Goal: Task Accomplishment & Management: Manage account settings

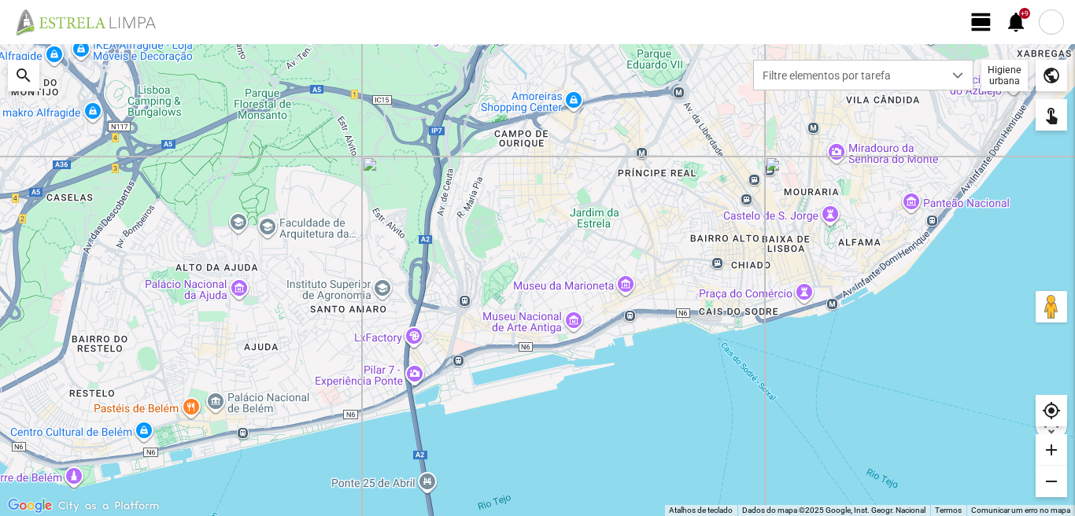
click at [973, 20] on span "view_day" at bounding box center [981, 22] width 24 height 24
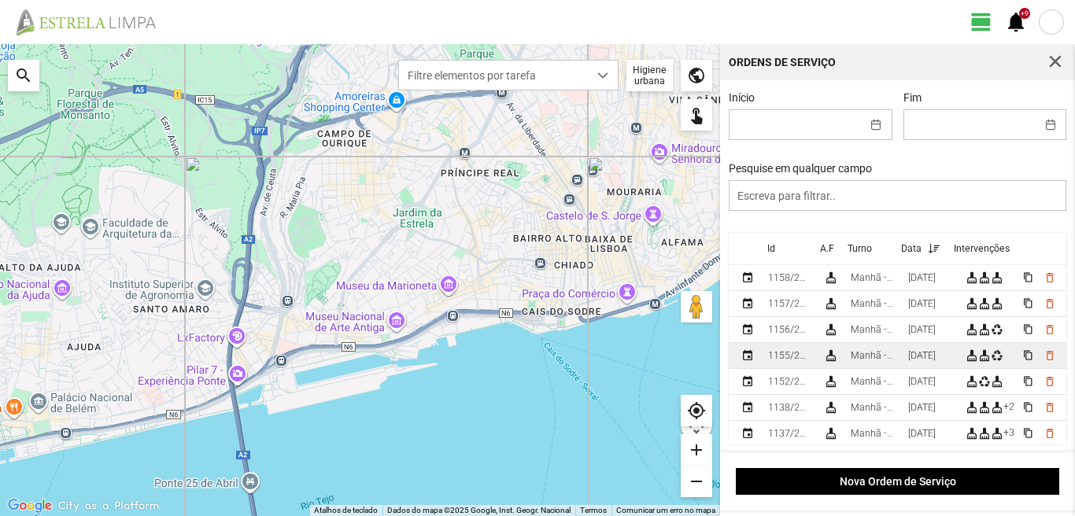
scroll to position [79, 0]
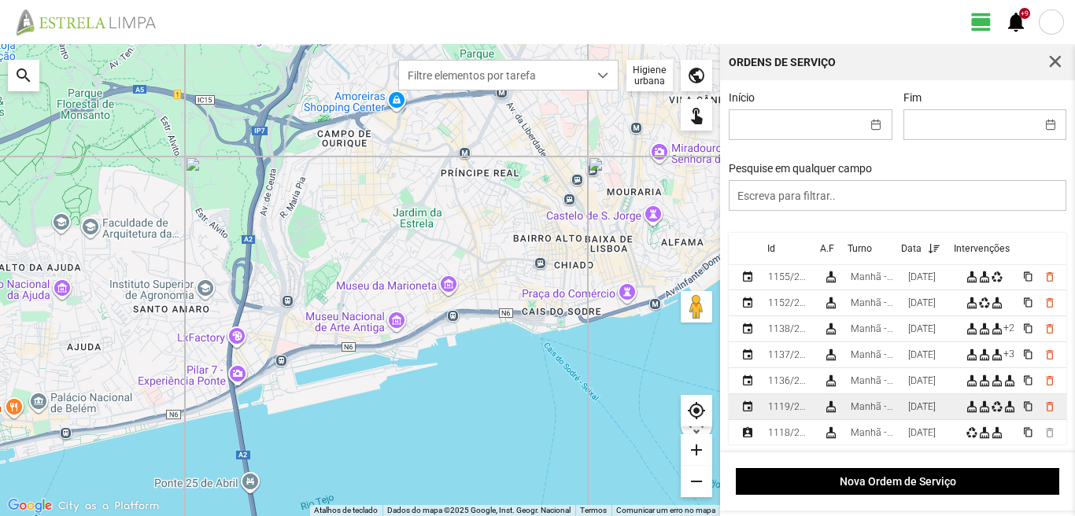
click at [925, 405] on div "[DATE]" at bounding box center [922, 406] width 28 height 11
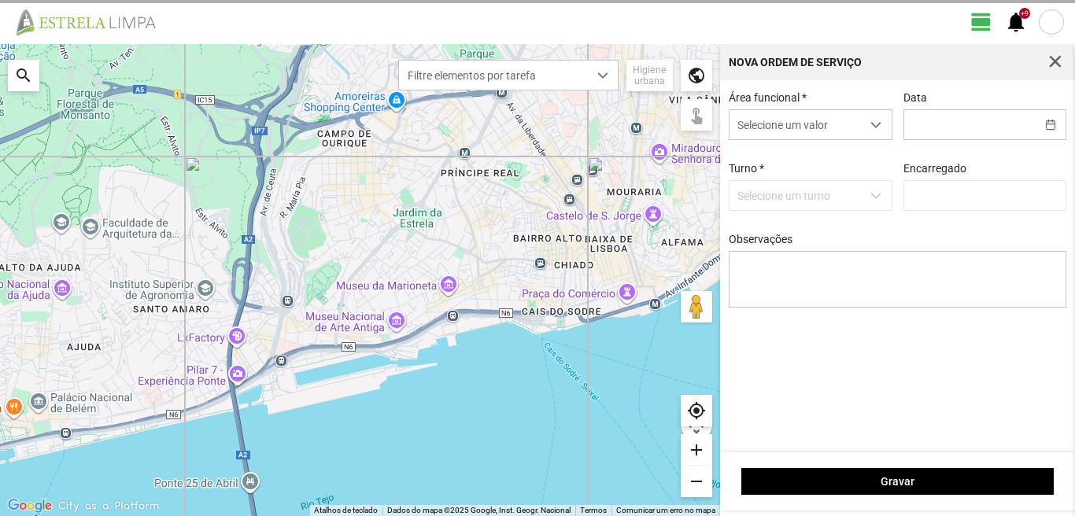
type input "[DATE]"
type textarea "36-45-49-ferias 10-17-25-47descanso ao serviço-6-22-39-44-50 condutor- [PERSON_…"
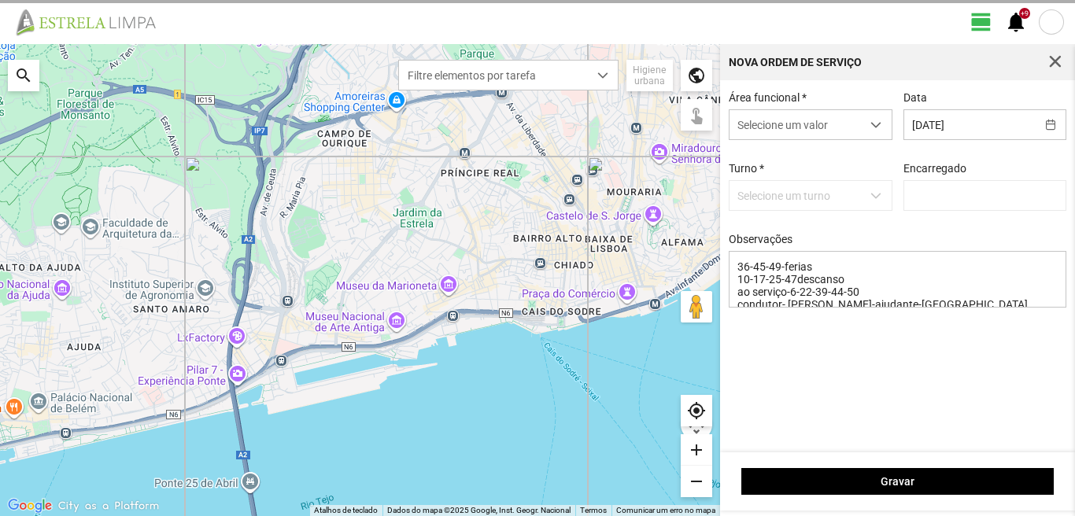
type input "[PERSON_NAME]"
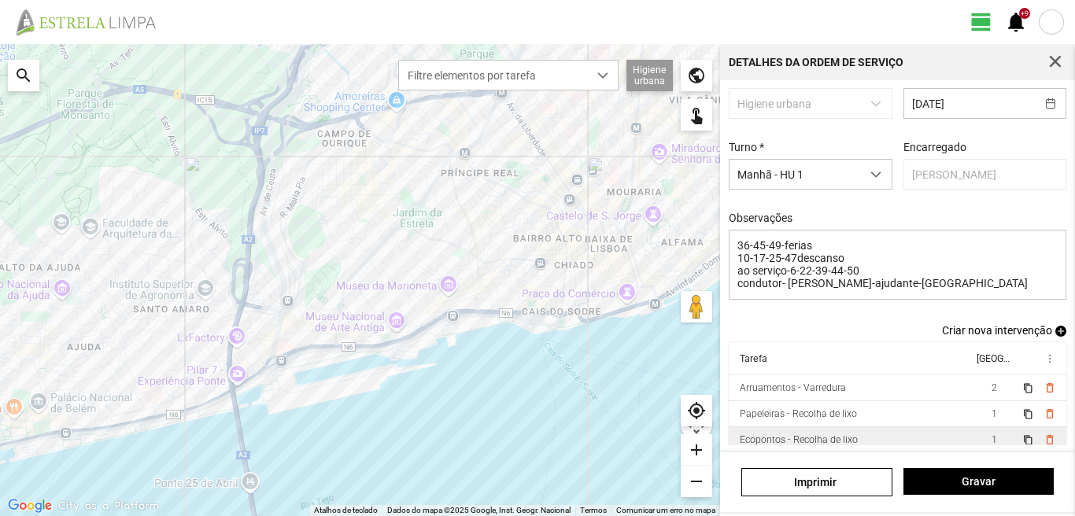
click at [892, 411] on td "Papeleiras - Recolha de lixo" at bounding box center [850, 414] width 244 height 26
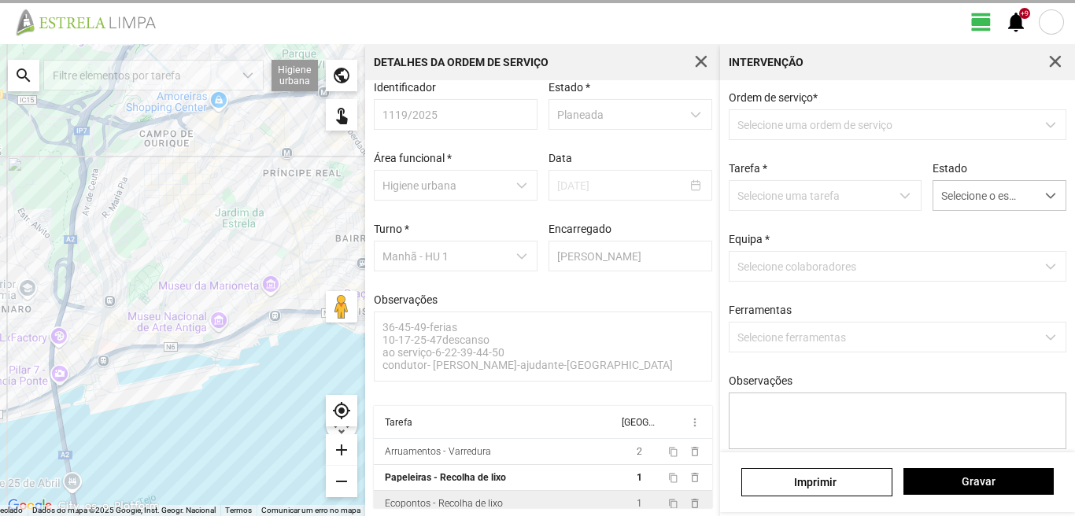
scroll to position [17, 0]
type textarea "marco"
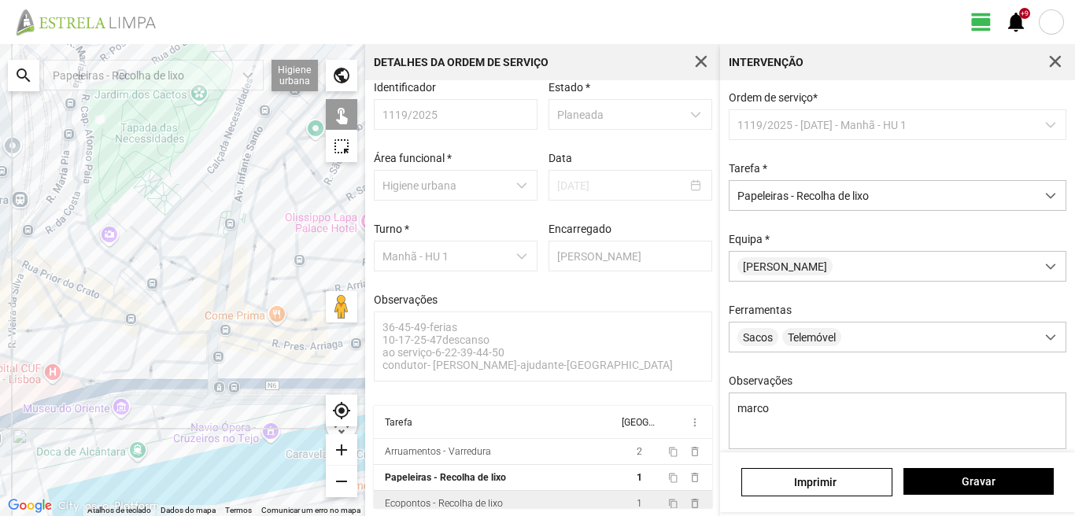
click at [210, 379] on div at bounding box center [182, 280] width 365 height 472
click at [214, 379] on div at bounding box center [182, 280] width 365 height 472
click at [204, 377] on div at bounding box center [182, 280] width 365 height 472
click at [205, 367] on div at bounding box center [182, 280] width 365 height 472
click at [222, 344] on div at bounding box center [182, 280] width 365 height 472
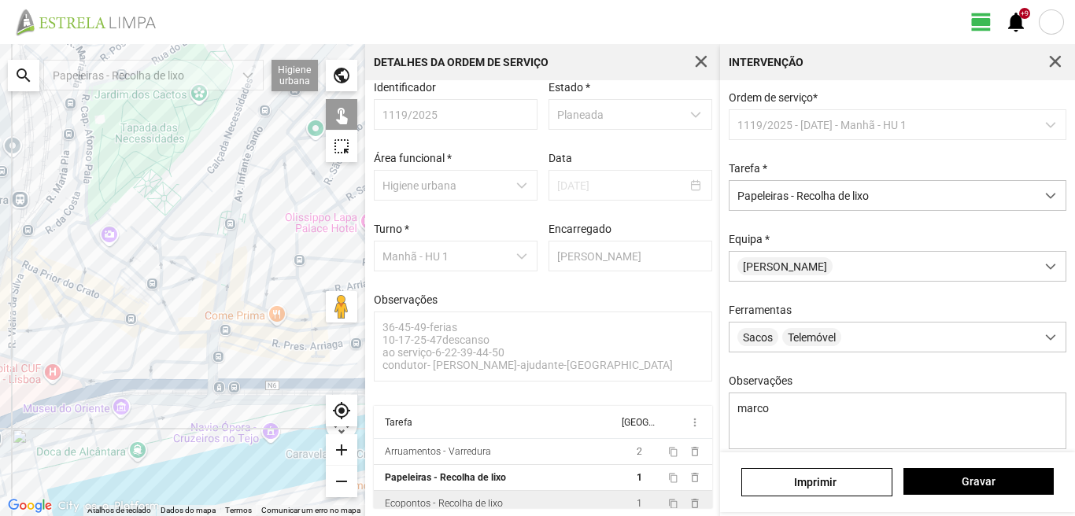
click at [223, 349] on div at bounding box center [182, 280] width 365 height 472
click at [214, 336] on div at bounding box center [182, 280] width 365 height 472
click at [205, 326] on div at bounding box center [182, 280] width 365 height 472
click at [226, 311] on div at bounding box center [182, 280] width 365 height 472
click at [237, 311] on div at bounding box center [182, 280] width 365 height 472
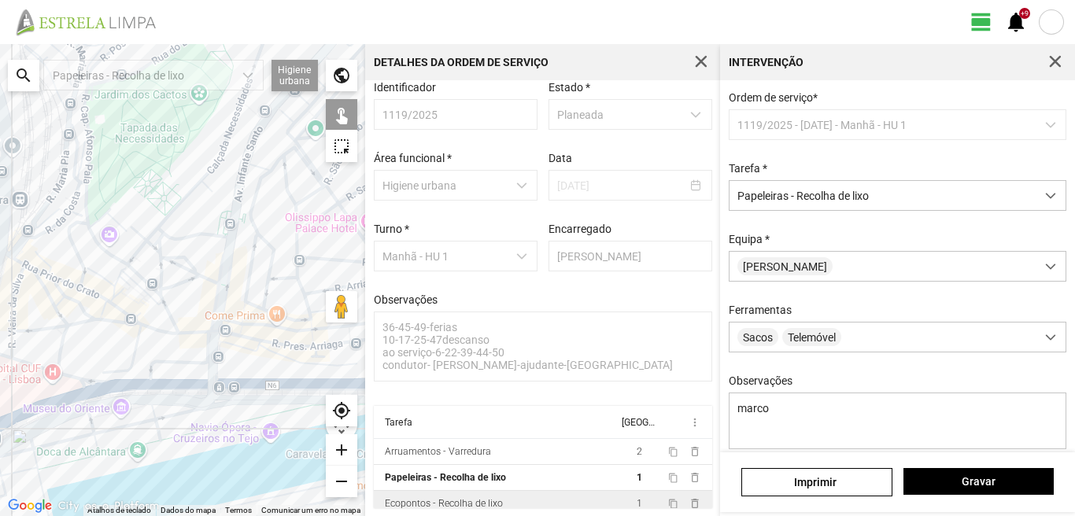
click at [249, 289] on div at bounding box center [182, 280] width 365 height 472
click at [257, 278] on div at bounding box center [182, 280] width 365 height 472
click at [253, 260] on div at bounding box center [182, 280] width 365 height 472
click at [230, 251] on div at bounding box center [182, 280] width 365 height 472
click at [227, 239] on div at bounding box center [182, 280] width 365 height 472
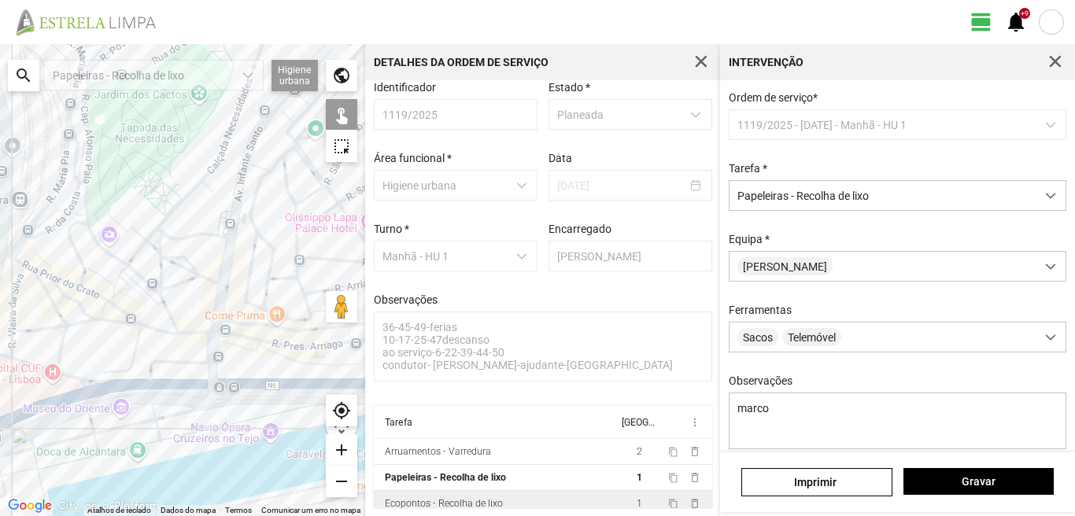
click at [227, 211] on div at bounding box center [182, 280] width 365 height 472
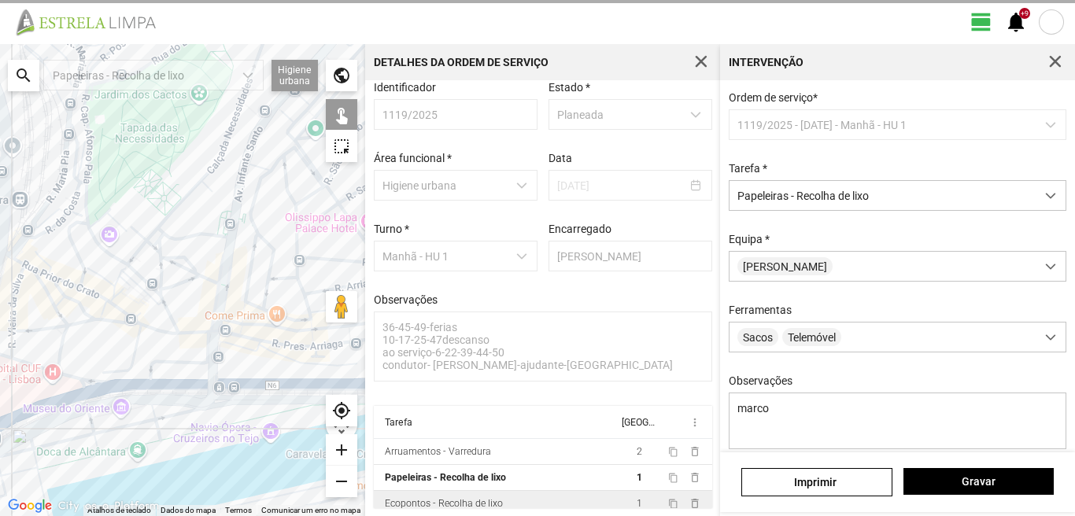
click at [234, 214] on div at bounding box center [182, 280] width 365 height 472
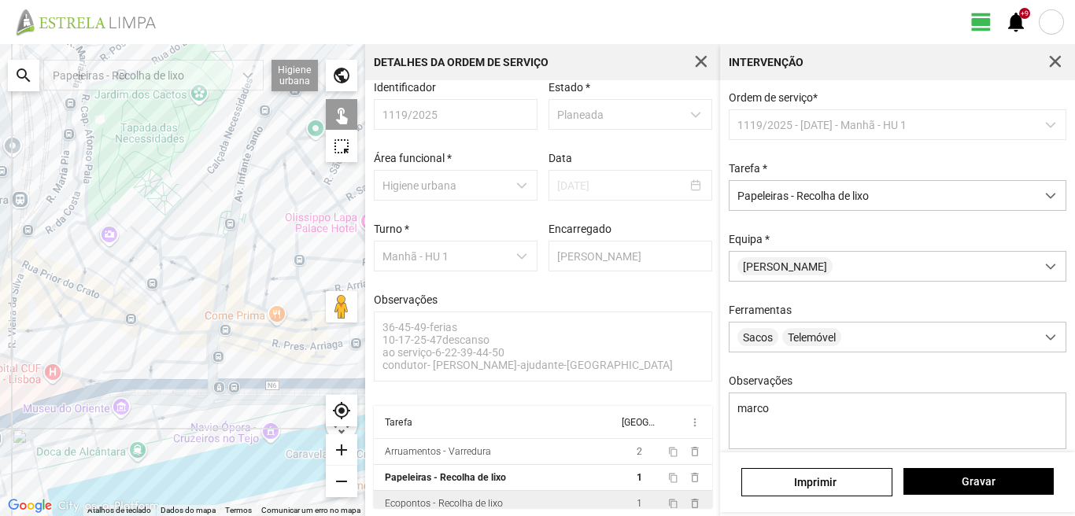
click at [242, 222] on div at bounding box center [182, 280] width 365 height 472
click at [252, 232] on div at bounding box center [182, 280] width 365 height 472
click at [257, 234] on div at bounding box center [182, 280] width 365 height 472
click at [254, 224] on div at bounding box center [182, 280] width 365 height 472
click at [238, 161] on div at bounding box center [182, 280] width 365 height 472
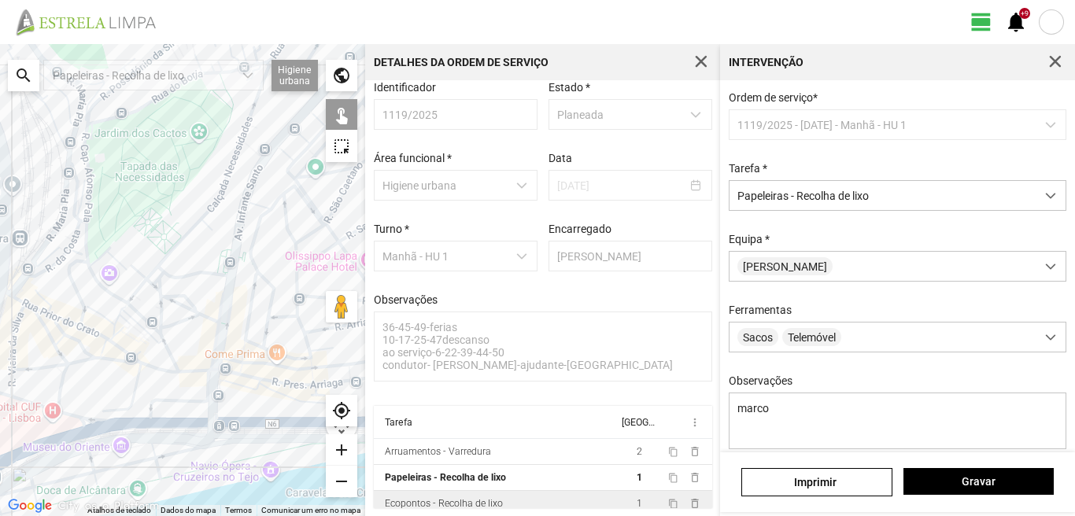
drag, startPoint x: 249, startPoint y: 194, endPoint x: 230, endPoint y: 260, distance: 68.9
click at [230, 260] on div at bounding box center [182, 280] width 365 height 472
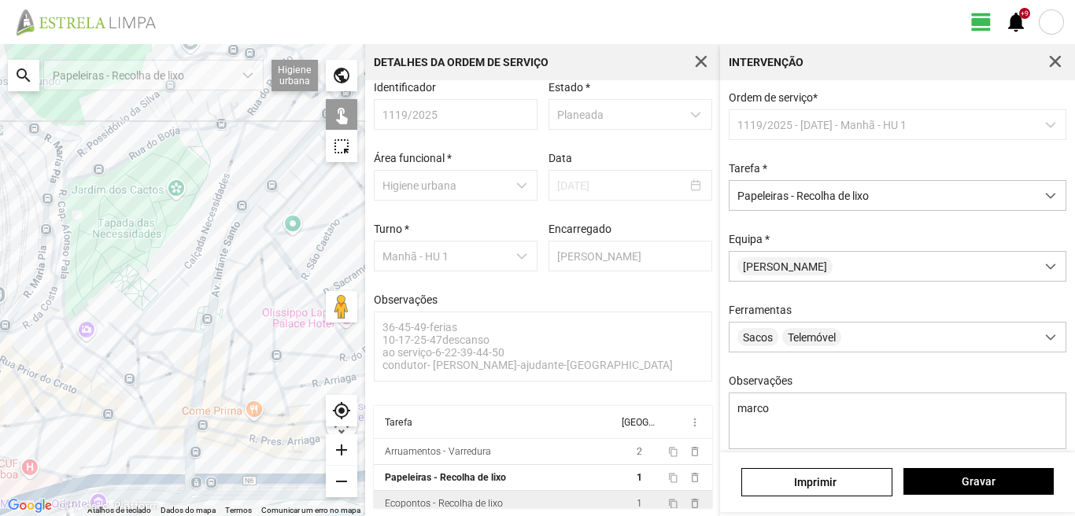
click at [238, 229] on div at bounding box center [182, 280] width 365 height 472
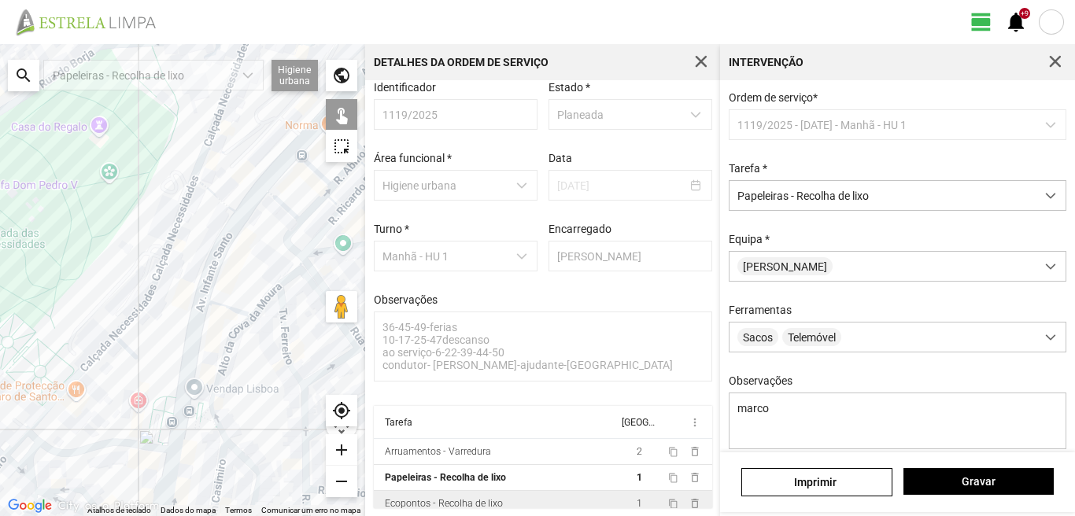
click at [244, 216] on div at bounding box center [182, 280] width 365 height 472
click at [224, 219] on div at bounding box center [182, 280] width 365 height 472
click at [230, 197] on div at bounding box center [182, 280] width 365 height 472
click at [252, 179] on div at bounding box center [182, 280] width 365 height 472
click at [254, 216] on div at bounding box center [182, 280] width 365 height 472
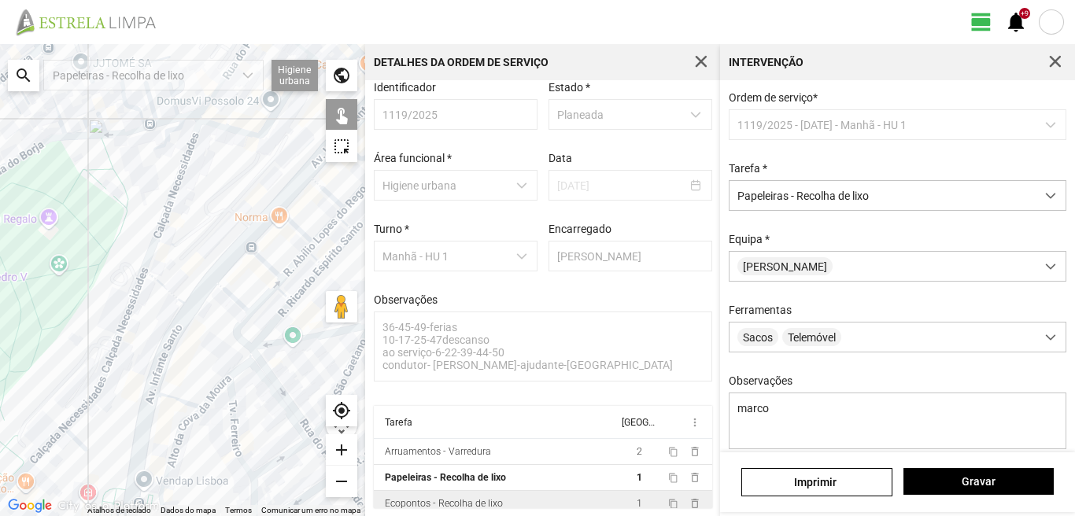
drag, startPoint x: 275, startPoint y: 189, endPoint x: 223, endPoint y: 283, distance: 107.4
click at [223, 283] on div at bounding box center [182, 280] width 365 height 472
click at [215, 260] on div at bounding box center [182, 280] width 365 height 472
drag, startPoint x: 215, startPoint y: 258, endPoint x: 213, endPoint y: 248, distance: 10.3
click at [216, 257] on div at bounding box center [182, 280] width 365 height 472
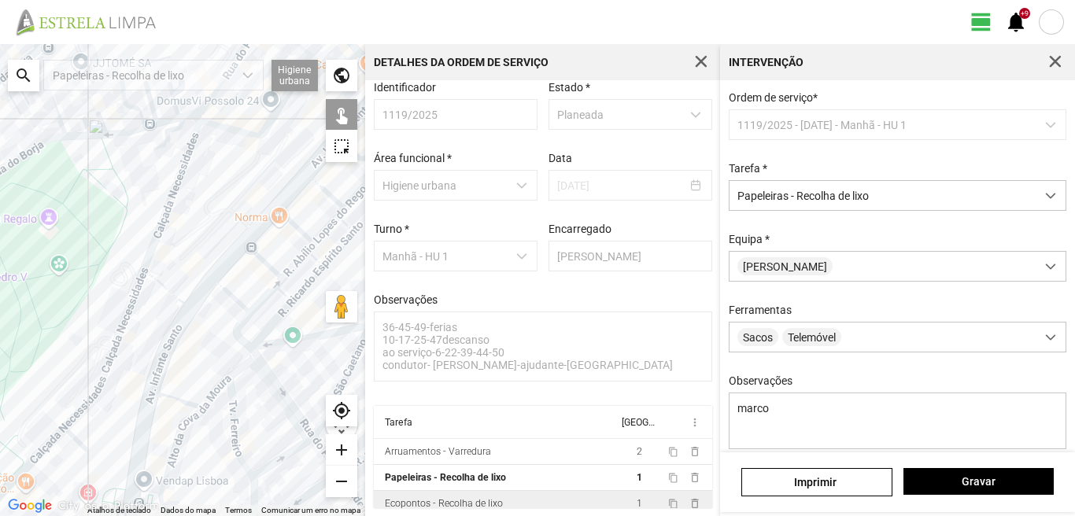
click at [209, 249] on div at bounding box center [182, 280] width 365 height 472
click at [242, 253] on div at bounding box center [182, 280] width 365 height 472
click at [162, 179] on div at bounding box center [182, 280] width 365 height 472
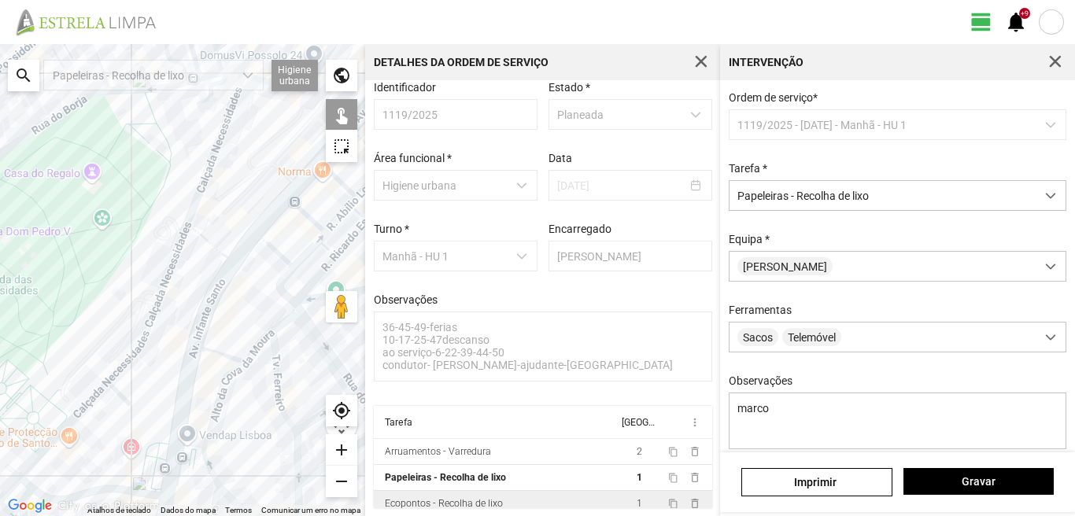
drag, startPoint x: 108, startPoint y: 355, endPoint x: 174, endPoint y: 264, distance: 112.7
click at [174, 264] on div at bounding box center [182, 280] width 365 height 472
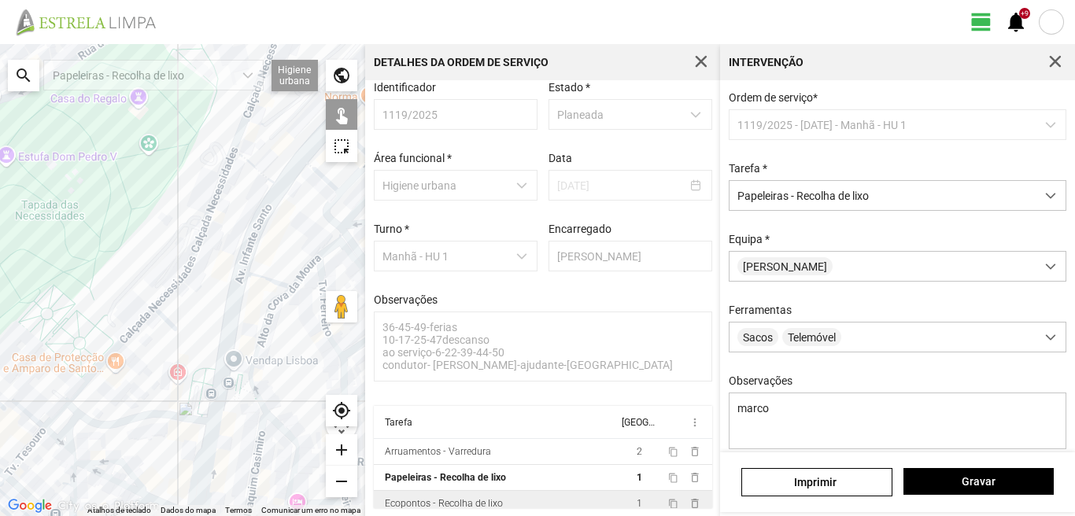
drag, startPoint x: 71, startPoint y: 409, endPoint x: 85, endPoint y: 387, distance: 26.2
click at [73, 410] on div at bounding box center [182, 280] width 365 height 472
click at [72, 411] on div at bounding box center [182, 280] width 365 height 472
click at [68, 411] on div at bounding box center [182, 280] width 365 height 472
drag, startPoint x: 163, startPoint y: 329, endPoint x: 72, endPoint y: 392, distance: 110.2
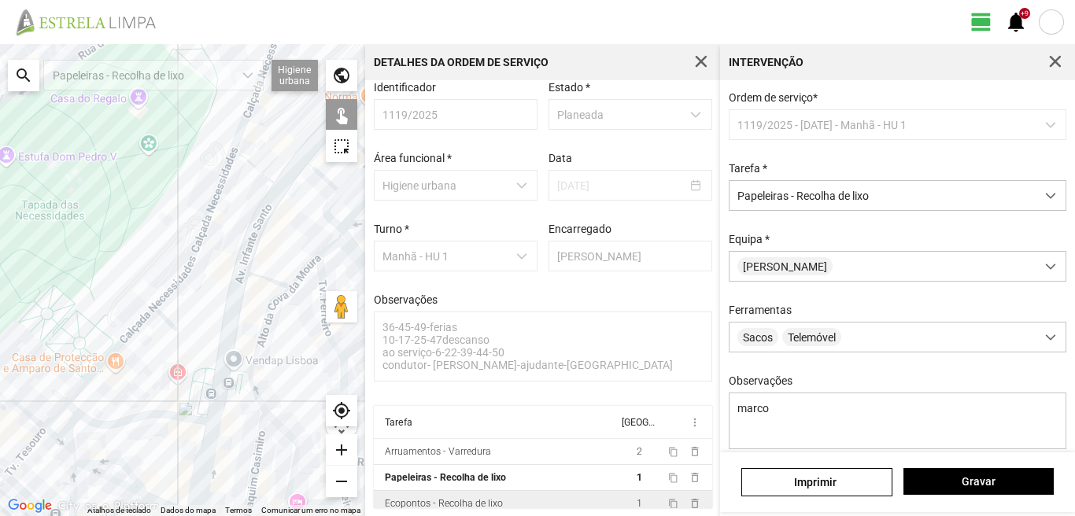
click at [72, 392] on div at bounding box center [182, 280] width 365 height 472
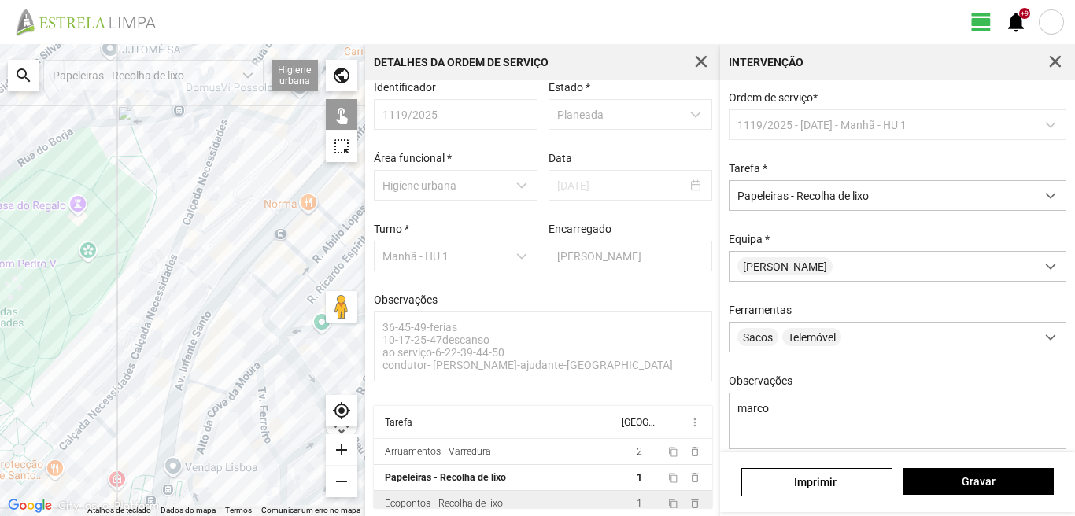
drag, startPoint x: 159, startPoint y: 257, endPoint x: 98, endPoint y: 364, distance: 122.9
click at [98, 364] on div at bounding box center [182, 280] width 365 height 472
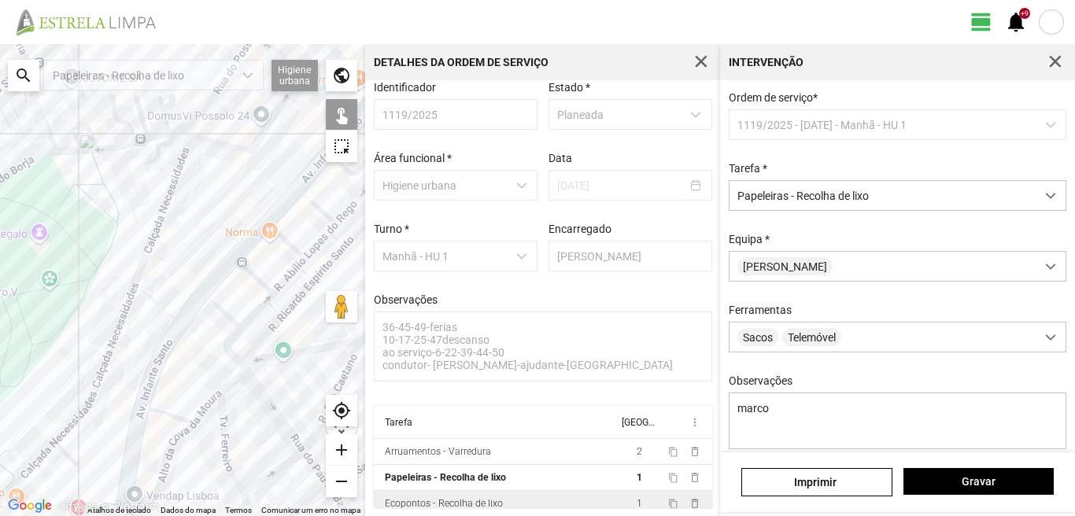
click at [145, 267] on div at bounding box center [182, 280] width 365 height 472
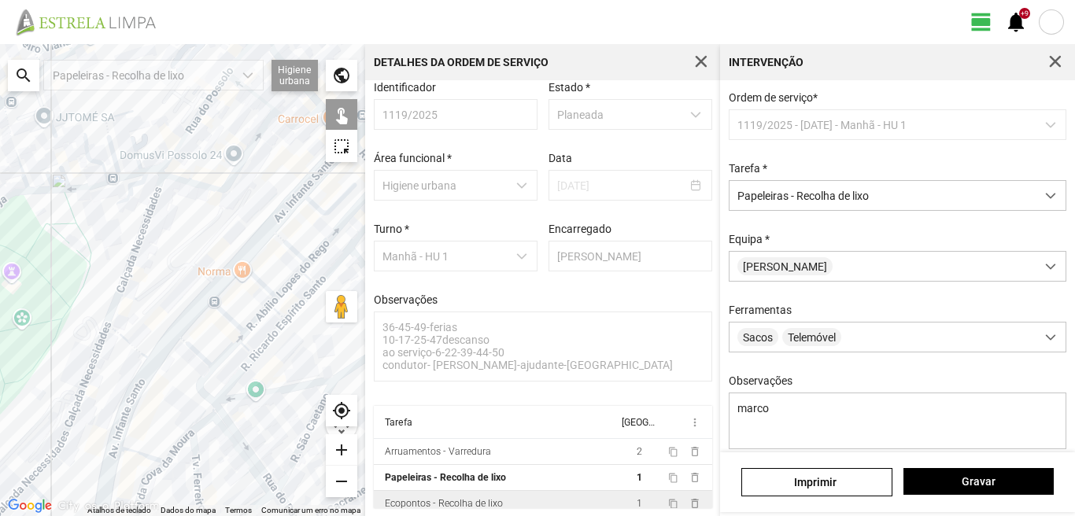
drag, startPoint x: 178, startPoint y: 235, endPoint x: 132, endPoint y: 297, distance: 76.5
click at [135, 287] on div at bounding box center [182, 280] width 365 height 472
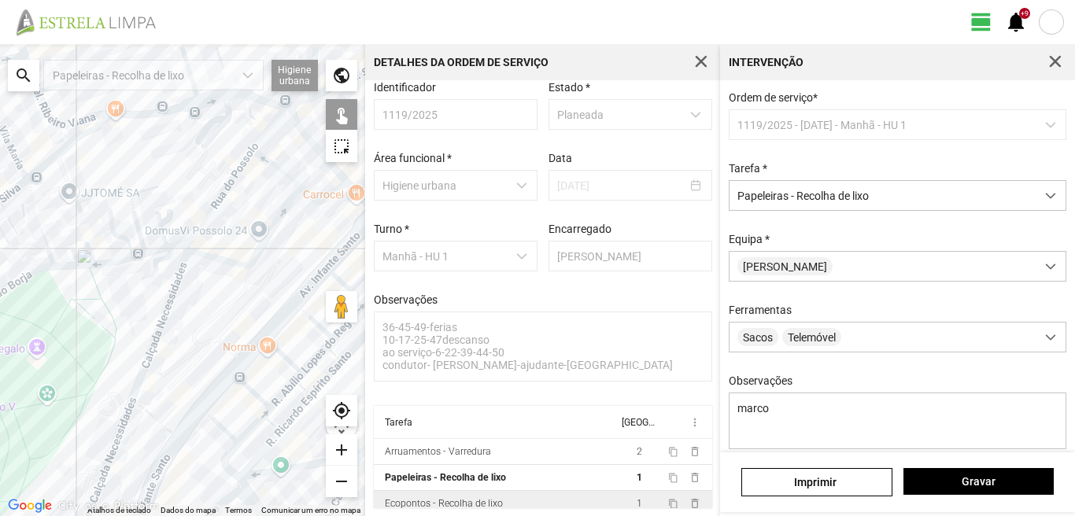
drag, startPoint x: 181, startPoint y: 229, endPoint x: 227, endPoint y: 293, distance: 78.4
click at [227, 293] on div at bounding box center [182, 280] width 365 height 472
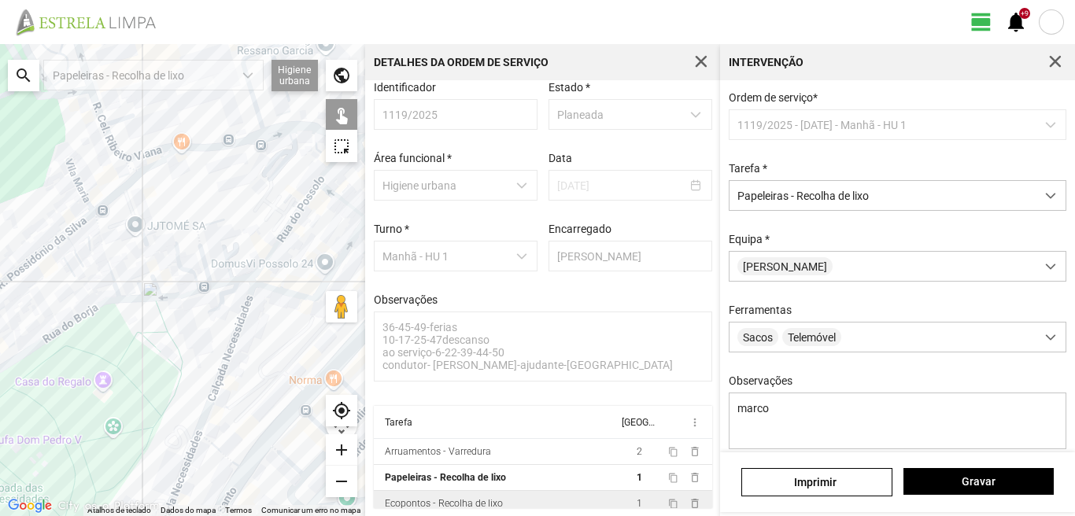
drag, startPoint x: 142, startPoint y: 227, endPoint x: 197, endPoint y: 227, distance: 55.9
click at [195, 229] on div at bounding box center [182, 280] width 365 height 472
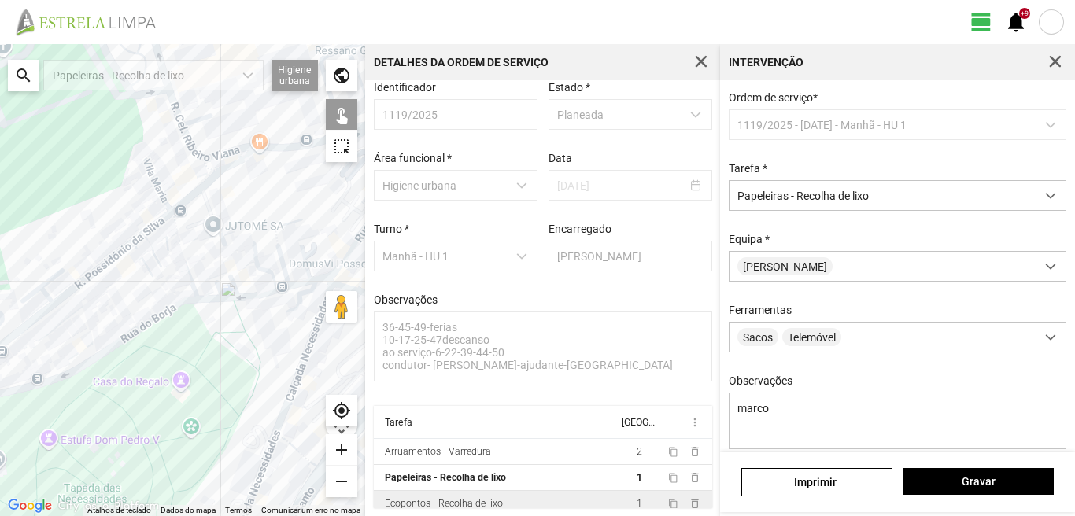
click at [208, 171] on div at bounding box center [182, 280] width 365 height 472
click at [179, 156] on div at bounding box center [182, 280] width 365 height 472
click at [183, 142] on div at bounding box center [182, 280] width 365 height 472
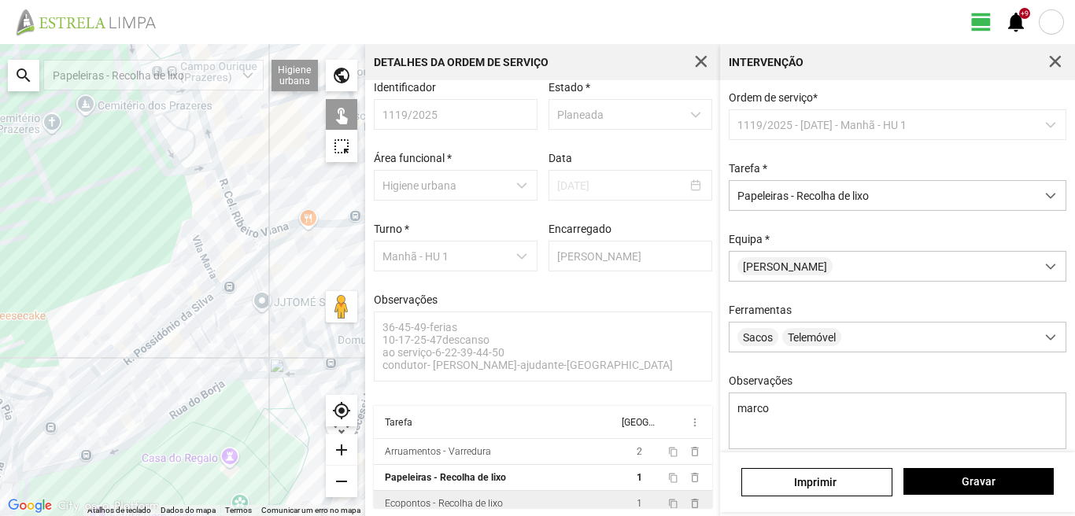
drag, startPoint x: 163, startPoint y: 128, endPoint x: 217, endPoint y: 216, distance: 103.5
click at [217, 216] on div at bounding box center [182, 280] width 365 height 472
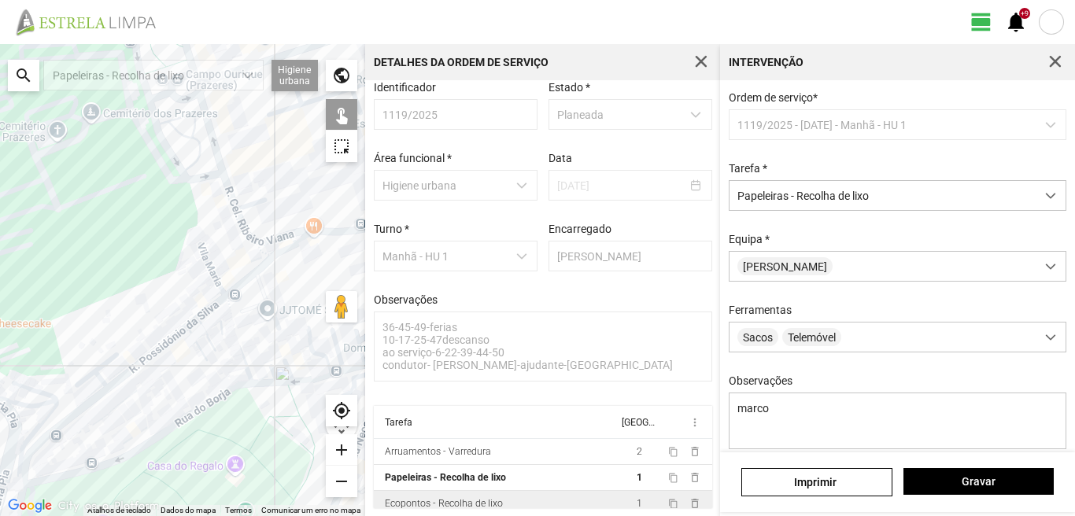
click at [205, 188] on div at bounding box center [182, 280] width 365 height 472
click at [197, 137] on div at bounding box center [182, 280] width 365 height 472
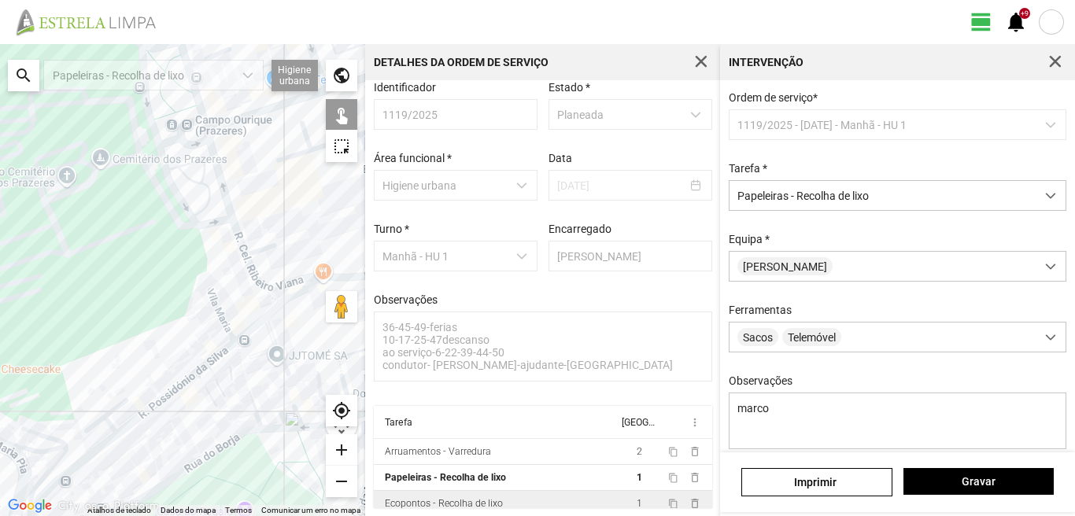
drag, startPoint x: 187, startPoint y: 163, endPoint x: 202, endPoint y: 234, distance: 73.1
click at [202, 241] on div at bounding box center [182, 280] width 365 height 472
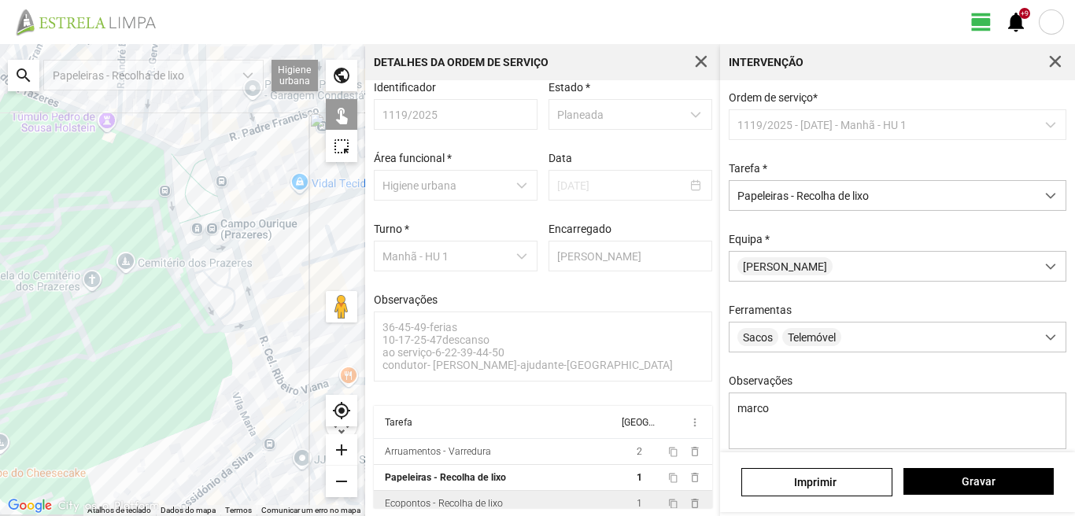
drag, startPoint x: 179, startPoint y: 171, endPoint x: 191, endPoint y: 217, distance: 47.9
click at [191, 217] on div at bounding box center [182, 280] width 365 height 472
drag, startPoint x: 39, startPoint y: 208, endPoint x: 157, endPoint y: 171, distance: 124.4
click at [157, 171] on div at bounding box center [182, 280] width 365 height 472
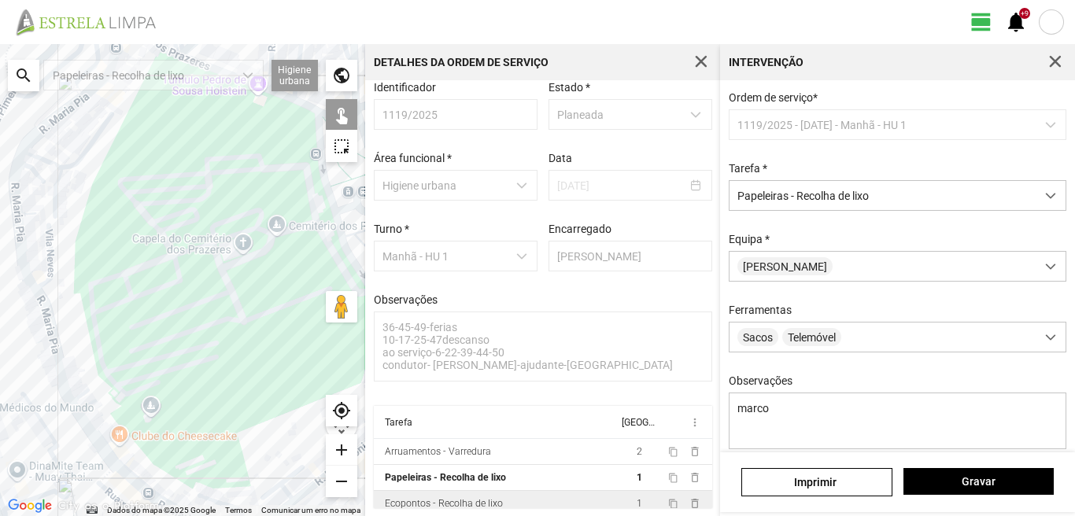
click at [127, 160] on div at bounding box center [182, 280] width 365 height 472
click at [116, 296] on div at bounding box center [182, 280] width 365 height 472
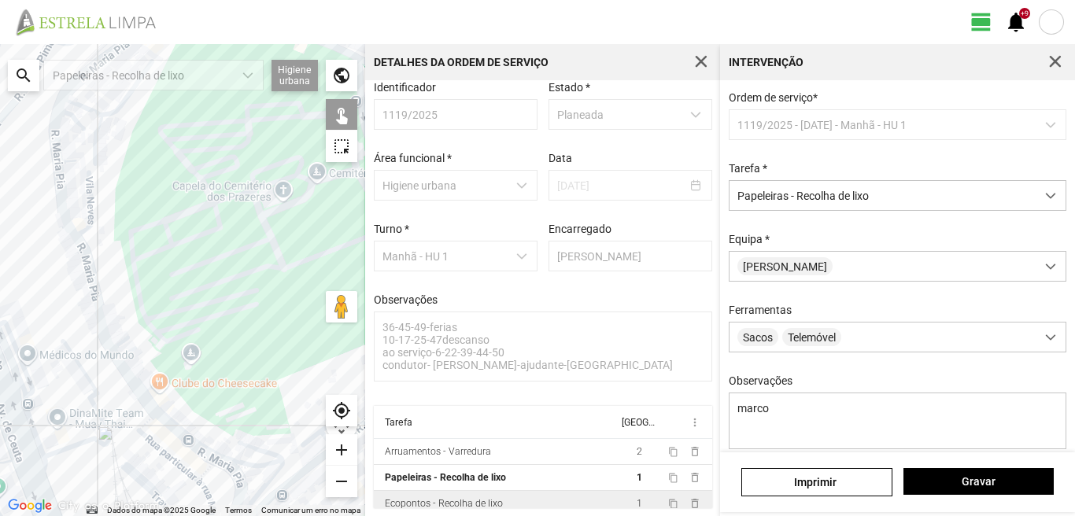
drag, startPoint x: 100, startPoint y: 363, endPoint x: 162, endPoint y: 267, distance: 114.3
click at [162, 267] on div at bounding box center [182, 280] width 365 height 472
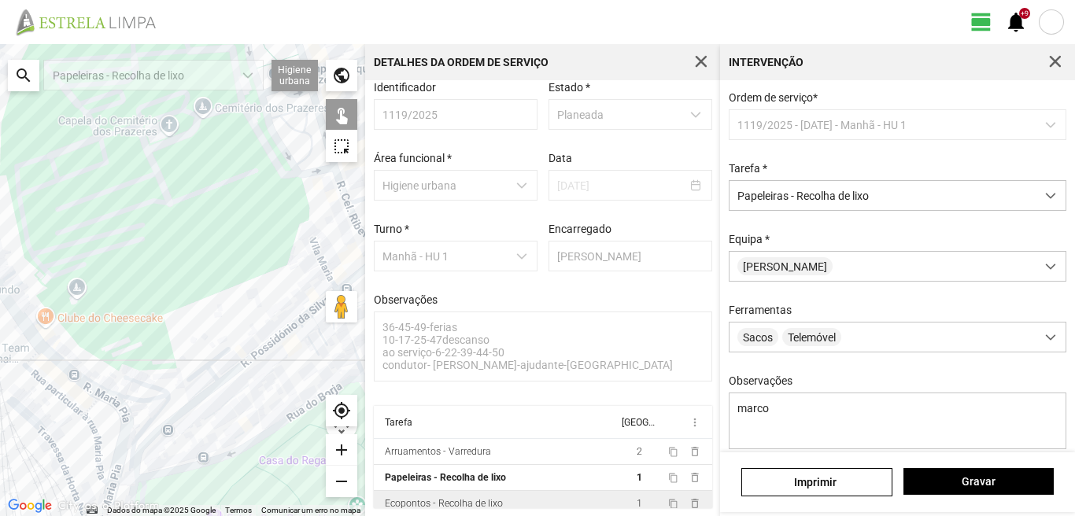
drag, startPoint x: 216, startPoint y: 363, endPoint x: 68, endPoint y: 353, distance: 147.4
click at [68, 353] on div at bounding box center [182, 280] width 365 height 472
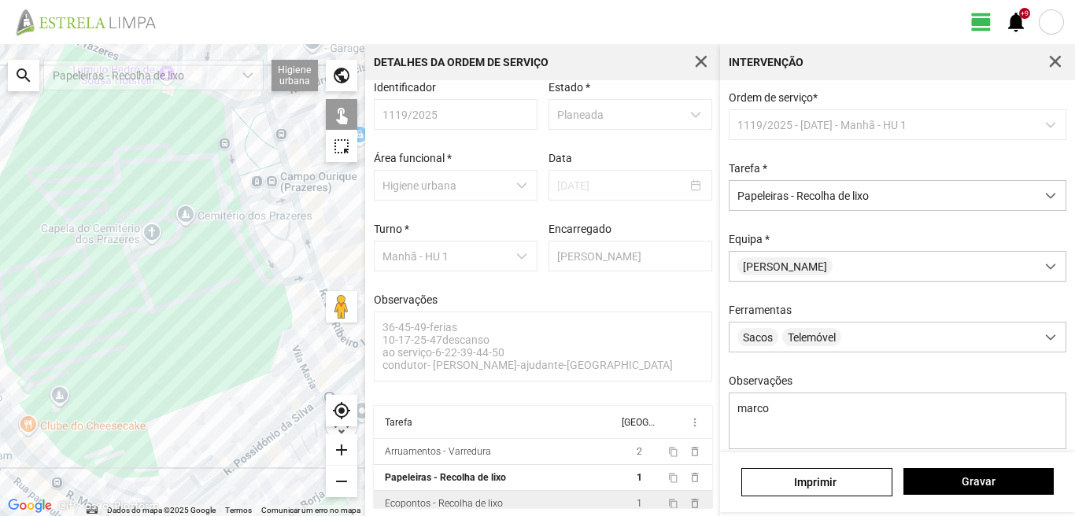
drag, startPoint x: 120, startPoint y: 267, endPoint x: 106, endPoint y: 380, distance: 113.3
click at [106, 380] on div at bounding box center [182, 280] width 365 height 472
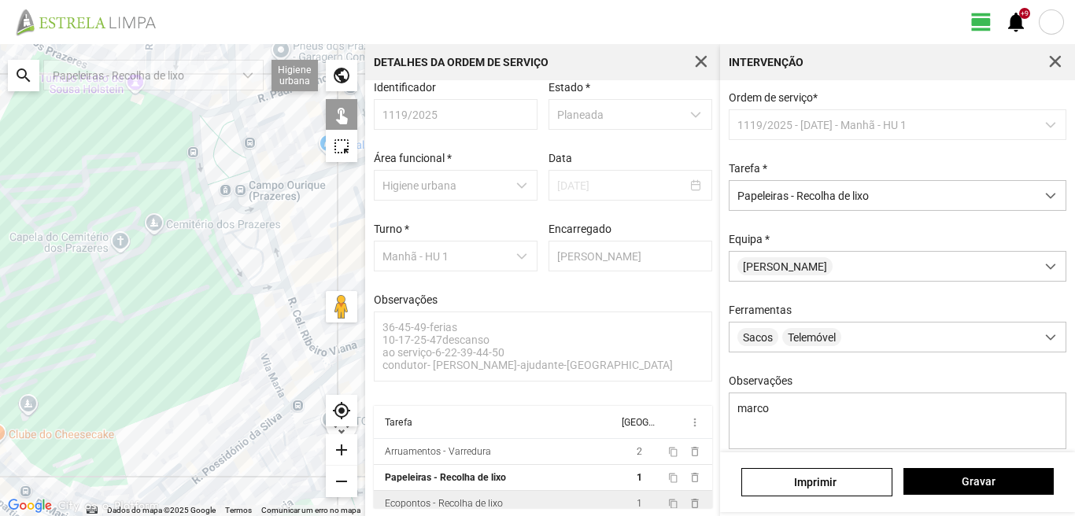
drag, startPoint x: 138, startPoint y: 340, endPoint x: 74, endPoint y: 330, distance: 64.5
click at [76, 341] on div at bounding box center [182, 280] width 365 height 472
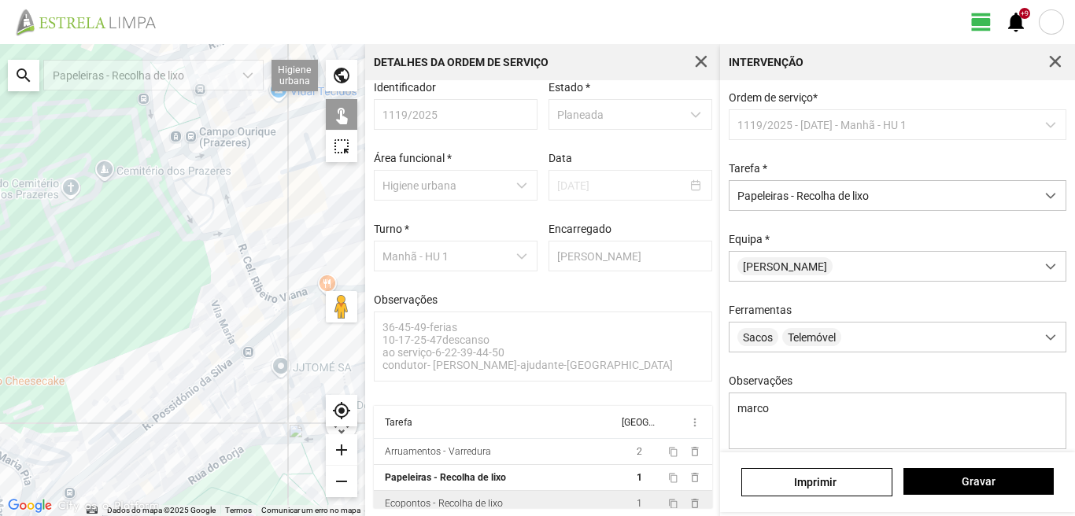
drag, startPoint x: 228, startPoint y: 398, endPoint x: 162, endPoint y: 291, distance: 125.7
click at [168, 301] on div at bounding box center [182, 280] width 365 height 472
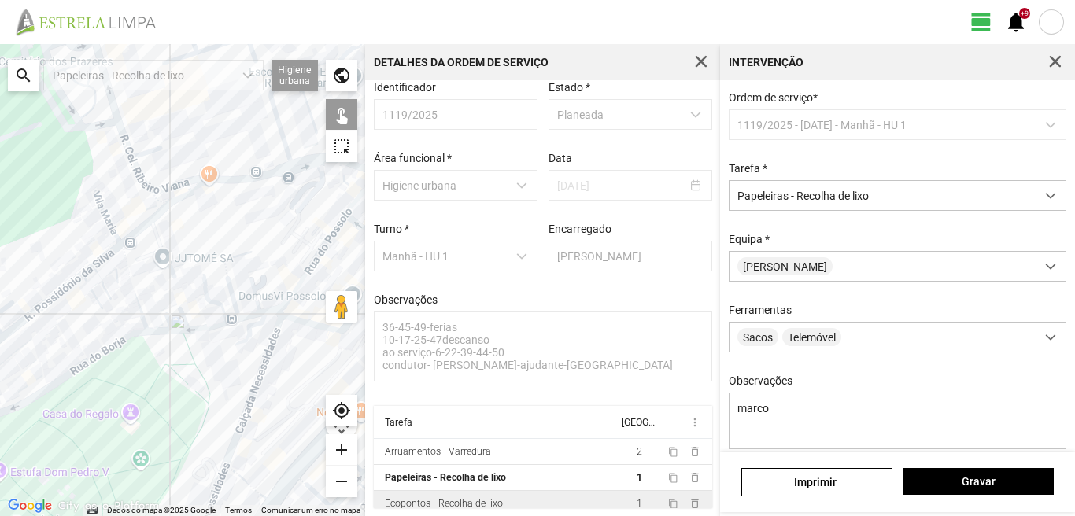
drag, startPoint x: 260, startPoint y: 335, endPoint x: 198, endPoint y: 302, distance: 69.7
click at [198, 302] on div at bounding box center [182, 280] width 365 height 472
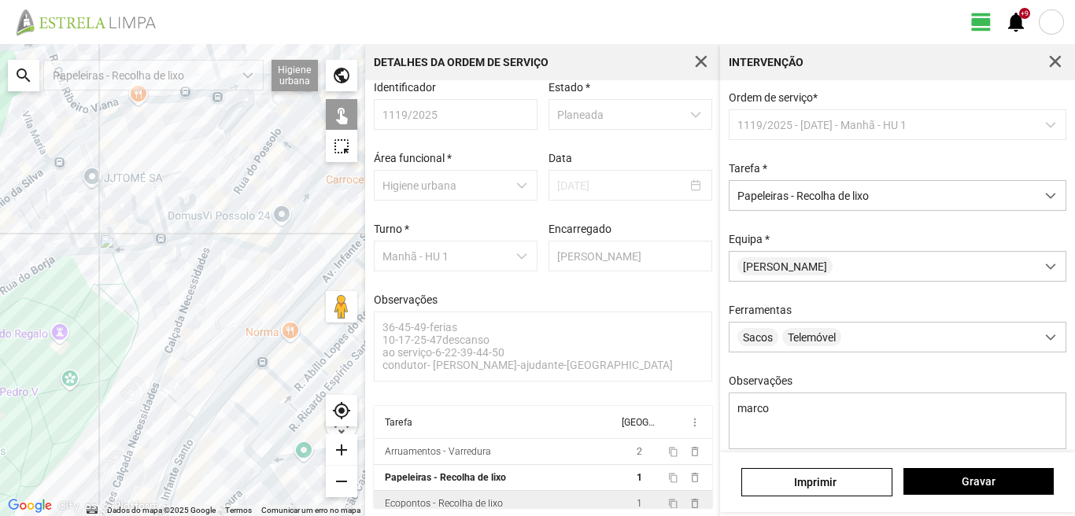
drag, startPoint x: 232, startPoint y: 373, endPoint x: 184, endPoint y: 287, distance: 98.3
click at [200, 308] on div at bounding box center [182, 280] width 365 height 472
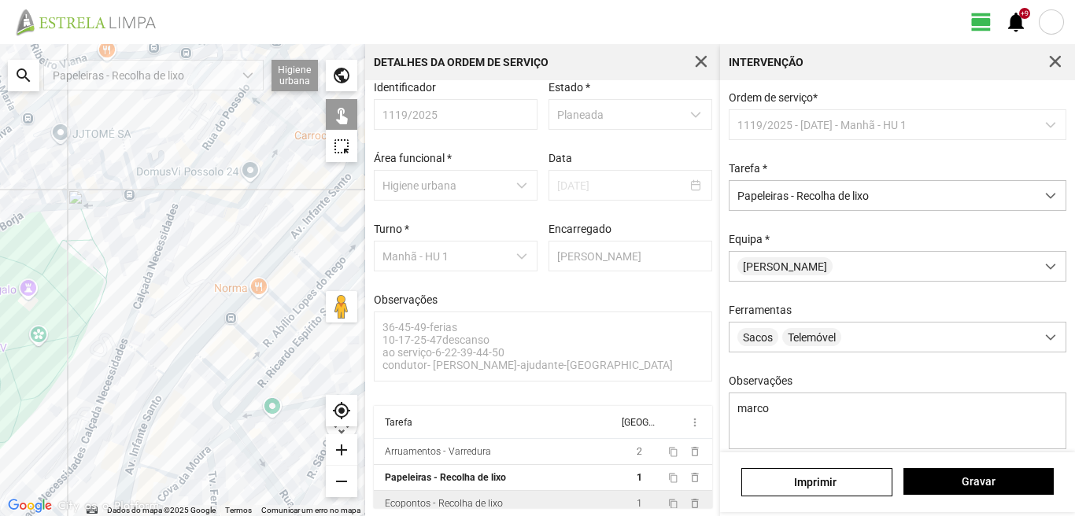
click at [233, 341] on div at bounding box center [182, 280] width 365 height 472
click at [229, 297] on div at bounding box center [182, 280] width 365 height 472
click at [258, 283] on div at bounding box center [182, 280] width 365 height 472
click at [257, 267] on div at bounding box center [182, 280] width 365 height 472
click at [287, 259] on div at bounding box center [182, 280] width 365 height 472
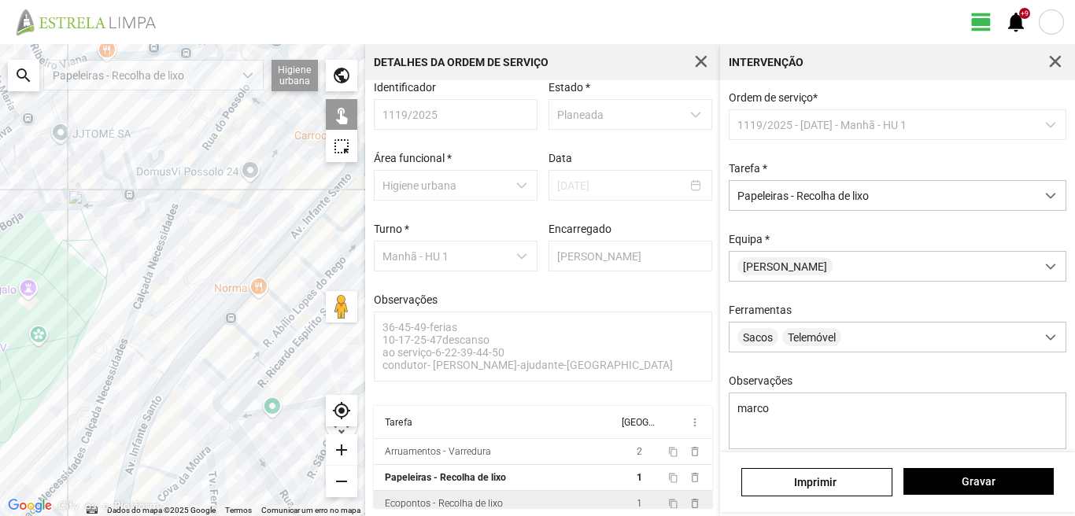
click at [282, 232] on div at bounding box center [182, 280] width 365 height 472
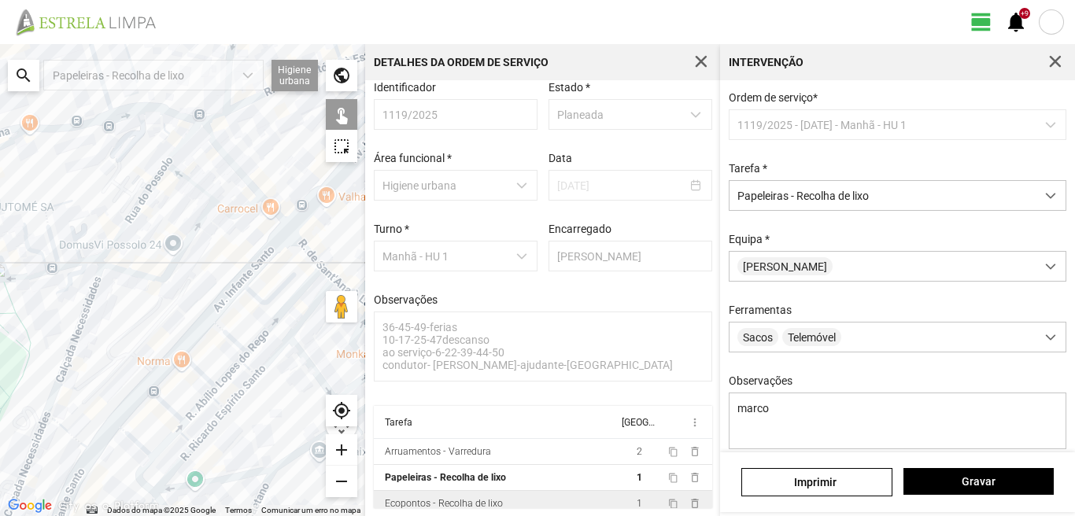
drag, startPoint x: 307, startPoint y: 219, endPoint x: 224, endPoint y: 300, distance: 115.1
click at [224, 300] on div at bounding box center [182, 280] width 365 height 472
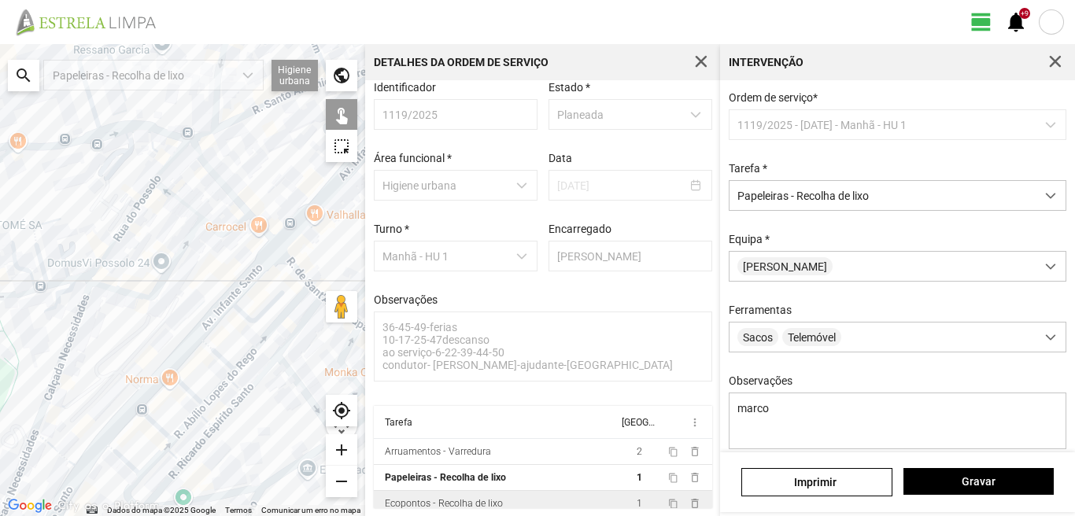
click at [223, 278] on div at bounding box center [182, 280] width 365 height 472
click at [251, 285] on div at bounding box center [182, 280] width 365 height 472
click at [251, 293] on div at bounding box center [182, 280] width 365 height 472
click at [246, 264] on div at bounding box center [182, 280] width 365 height 472
click at [275, 269] on div at bounding box center [182, 280] width 365 height 472
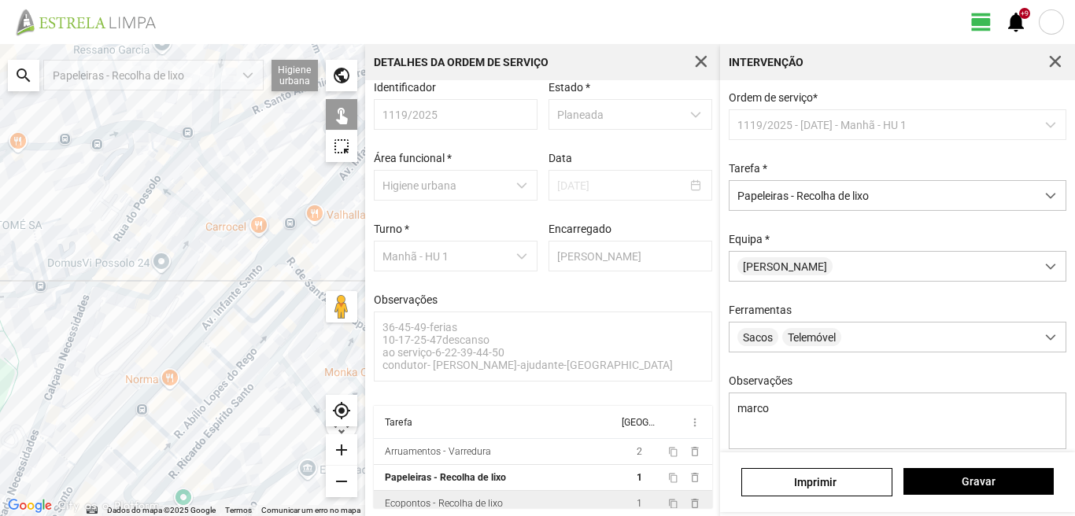
click at [298, 268] on div at bounding box center [182, 280] width 365 height 472
click at [277, 266] on div at bounding box center [182, 280] width 365 height 472
click at [287, 246] on div at bounding box center [182, 280] width 365 height 472
click at [276, 243] on div at bounding box center [182, 280] width 365 height 472
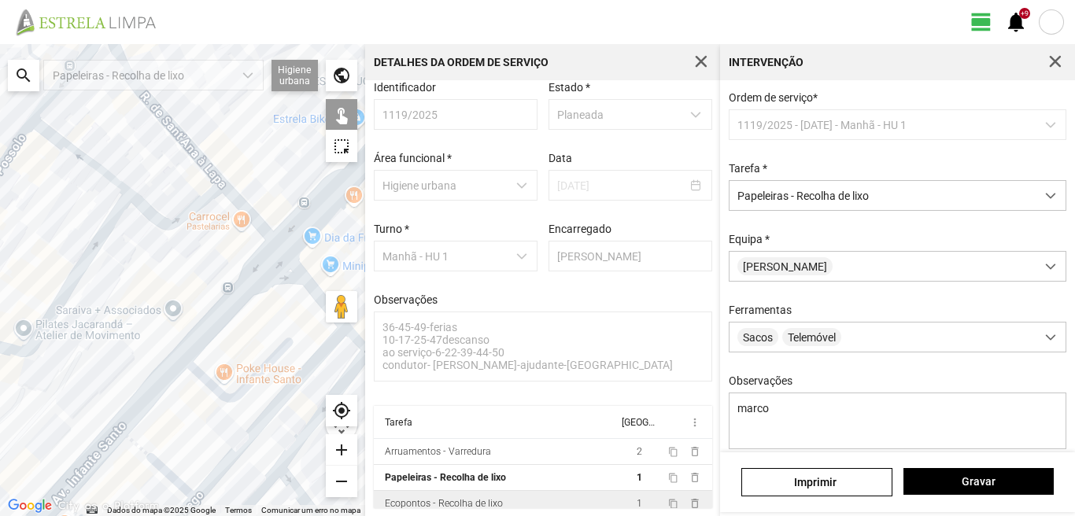
click at [273, 227] on div at bounding box center [182, 280] width 365 height 472
click at [246, 231] on div at bounding box center [182, 280] width 365 height 472
click at [192, 165] on div at bounding box center [182, 280] width 365 height 472
click at [217, 153] on div at bounding box center [182, 280] width 365 height 472
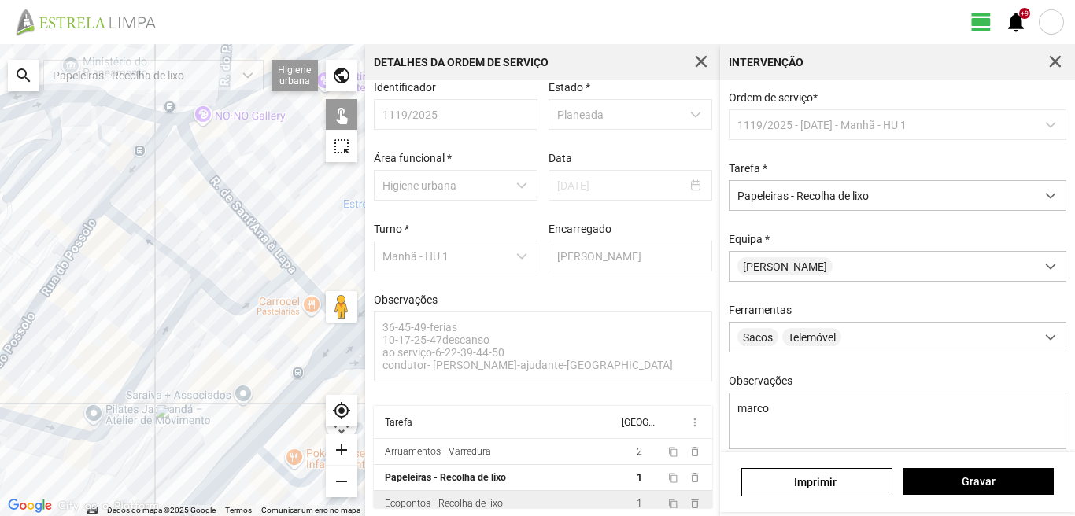
drag, startPoint x: 176, startPoint y: 177, endPoint x: 229, endPoint y: 252, distance: 91.4
click at [229, 252] on div at bounding box center [182, 280] width 365 height 472
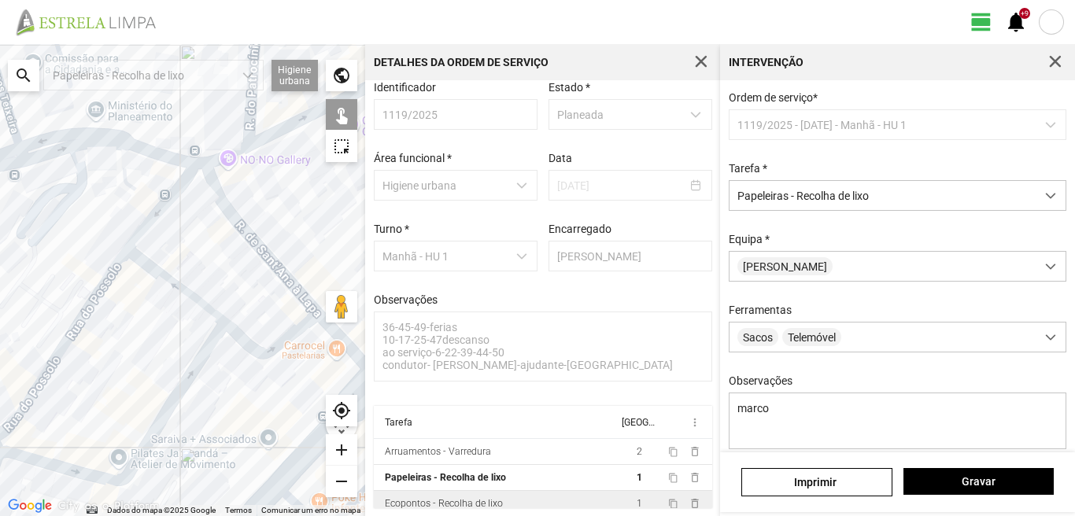
click at [162, 184] on div at bounding box center [182, 280] width 365 height 472
click at [245, 159] on div at bounding box center [182, 280] width 365 height 472
click at [155, 279] on div at bounding box center [182, 280] width 365 height 472
click at [235, 157] on div at bounding box center [182, 280] width 365 height 472
click at [161, 273] on div at bounding box center [182, 280] width 365 height 472
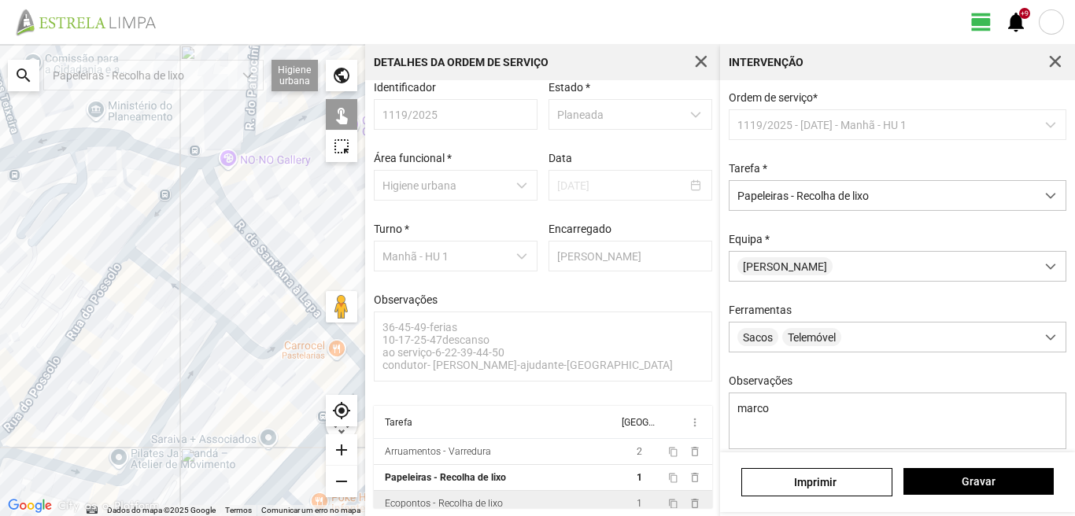
click at [162, 273] on div at bounding box center [182, 280] width 365 height 472
click at [195, 390] on div at bounding box center [182, 280] width 365 height 472
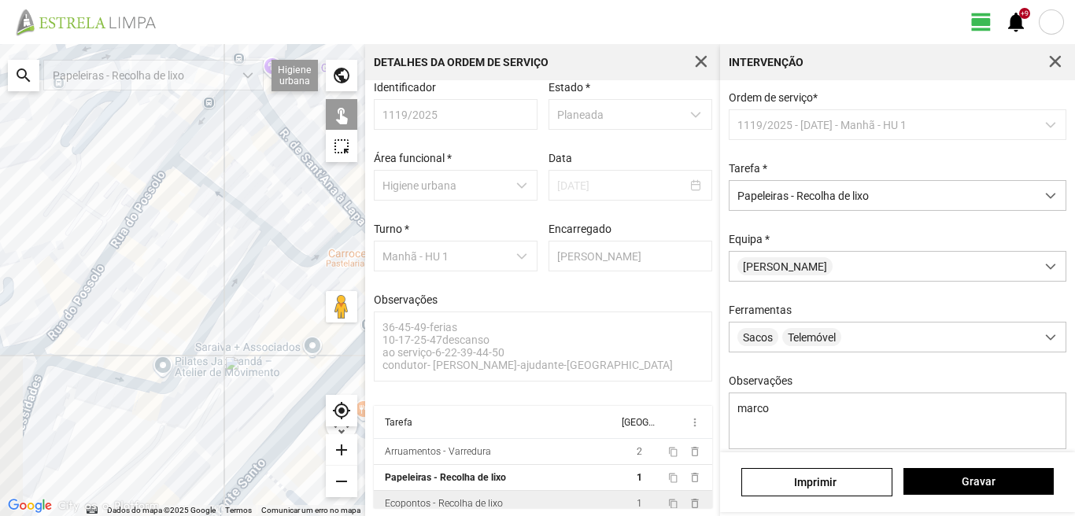
drag, startPoint x: 111, startPoint y: 420, endPoint x: 164, endPoint y: 325, distance: 108.8
click at [152, 337] on div at bounding box center [182, 280] width 365 height 472
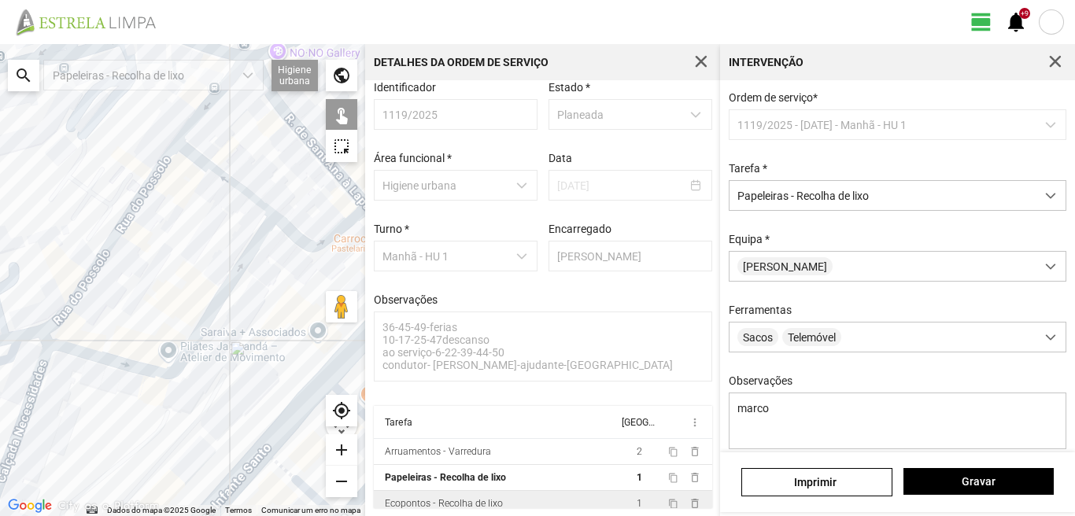
click at [182, 375] on div at bounding box center [182, 280] width 365 height 472
click at [275, 338] on div at bounding box center [182, 280] width 365 height 472
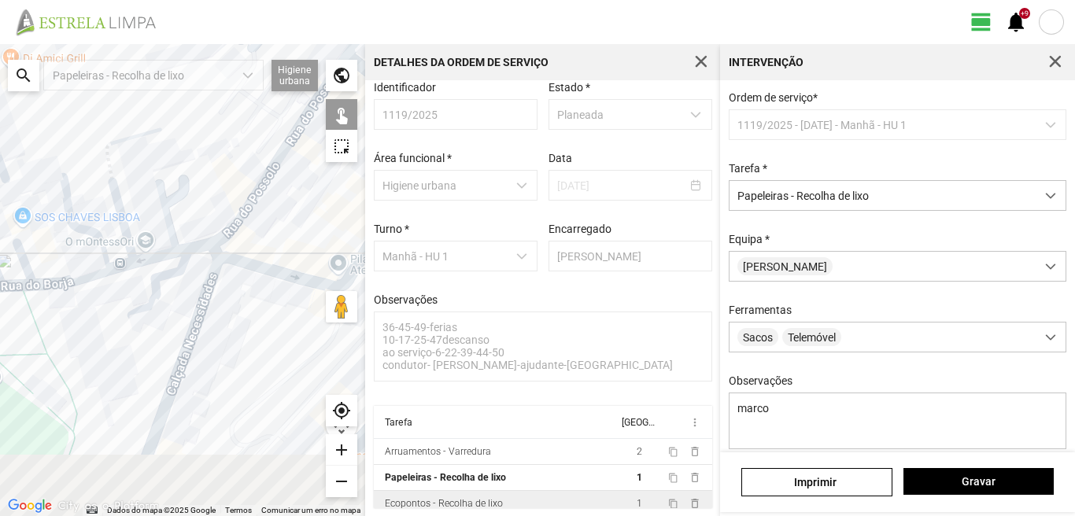
drag, startPoint x: 145, startPoint y: 404, endPoint x: 341, endPoint y: 300, distance: 222.4
click at [335, 304] on div "Dados do mapa Dados do mapa ©2025 Google Dados do mapa ©2025 Google 20 m Clique…" at bounding box center [182, 280] width 365 height 472
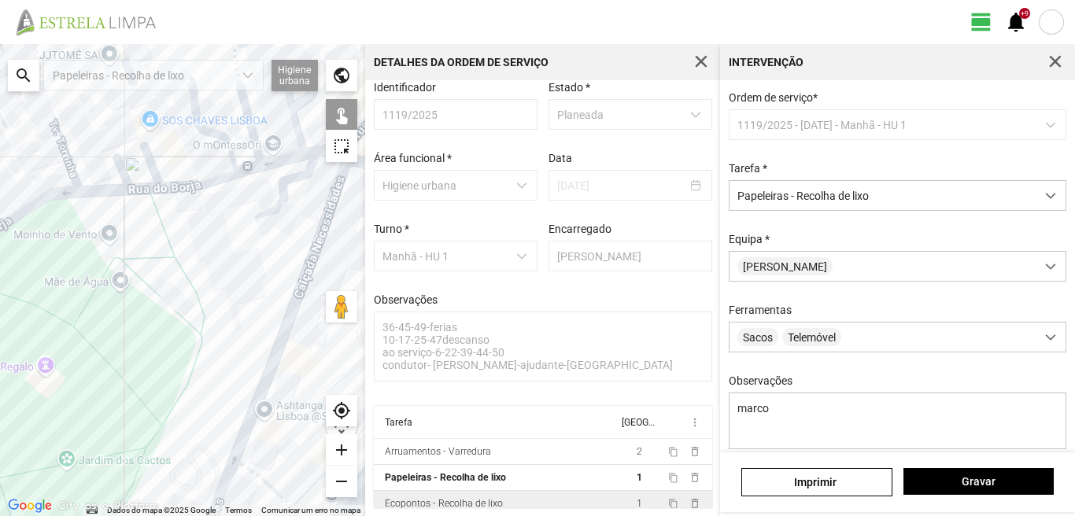
drag, startPoint x: 311, startPoint y: 292, endPoint x: 142, endPoint y: 337, distance: 174.2
click at [142, 337] on div at bounding box center [182, 280] width 365 height 472
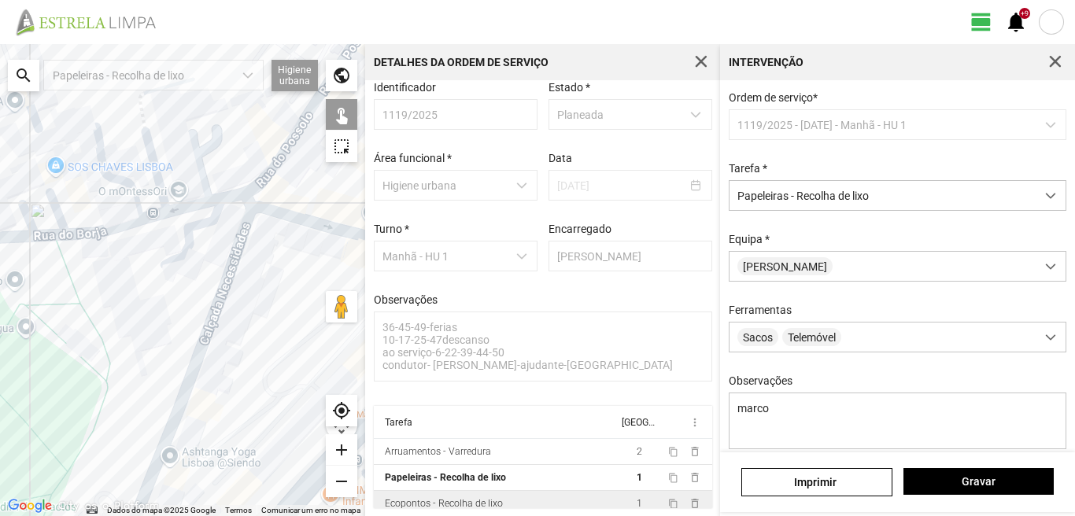
click at [171, 210] on div at bounding box center [182, 280] width 365 height 472
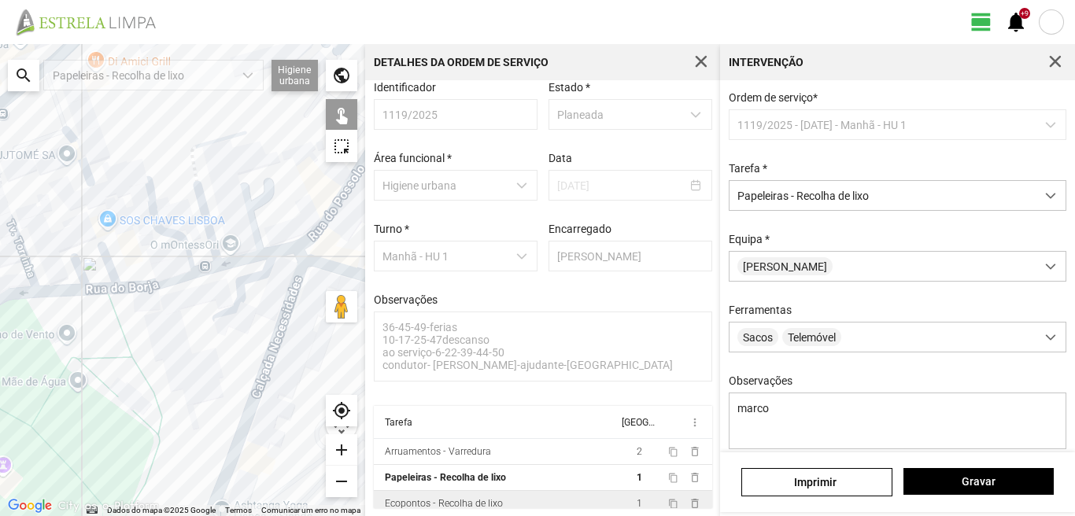
drag, startPoint x: 122, startPoint y: 280, endPoint x: 150, endPoint y: 299, distance: 34.0
click at [149, 298] on div at bounding box center [182, 280] width 365 height 472
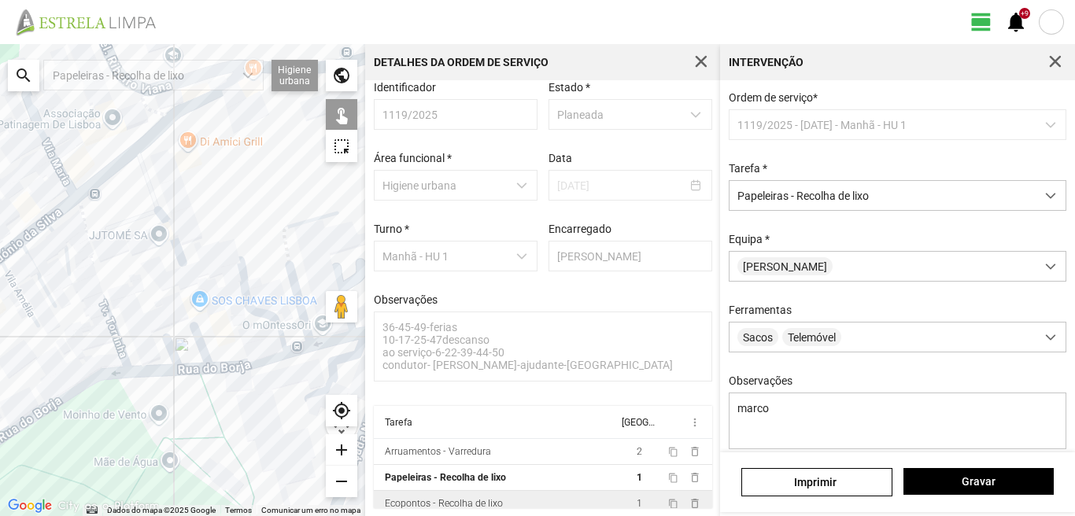
drag, startPoint x: 135, startPoint y: 261, endPoint x: 192, endPoint y: 318, distance: 80.7
click at [190, 317] on div at bounding box center [182, 280] width 365 height 472
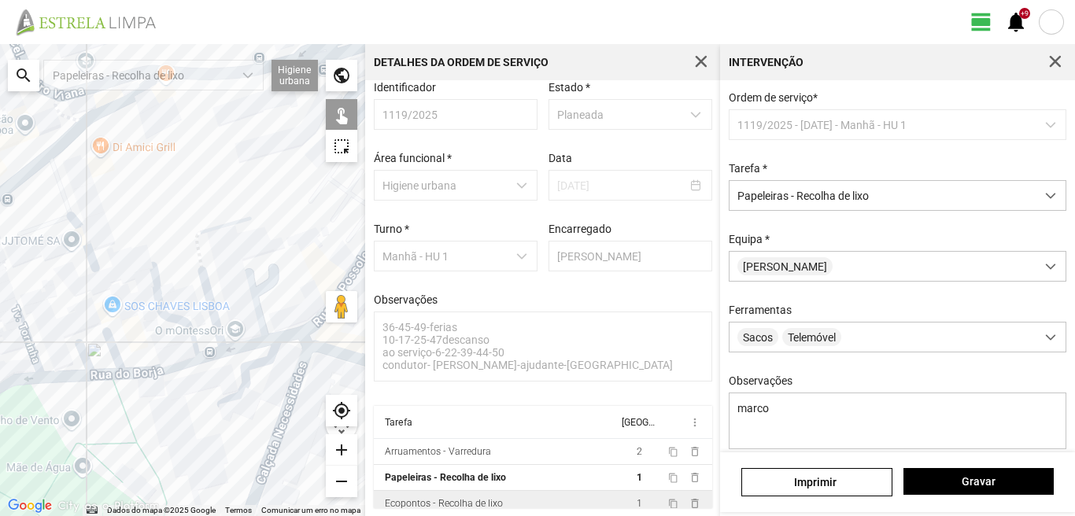
drag, startPoint x: 190, startPoint y: 258, endPoint x: 8, endPoint y: 256, distance: 181.7
click at [73, 258] on div at bounding box center [182, 280] width 365 height 472
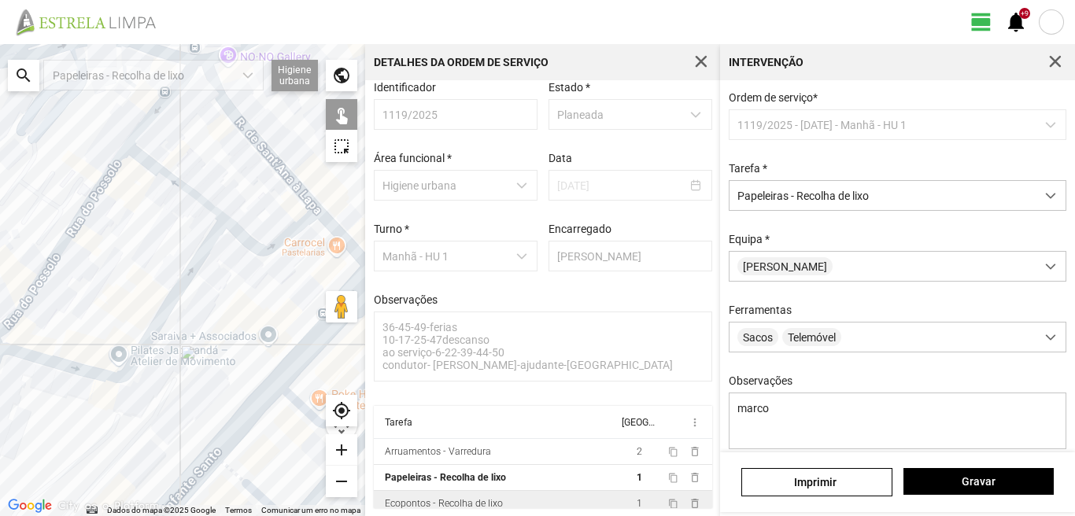
click at [0, 276] on div at bounding box center [182, 280] width 365 height 472
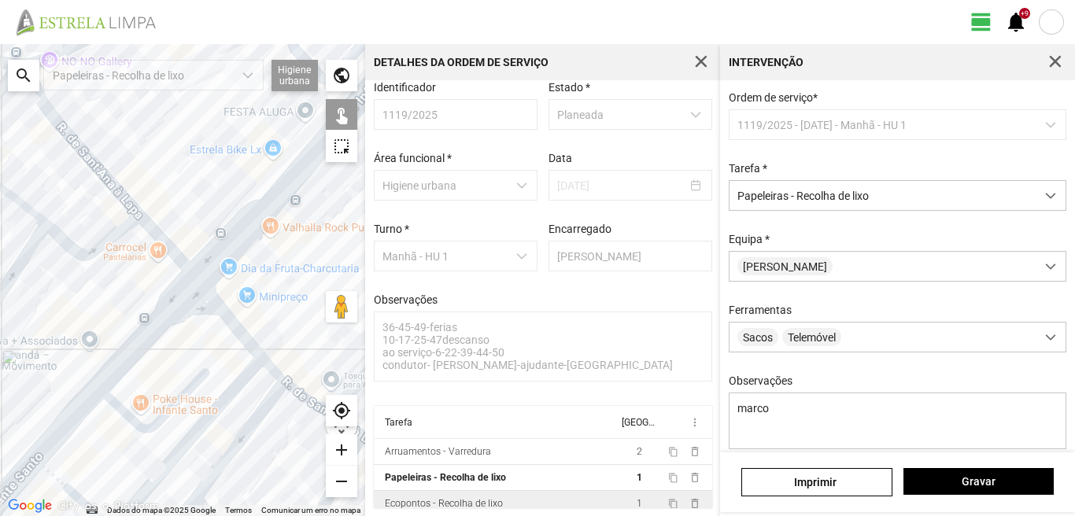
drag, startPoint x: 317, startPoint y: 245, endPoint x: 35, endPoint y: 269, distance: 283.4
click at [43, 267] on div at bounding box center [182, 280] width 365 height 472
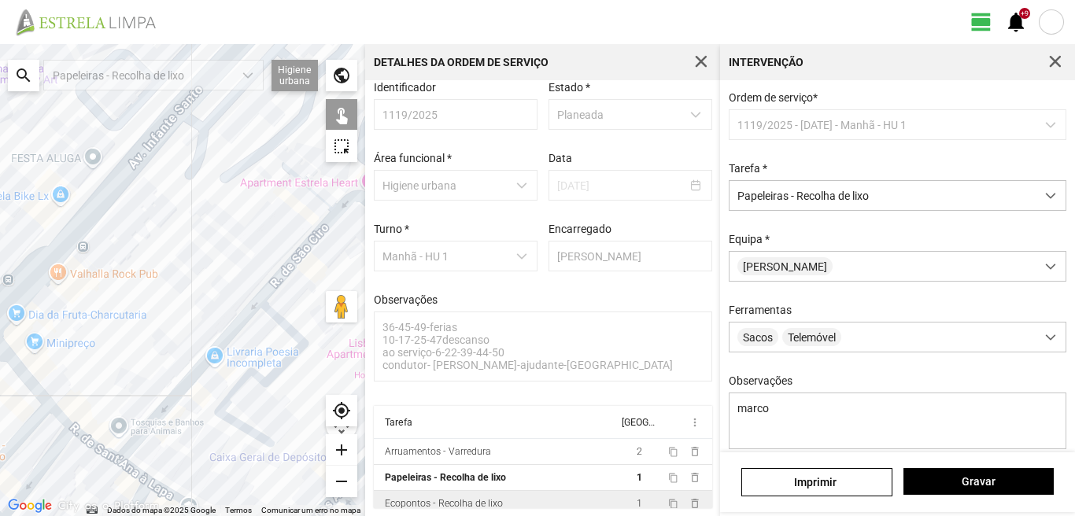
click at [105, 231] on div at bounding box center [182, 280] width 365 height 472
click at [65, 208] on div at bounding box center [182, 280] width 365 height 472
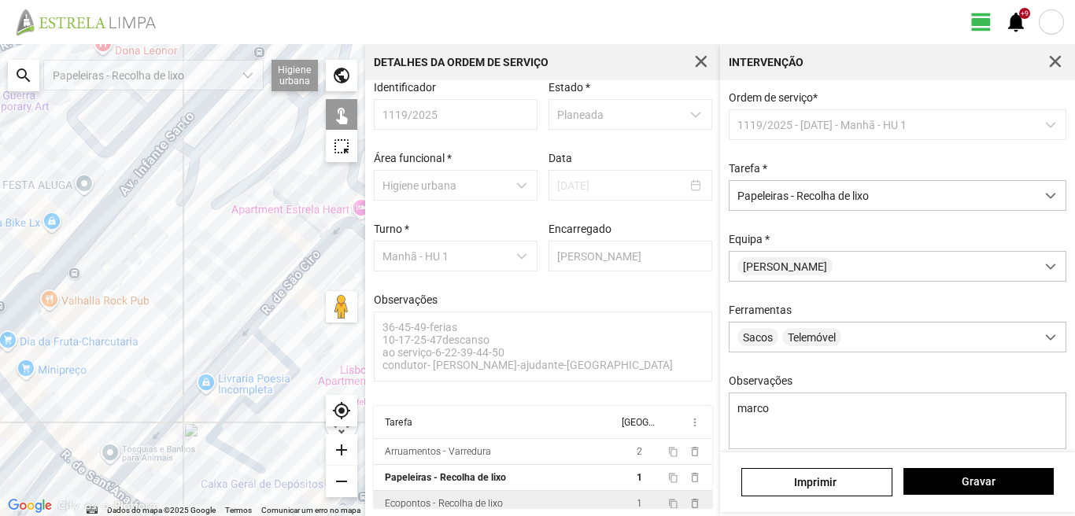
drag, startPoint x: 145, startPoint y: 172, endPoint x: 76, endPoint y: 282, distance: 129.7
click at [76, 282] on div at bounding box center [182, 280] width 365 height 472
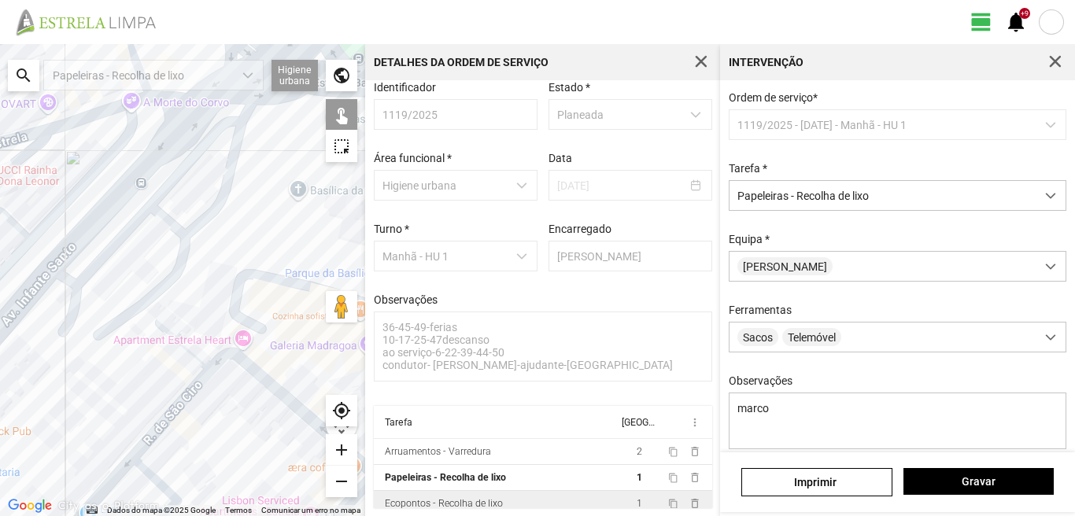
click at [17, 255] on div at bounding box center [182, 280] width 365 height 472
click at [93, 264] on div at bounding box center [182, 280] width 365 height 472
click at [101, 199] on div at bounding box center [182, 280] width 365 height 472
click at [149, 216] on div at bounding box center [182, 280] width 365 height 472
click at [96, 191] on div at bounding box center [182, 280] width 365 height 472
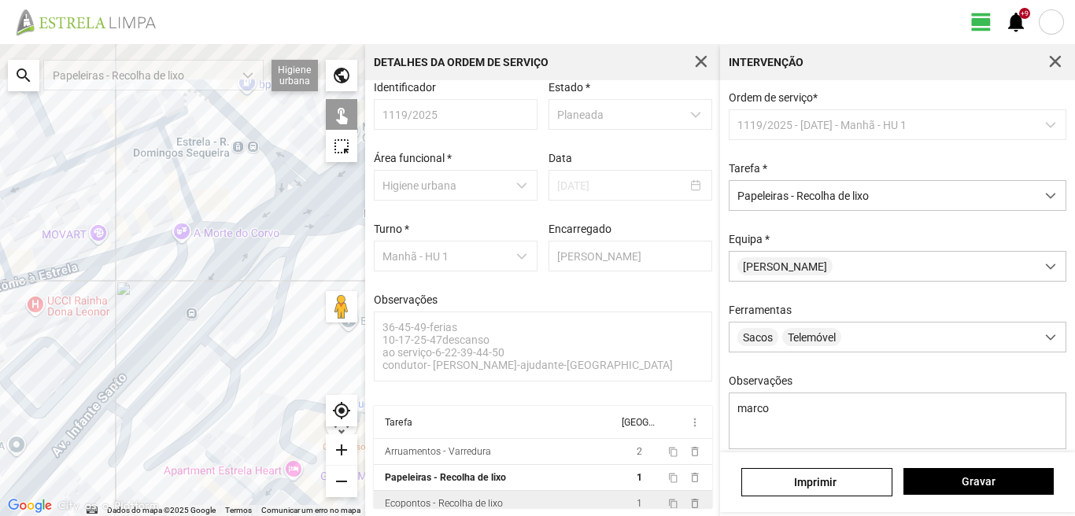
drag, startPoint x: 102, startPoint y: 148, endPoint x: 153, endPoint y: 281, distance: 142.4
click at [153, 281] on div at bounding box center [182, 280] width 365 height 472
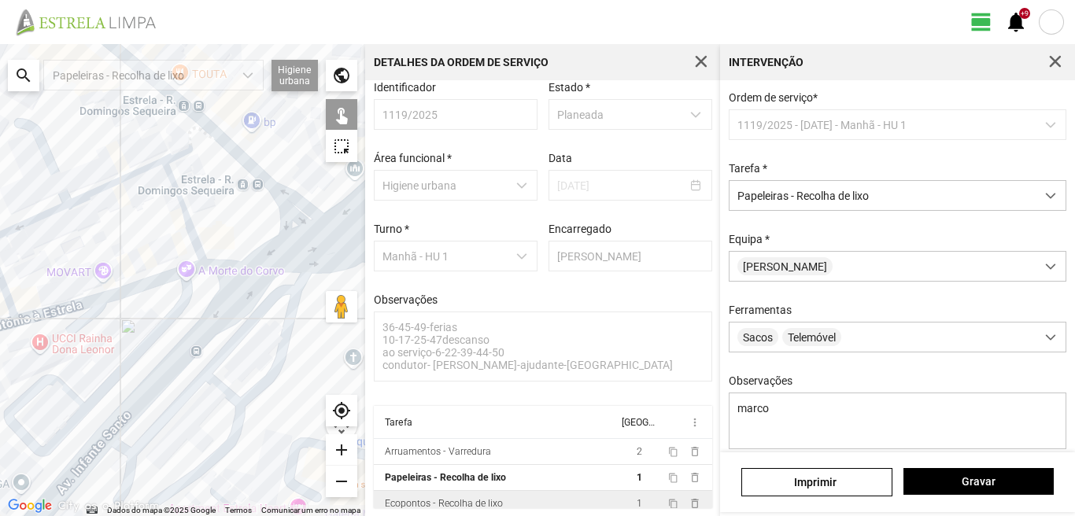
click at [152, 272] on div at bounding box center [182, 280] width 365 height 472
click at [196, 250] on div at bounding box center [182, 280] width 365 height 472
click at [230, 269] on div at bounding box center [182, 280] width 365 height 472
click at [263, 293] on div at bounding box center [182, 280] width 365 height 472
click at [196, 252] on div at bounding box center [182, 280] width 365 height 472
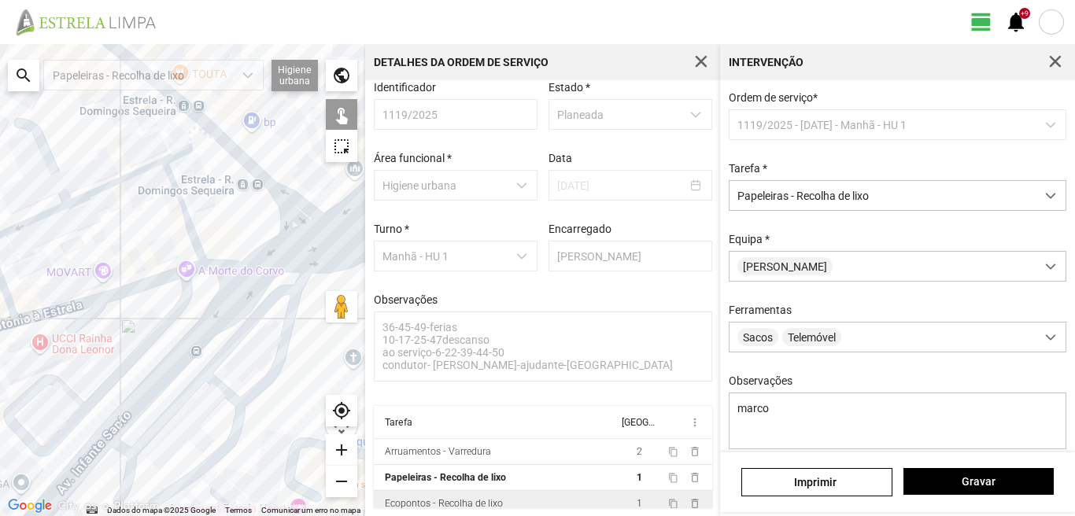
click at [47, 325] on div at bounding box center [182, 280] width 365 height 472
drag, startPoint x: 45, startPoint y: 328, endPoint x: 131, endPoint y: 299, distance: 91.3
click at [136, 298] on div at bounding box center [182, 280] width 365 height 472
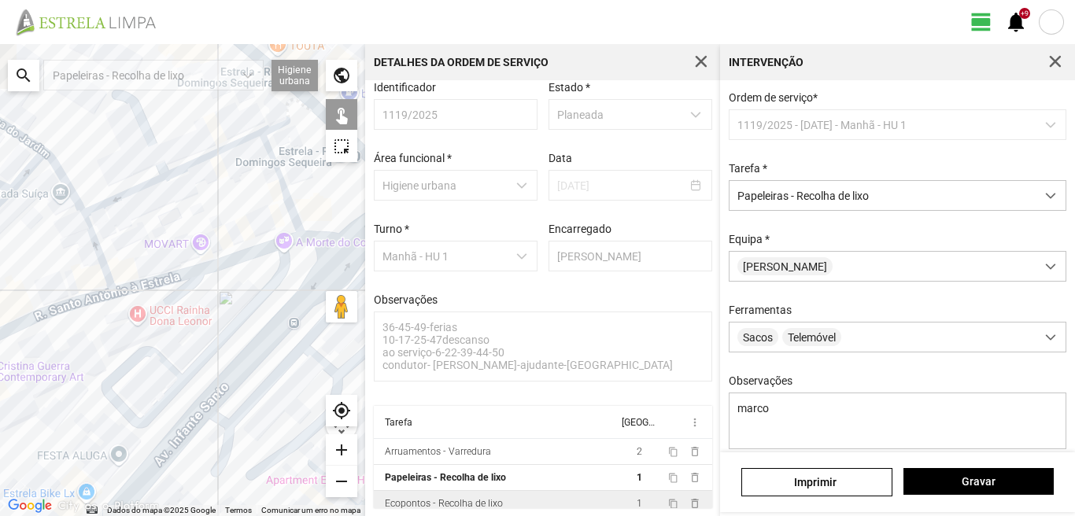
drag, startPoint x: 122, startPoint y: 308, endPoint x: 254, endPoint y: 258, distance: 141.4
click at [254, 258] on div at bounding box center [182, 280] width 365 height 472
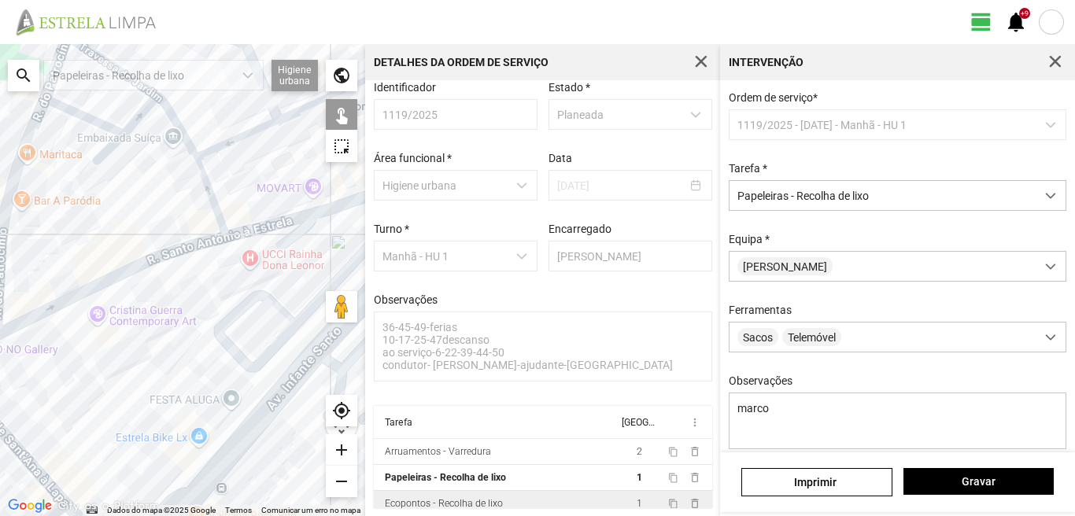
click at [222, 266] on div at bounding box center [182, 280] width 365 height 472
click at [226, 256] on div at bounding box center [182, 280] width 365 height 472
drag, startPoint x: 204, startPoint y: 235, endPoint x: 181, endPoint y: 270, distance: 41.5
click at [203, 237] on div at bounding box center [182, 280] width 365 height 472
click at [182, 267] on div at bounding box center [182, 280] width 365 height 472
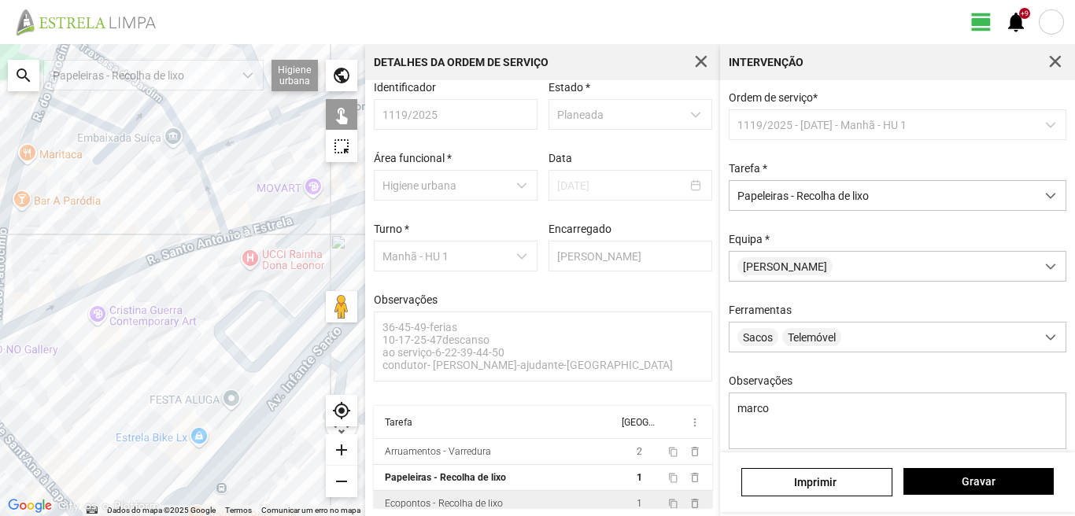
click at [76, 315] on div at bounding box center [182, 280] width 365 height 472
click at [56, 316] on div at bounding box center [182, 280] width 365 height 472
drag, startPoint x: 56, startPoint y: 316, endPoint x: 164, endPoint y: 344, distance: 111.2
click at [164, 344] on div at bounding box center [182, 280] width 365 height 472
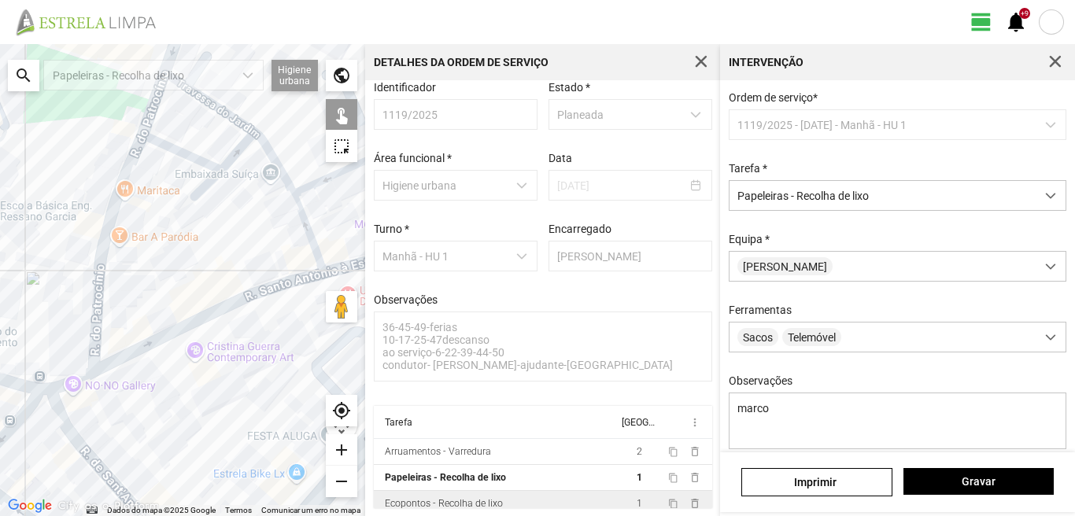
drag, startPoint x: 131, startPoint y: 351, endPoint x: 184, endPoint y: 366, distance: 55.5
click at [184, 366] on div at bounding box center [182, 280] width 365 height 472
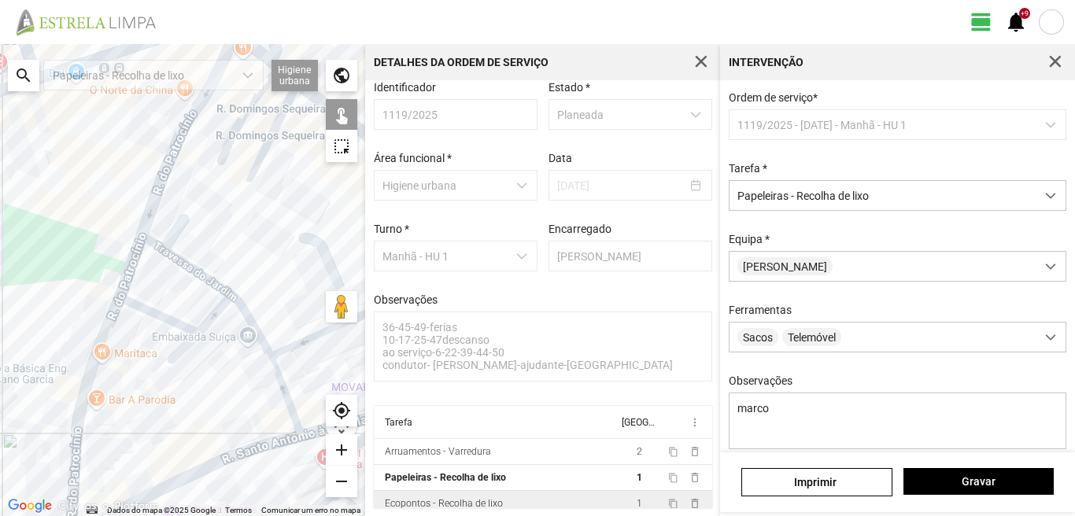
drag, startPoint x: 223, startPoint y: 293, endPoint x: 208, endPoint y: 389, distance: 97.8
click at [208, 396] on div at bounding box center [182, 280] width 365 height 472
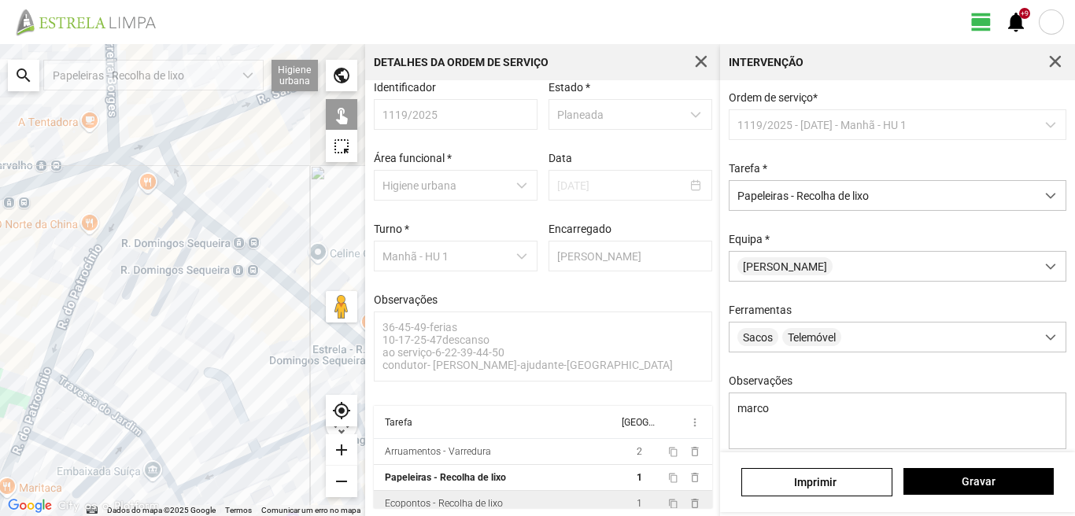
drag, startPoint x: 234, startPoint y: 245, endPoint x: 133, endPoint y: 337, distance: 137.5
click at [135, 337] on div at bounding box center [182, 280] width 365 height 472
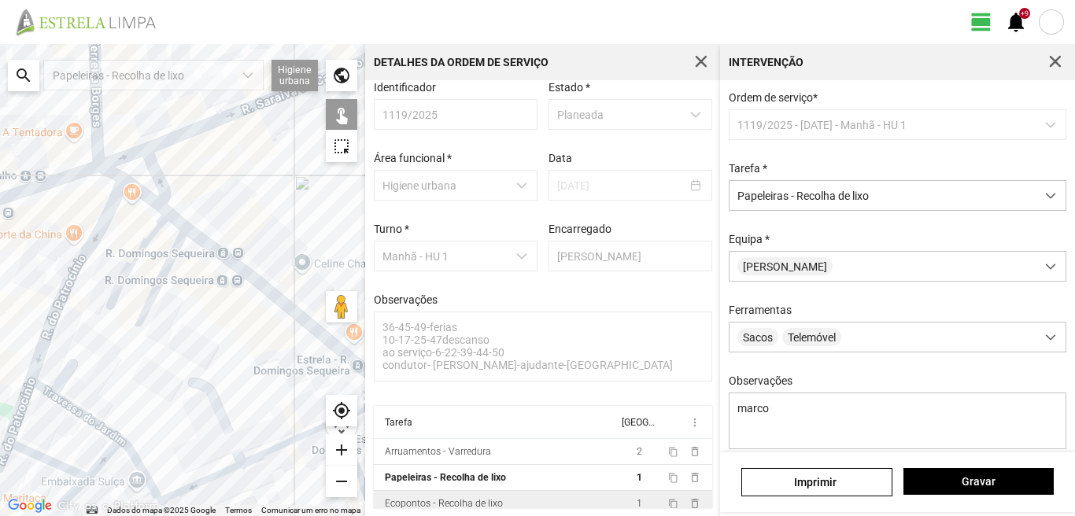
click at [110, 235] on div at bounding box center [182, 280] width 365 height 472
click at [143, 220] on div at bounding box center [182, 280] width 365 height 472
click at [127, 198] on div at bounding box center [182, 280] width 365 height 472
click at [134, 158] on div at bounding box center [182, 280] width 365 height 472
click at [160, 167] on div at bounding box center [182, 280] width 365 height 472
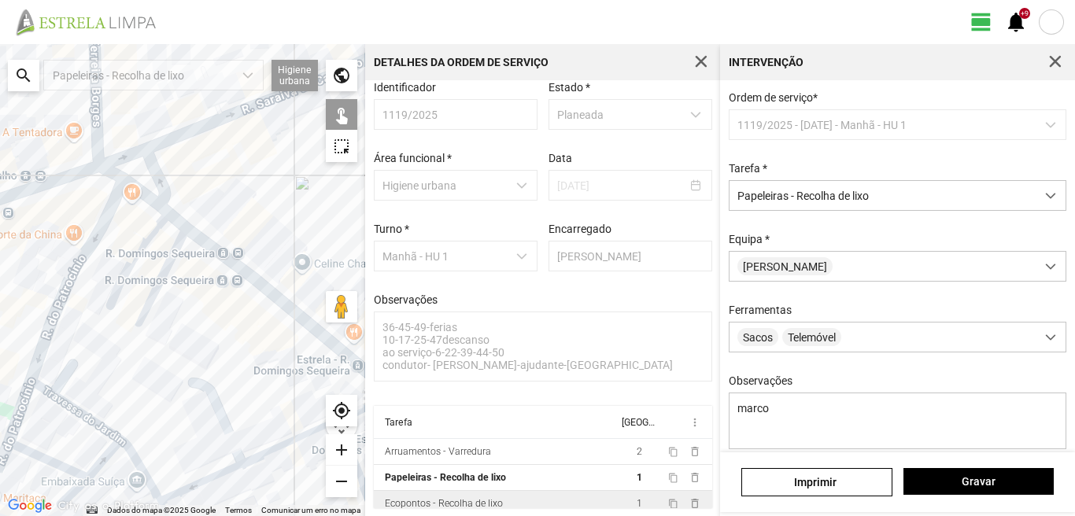
click at [209, 232] on div at bounding box center [182, 280] width 365 height 472
click at [227, 291] on div at bounding box center [182, 280] width 365 height 472
click at [230, 297] on div at bounding box center [182, 280] width 365 height 472
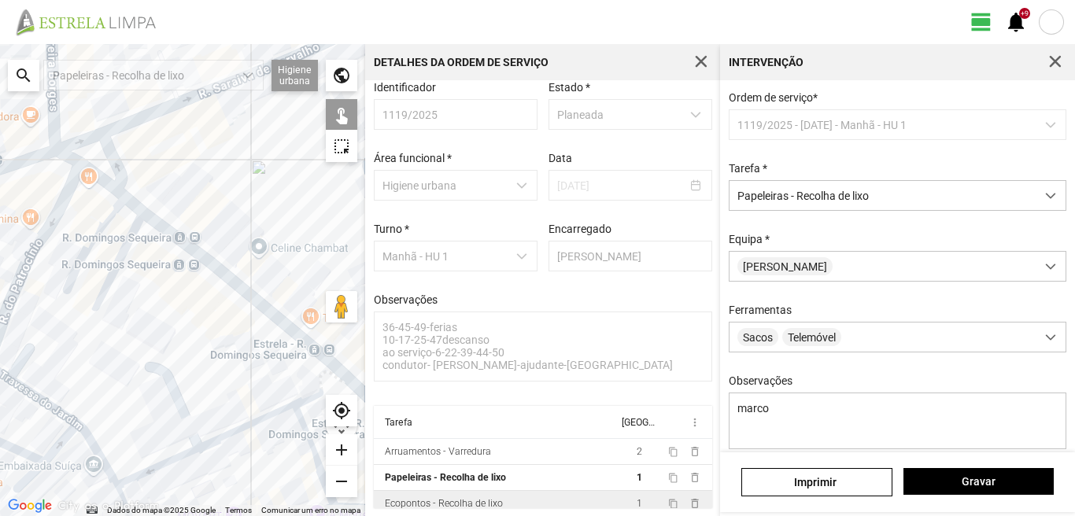
drag, startPoint x: 270, startPoint y: 309, endPoint x: 205, endPoint y: 288, distance: 67.9
click at [205, 288] on div at bounding box center [182, 280] width 365 height 472
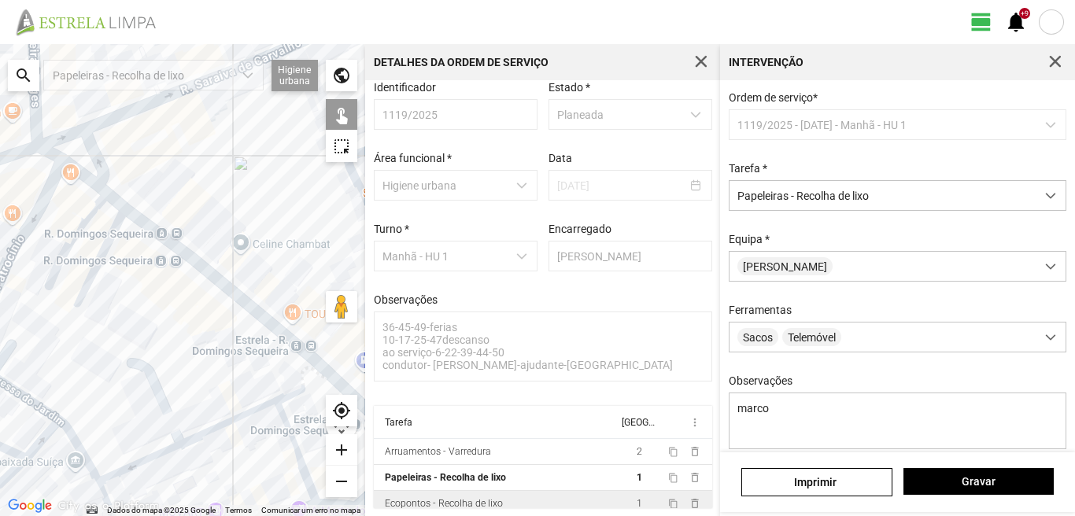
click at [226, 277] on div at bounding box center [182, 280] width 365 height 472
click at [244, 299] on div at bounding box center [182, 280] width 365 height 472
click at [245, 296] on div at bounding box center [182, 280] width 365 height 472
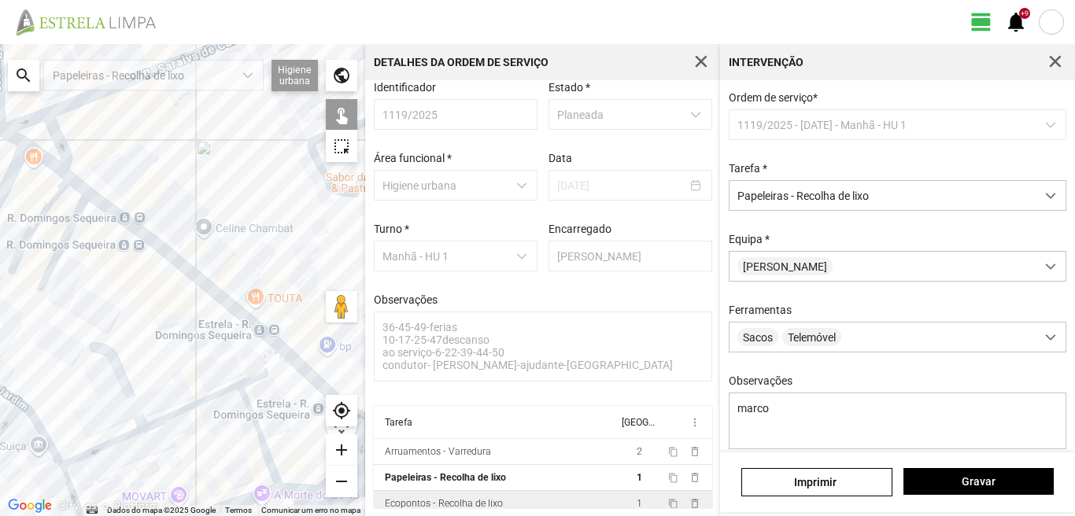
drag, startPoint x: 261, startPoint y: 311, endPoint x: 197, endPoint y: 281, distance: 71.1
click at [198, 282] on div at bounding box center [182, 280] width 365 height 472
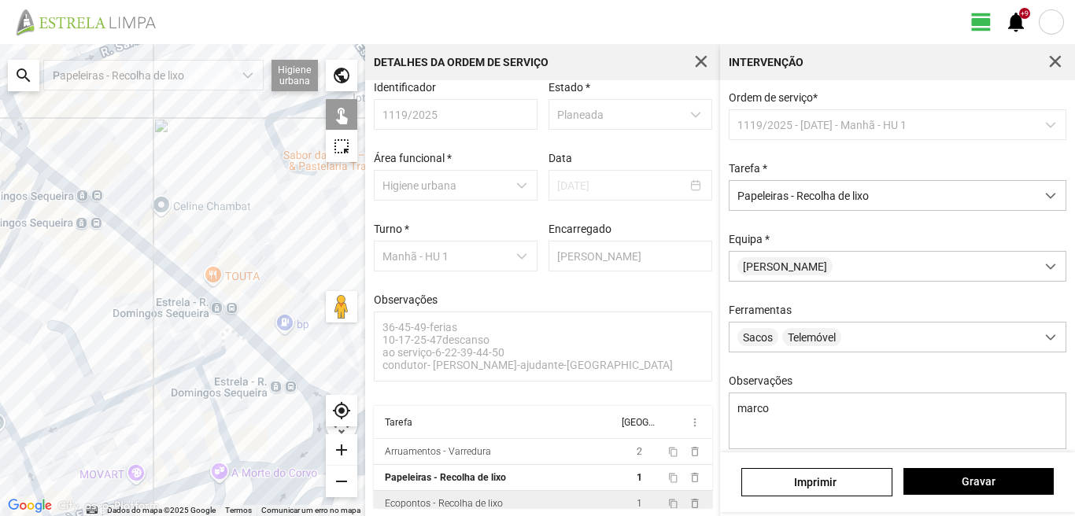
click at [201, 288] on div at bounding box center [182, 280] width 365 height 472
click at [211, 329] on div at bounding box center [182, 280] width 365 height 472
drag, startPoint x: 260, startPoint y: 347, endPoint x: 260, endPoint y: 359, distance: 12.6
click at [260, 359] on div at bounding box center [182, 280] width 365 height 472
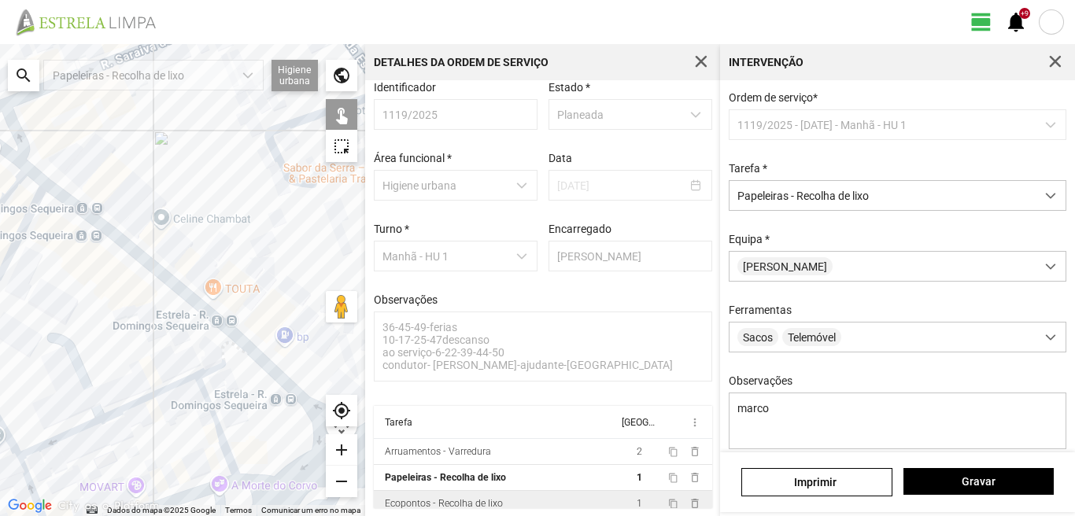
drag, startPoint x: 260, startPoint y: 371, endPoint x: 263, endPoint y: 381, distance: 9.7
click at [263, 381] on div at bounding box center [182, 280] width 365 height 472
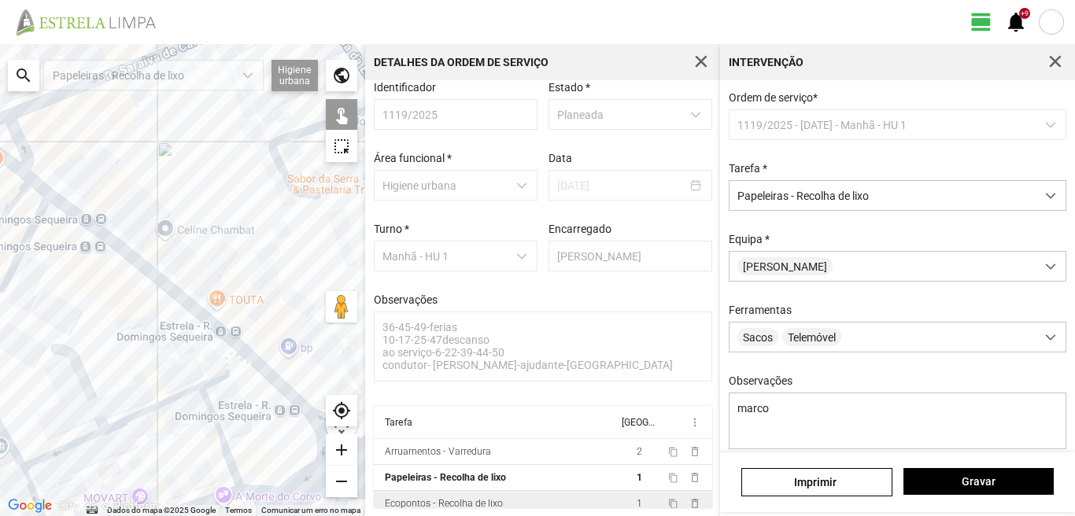
click at [274, 393] on div at bounding box center [182, 280] width 365 height 472
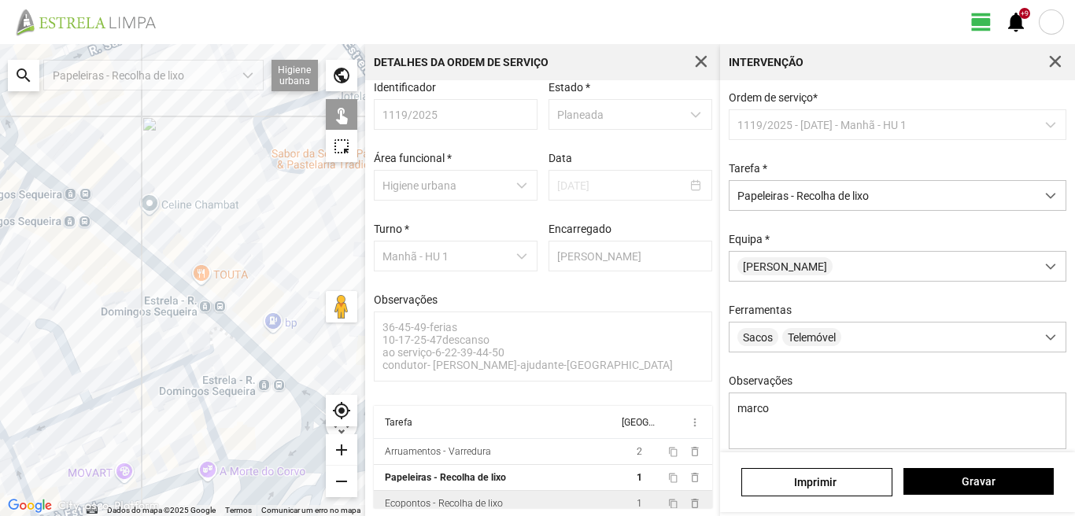
drag, startPoint x: 266, startPoint y: 382, endPoint x: 223, endPoint y: 339, distance: 61.2
click at [223, 339] on div at bounding box center [182, 280] width 365 height 472
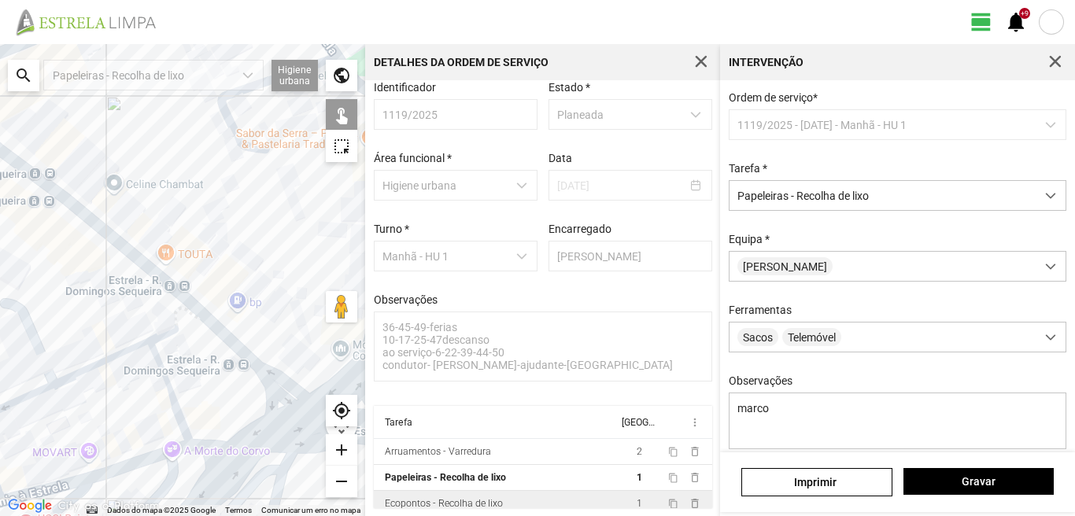
click at [256, 325] on div at bounding box center [182, 280] width 365 height 472
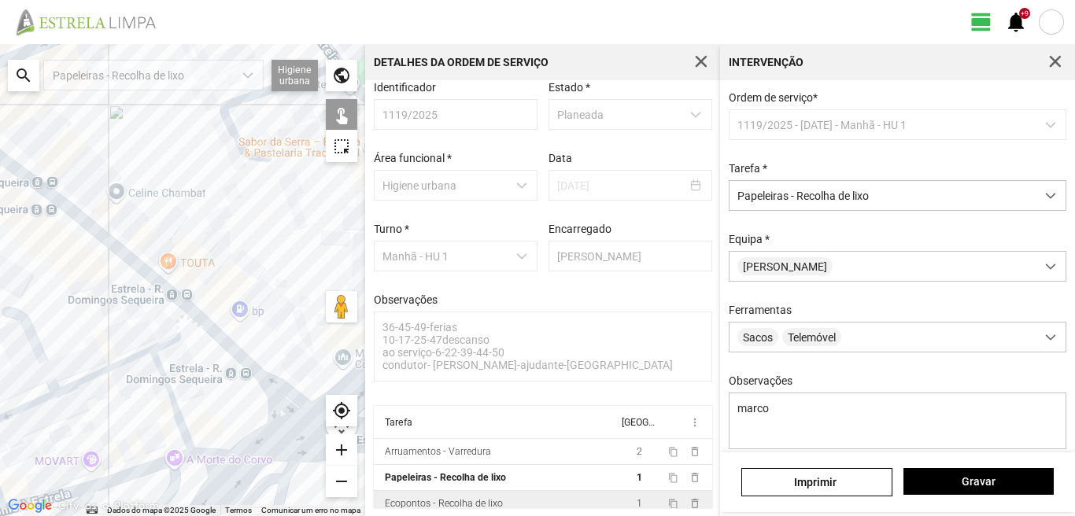
click at [276, 421] on div at bounding box center [182, 280] width 365 height 472
drag, startPoint x: 276, startPoint y: 421, endPoint x: 281, endPoint y: 433, distance: 12.7
click at [280, 429] on div at bounding box center [182, 280] width 365 height 472
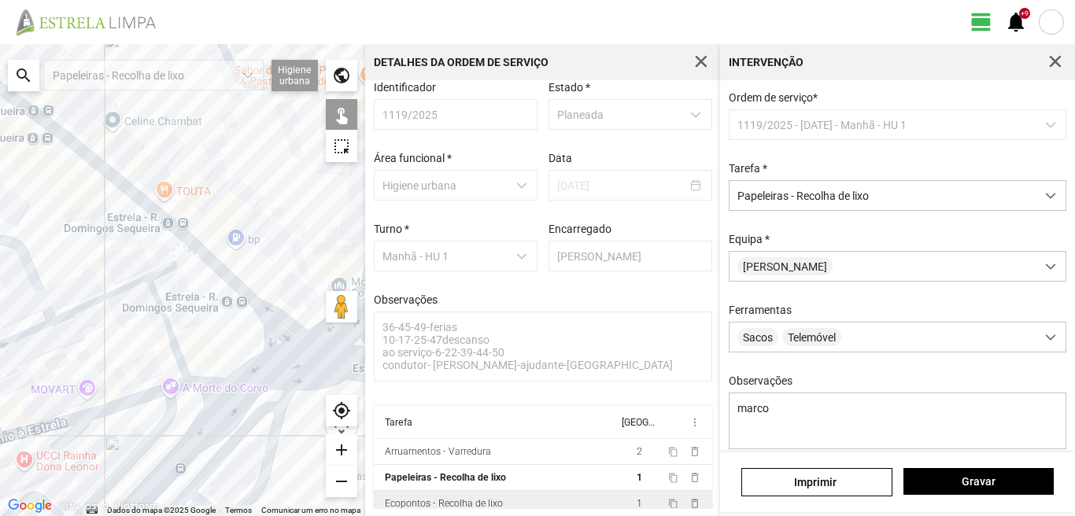
drag, startPoint x: 281, startPoint y: 442, endPoint x: 267, endPoint y: 344, distance: 99.3
click at [267, 344] on div at bounding box center [182, 280] width 365 height 472
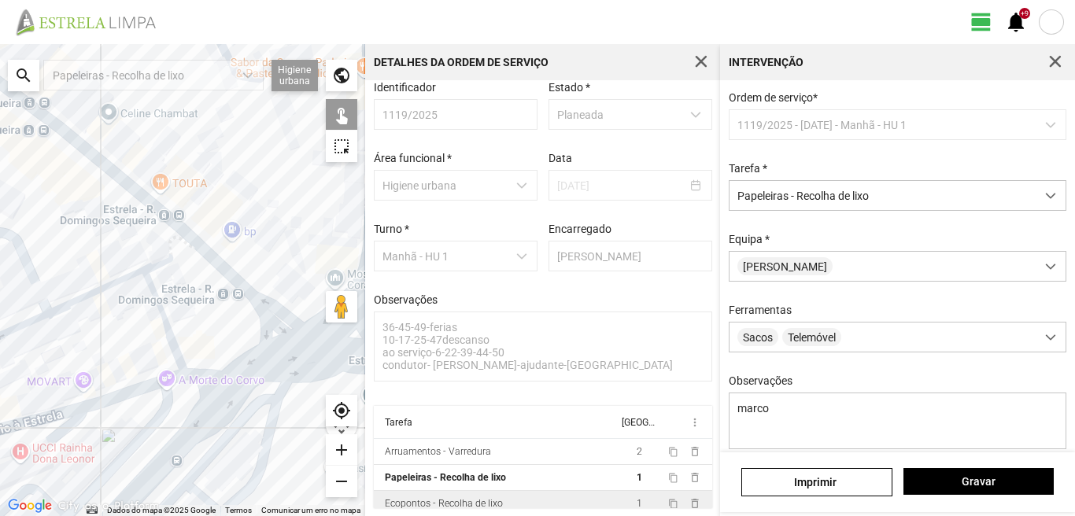
click at [270, 352] on div at bounding box center [182, 280] width 365 height 472
click at [265, 346] on div at bounding box center [182, 280] width 365 height 472
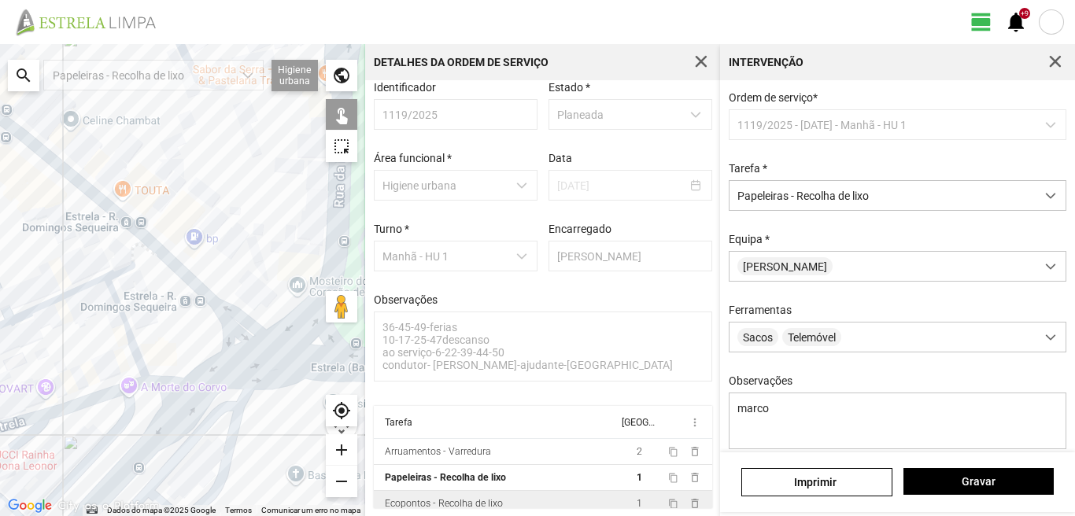
drag, startPoint x: 302, startPoint y: 345, endPoint x: 186, endPoint y: 354, distance: 116.8
click at [186, 354] on div at bounding box center [182, 280] width 365 height 472
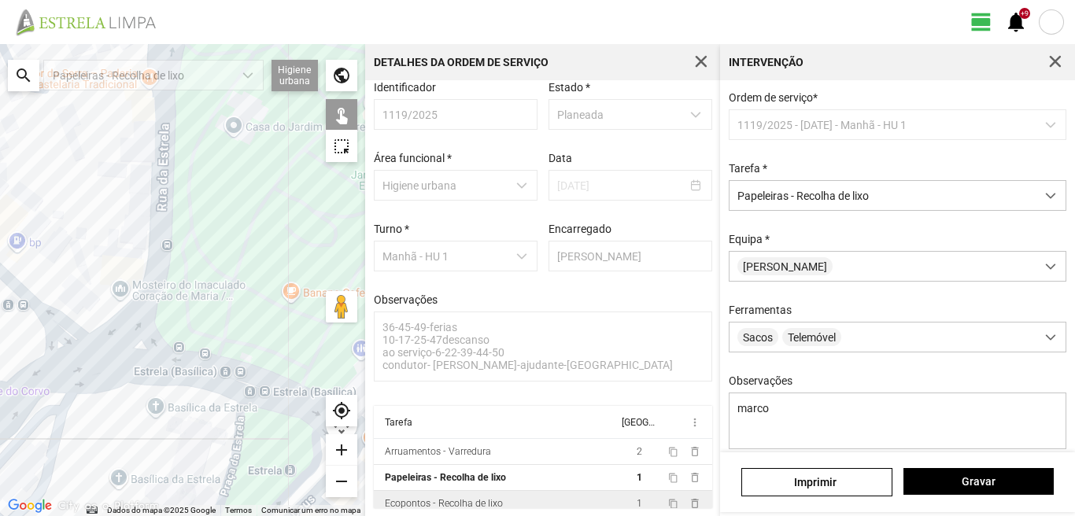
click at [116, 356] on div at bounding box center [182, 280] width 365 height 472
click at [107, 317] on div at bounding box center [182, 280] width 365 height 472
click at [116, 441] on div at bounding box center [182, 280] width 365 height 472
click at [158, 403] on div at bounding box center [182, 280] width 365 height 472
drag, startPoint x: 176, startPoint y: 433, endPoint x: 183, endPoint y: 404, distance: 29.2
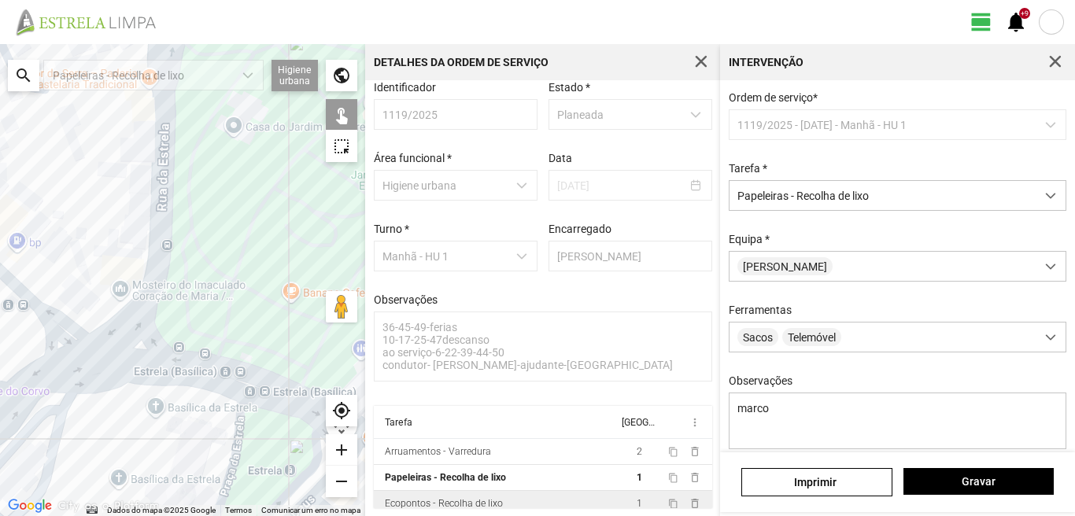
click at [179, 429] on div at bounding box center [182, 280] width 365 height 472
click at [190, 382] on div at bounding box center [182, 280] width 365 height 472
click at [256, 437] on div at bounding box center [182, 280] width 365 height 472
click at [235, 362] on div at bounding box center [182, 280] width 365 height 472
click at [271, 369] on div at bounding box center [182, 280] width 365 height 472
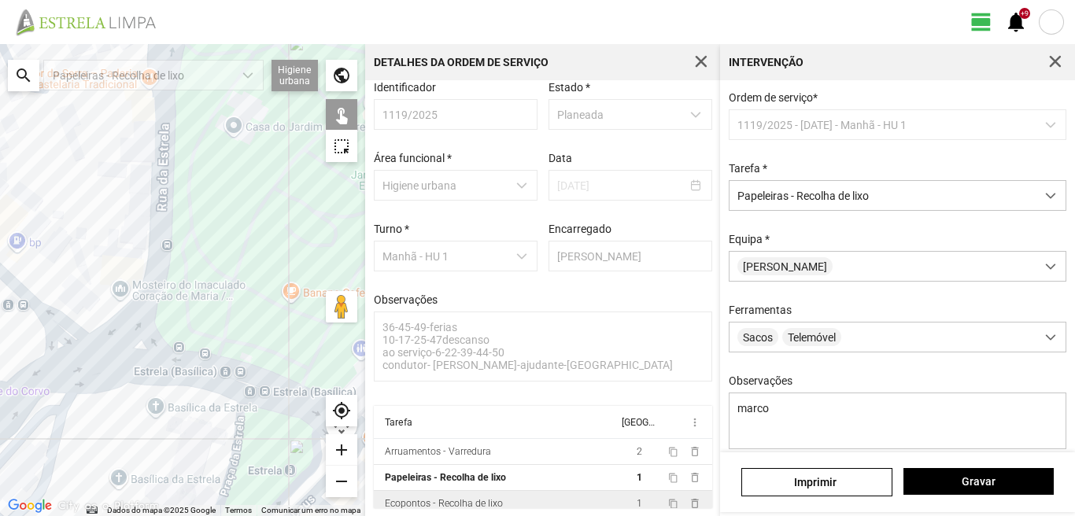
drag, startPoint x: 256, startPoint y: 382, endPoint x: 190, endPoint y: 347, distance: 74.6
click at [190, 347] on div at bounding box center [182, 280] width 365 height 472
drag, startPoint x: 225, startPoint y: 390, endPoint x: 184, endPoint y: 343, distance: 62.5
click at [185, 345] on div at bounding box center [182, 280] width 365 height 472
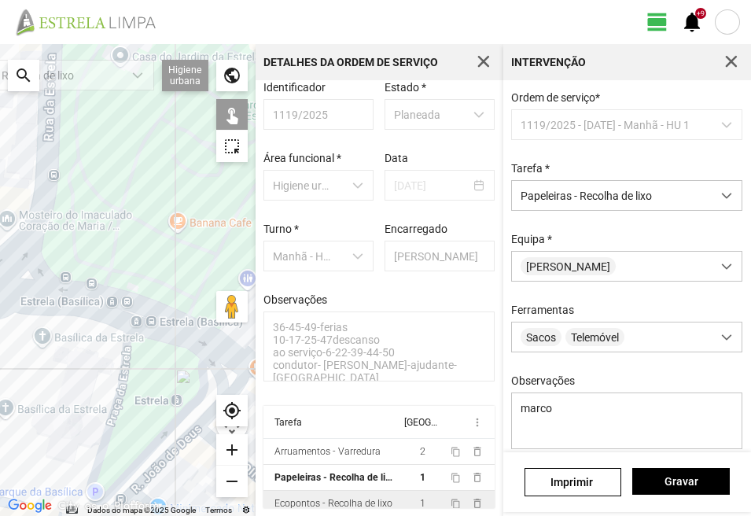
click at [169, 399] on div at bounding box center [128, 280] width 256 height 472
click at [164, 396] on div at bounding box center [128, 280] width 256 height 472
click at [179, 404] on div at bounding box center [128, 280] width 256 height 472
click at [173, 441] on div at bounding box center [128, 280] width 256 height 472
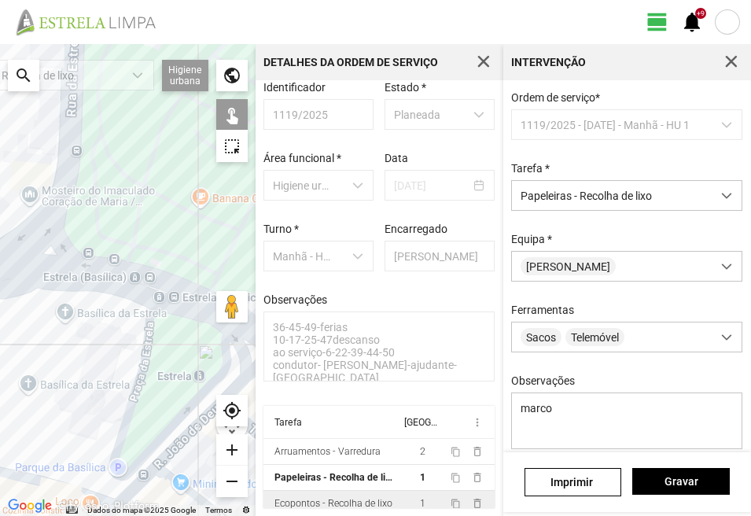
drag, startPoint x: 146, startPoint y: 492, endPoint x: 197, endPoint y: 378, distance: 125.0
click at [197, 378] on div at bounding box center [128, 280] width 256 height 472
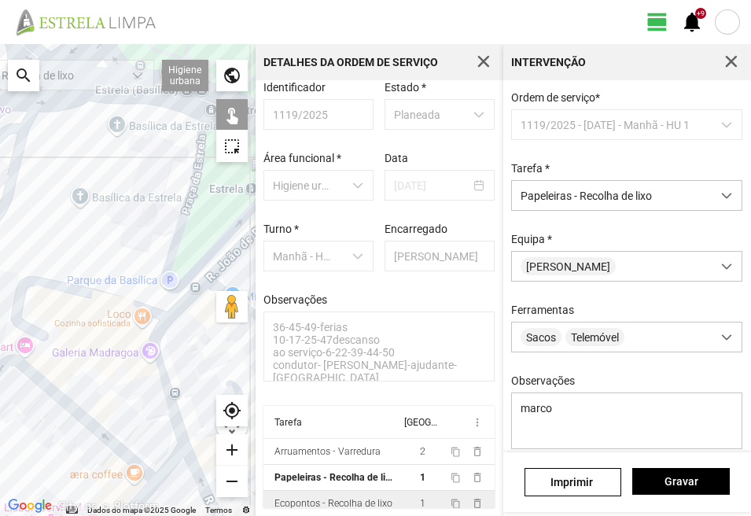
click at [168, 303] on div at bounding box center [128, 280] width 256 height 472
click at [194, 294] on div at bounding box center [128, 280] width 256 height 472
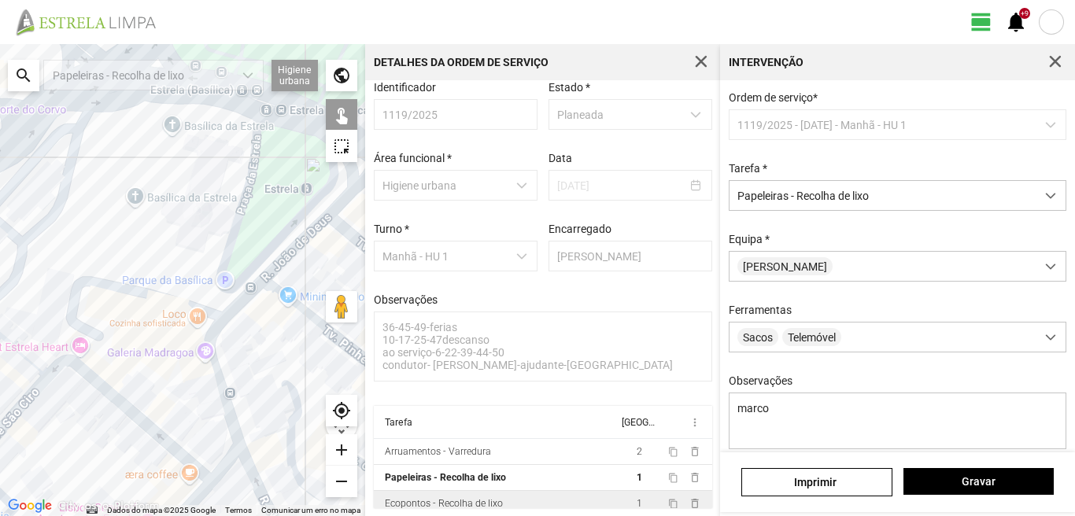
click at [241, 289] on div at bounding box center [182, 280] width 365 height 472
drag, startPoint x: 217, startPoint y: 433, endPoint x: 203, endPoint y: 308, distance: 125.9
click at [203, 308] on div at bounding box center [182, 280] width 365 height 472
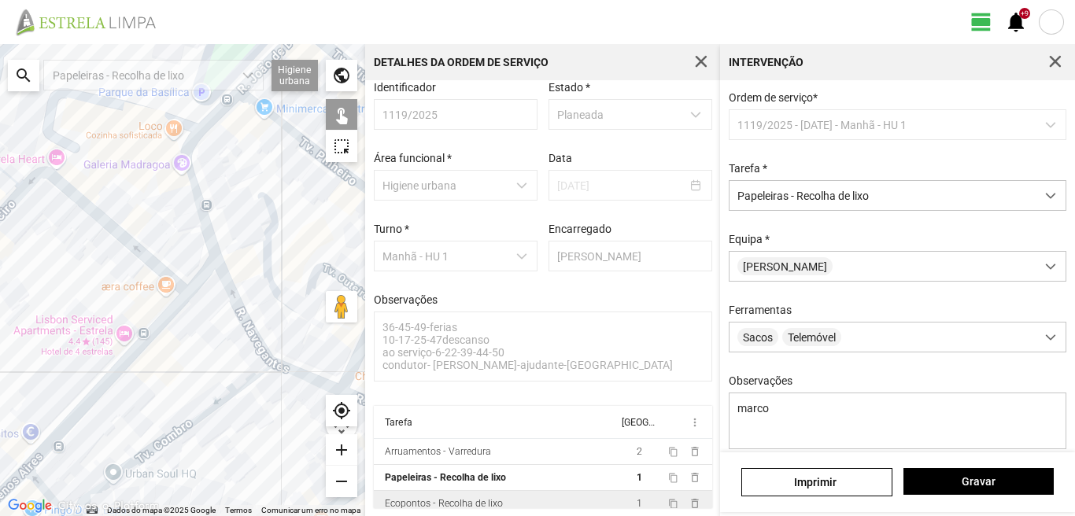
click at [194, 216] on div at bounding box center [182, 280] width 365 height 472
click at [223, 282] on div at bounding box center [182, 280] width 365 height 472
click at [219, 282] on div at bounding box center [182, 280] width 365 height 472
click at [257, 385] on div at bounding box center [182, 280] width 365 height 472
click at [252, 376] on div at bounding box center [182, 280] width 365 height 472
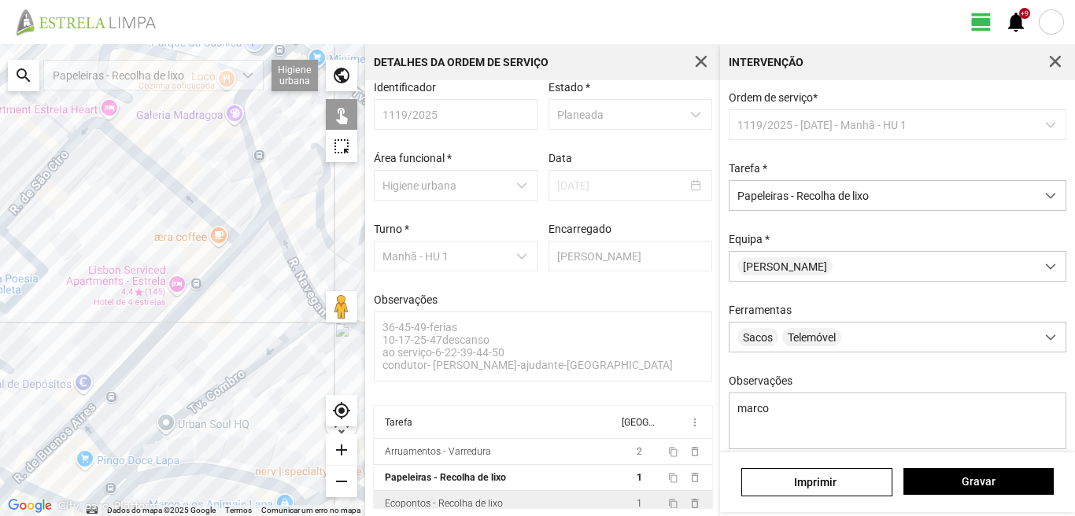
drag, startPoint x: 117, startPoint y: 389, endPoint x: 192, endPoint y: 310, distance: 109.1
click at [191, 313] on div at bounding box center [182, 280] width 365 height 472
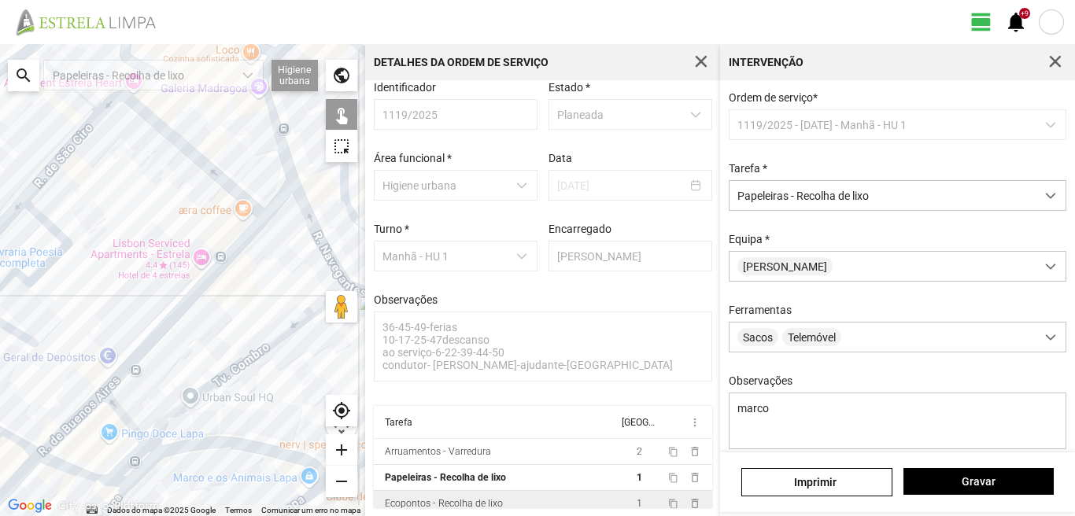
drag, startPoint x: 117, startPoint y: 452, endPoint x: 104, endPoint y: 460, distance: 15.9
click at [104, 460] on div at bounding box center [182, 280] width 365 height 472
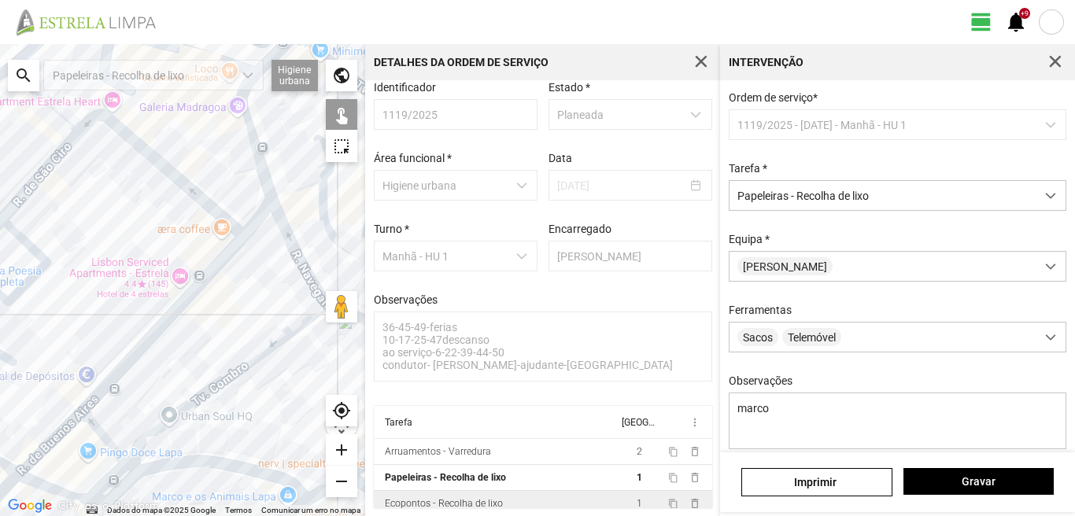
click at [132, 338] on div at bounding box center [182, 280] width 365 height 472
drag, startPoint x: 171, startPoint y: 291, endPoint x: 209, endPoint y: 271, distance: 42.9
click at [173, 290] on div at bounding box center [182, 280] width 365 height 472
click at [245, 240] on div at bounding box center [182, 280] width 365 height 472
drag, startPoint x: 172, startPoint y: 293, endPoint x: 169, endPoint y: 325, distance: 32.4
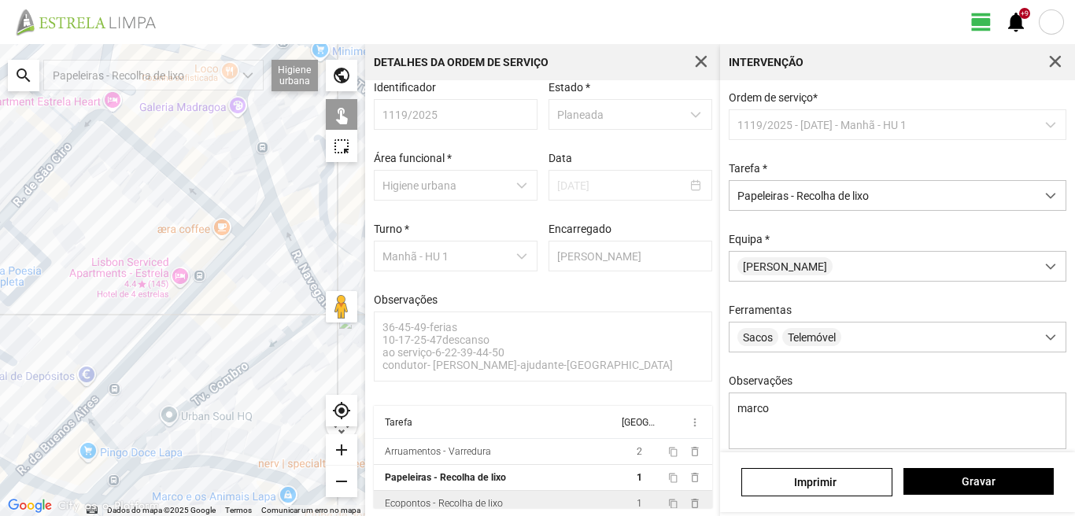
click at [172, 292] on div at bounding box center [182, 280] width 365 height 472
drag, startPoint x: 146, startPoint y: 409, endPoint x: 128, endPoint y: 375, distance: 38.4
click at [202, 332] on div at bounding box center [182, 280] width 365 height 472
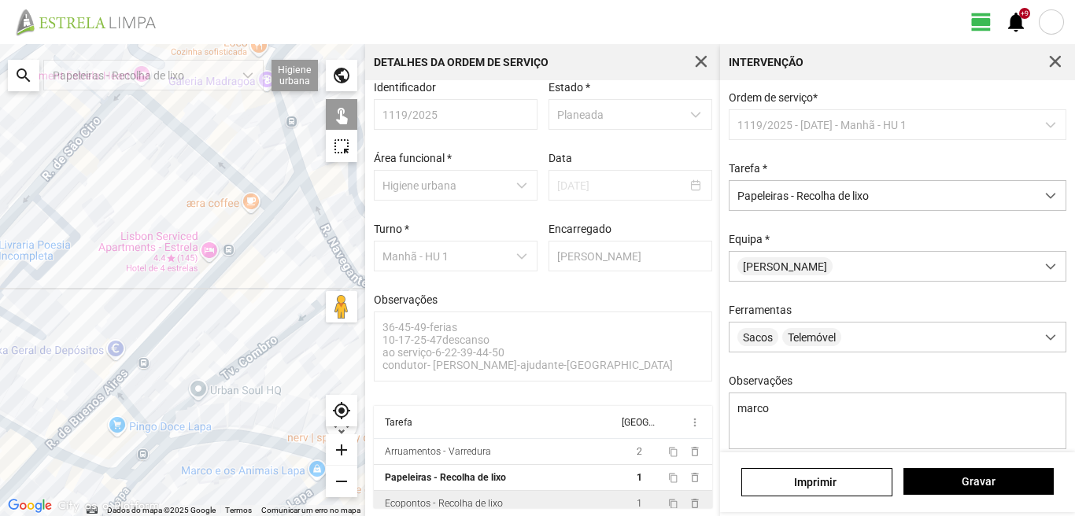
drag, startPoint x: 127, startPoint y: 376, endPoint x: 248, endPoint y: 276, distance: 157.0
click at [248, 276] on div at bounding box center [182, 280] width 365 height 472
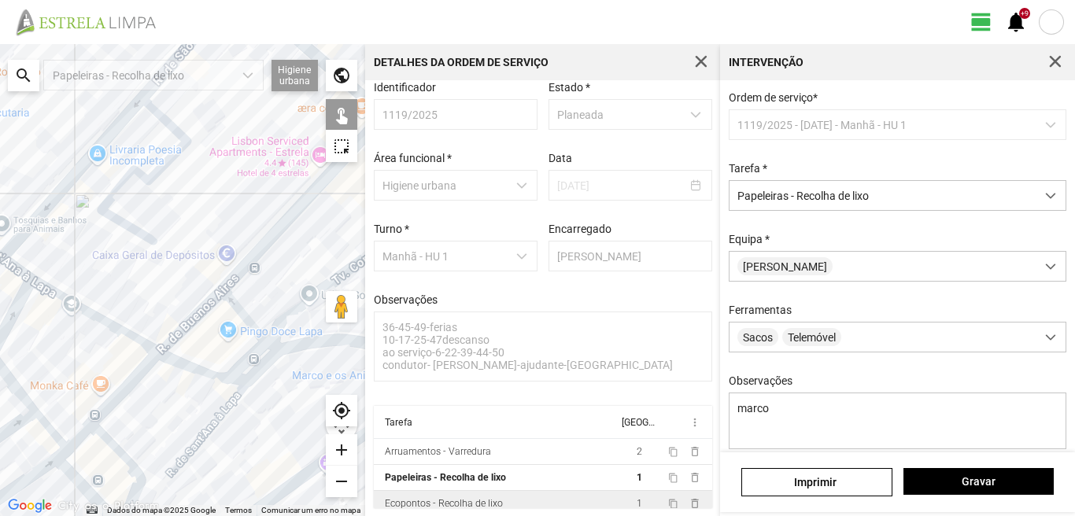
click at [167, 335] on div at bounding box center [182, 280] width 365 height 472
click at [166, 368] on div at bounding box center [182, 280] width 365 height 472
click at [196, 363] on div at bounding box center [182, 280] width 365 height 472
click at [203, 355] on div at bounding box center [182, 280] width 365 height 472
click at [218, 351] on div at bounding box center [182, 280] width 365 height 472
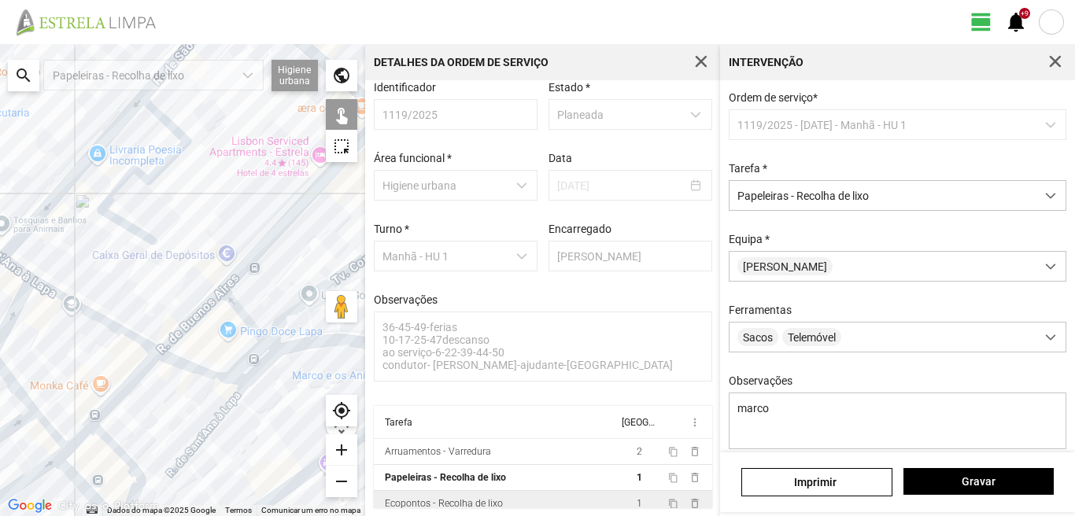
click at [219, 310] on div at bounding box center [182, 280] width 365 height 472
drag, startPoint x: 252, startPoint y: 362, endPoint x: 241, endPoint y: 337, distance: 27.2
click at [249, 355] on div at bounding box center [182, 280] width 365 height 472
click at [219, 312] on div at bounding box center [182, 280] width 365 height 472
click at [245, 353] on div at bounding box center [182, 280] width 365 height 472
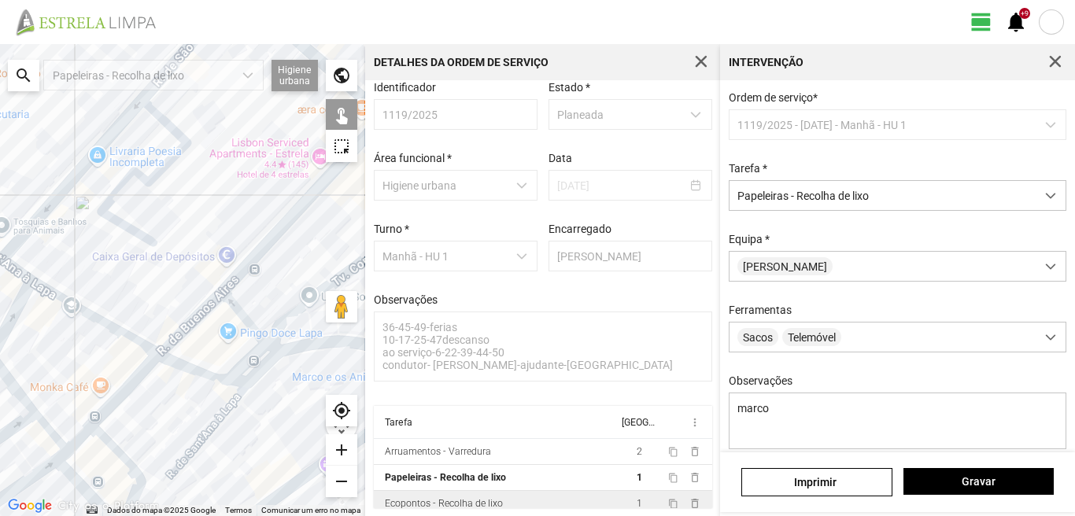
click at [247, 363] on div at bounding box center [182, 280] width 365 height 472
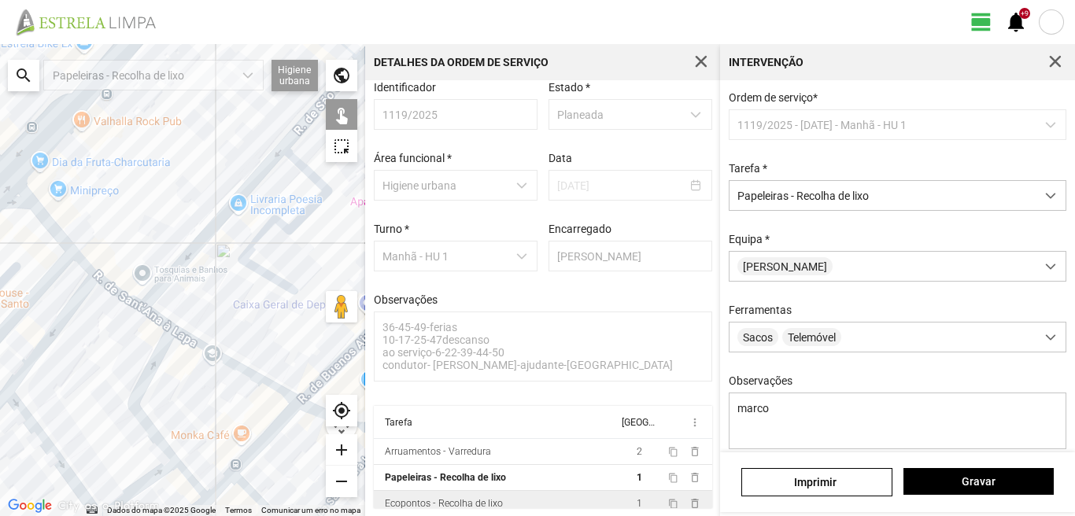
drag, startPoint x: 77, startPoint y: 345, endPoint x: 226, endPoint y: 396, distance: 157.2
click at [226, 396] on div at bounding box center [182, 280] width 365 height 472
click at [211, 352] on div at bounding box center [182, 280] width 365 height 472
click at [185, 350] on div at bounding box center [182, 280] width 365 height 472
click at [204, 337] on div at bounding box center [182, 280] width 365 height 472
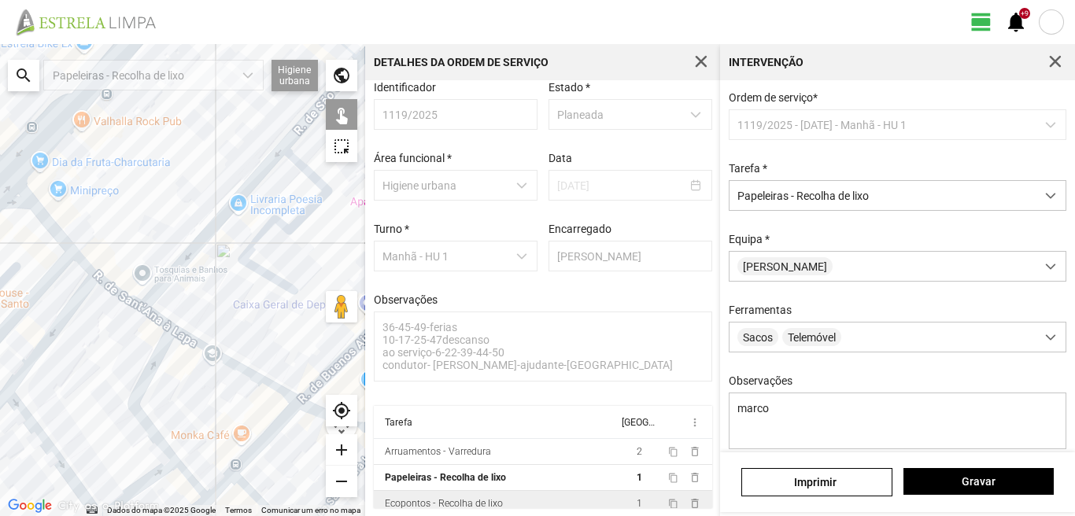
click at [138, 300] on div at bounding box center [182, 280] width 365 height 472
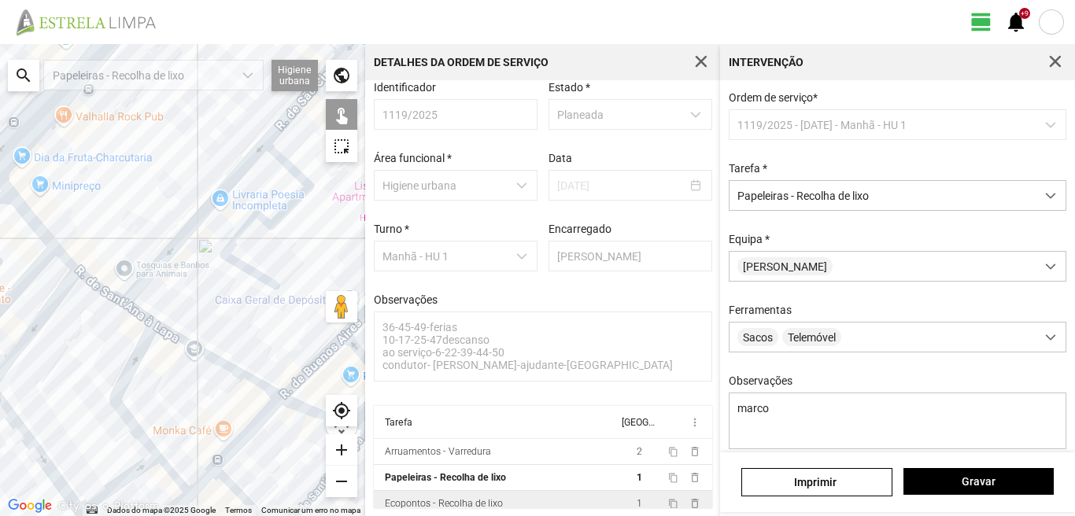
drag, startPoint x: 282, startPoint y: 378, endPoint x: 0, endPoint y: 317, distance: 288.2
click at [6, 320] on div at bounding box center [182, 280] width 365 height 472
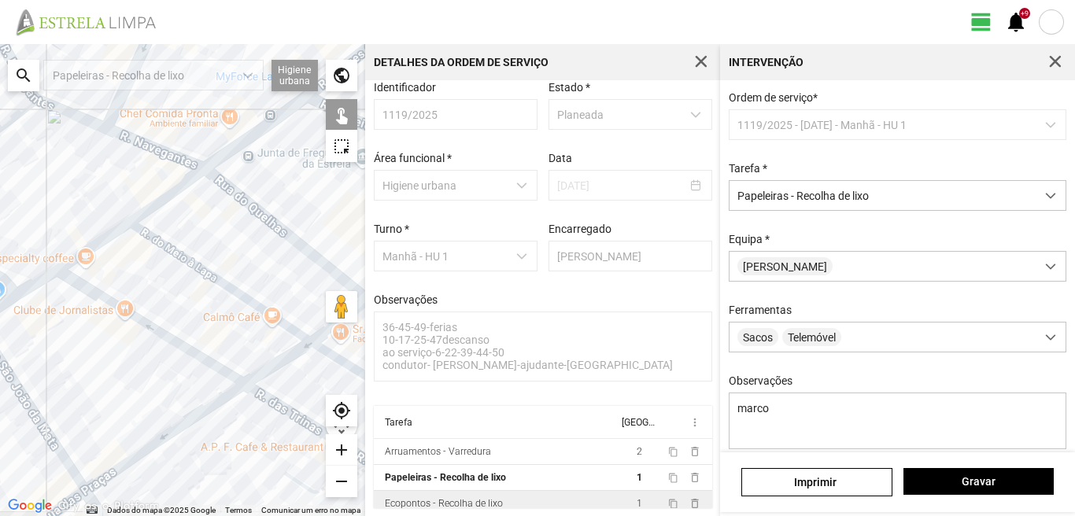
drag, startPoint x: 26, startPoint y: 304, endPoint x: 159, endPoint y: 304, distance: 132.9
click at [159, 304] on div at bounding box center [182, 280] width 365 height 472
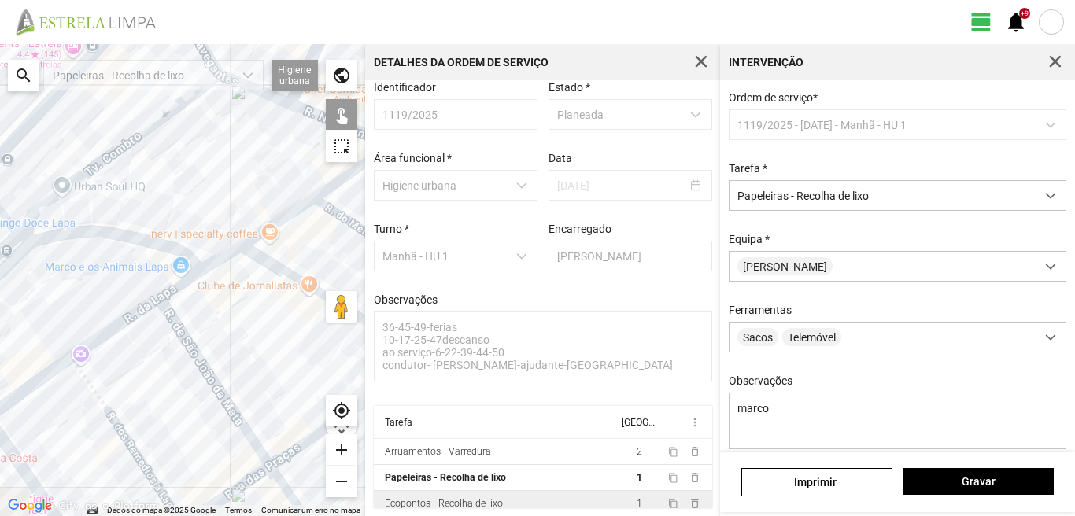
drag, startPoint x: 94, startPoint y: 356, endPoint x: 197, endPoint y: 322, distance: 109.2
click at [186, 327] on div at bounding box center [182, 280] width 365 height 472
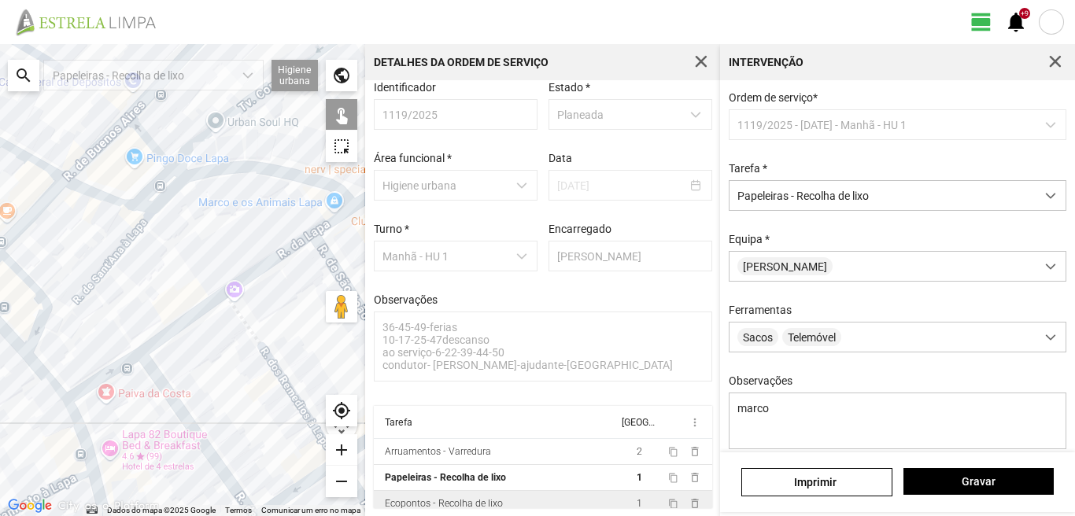
drag, startPoint x: 76, startPoint y: 400, endPoint x: 224, endPoint y: 346, distance: 157.5
click at [220, 347] on div at bounding box center [182, 280] width 365 height 472
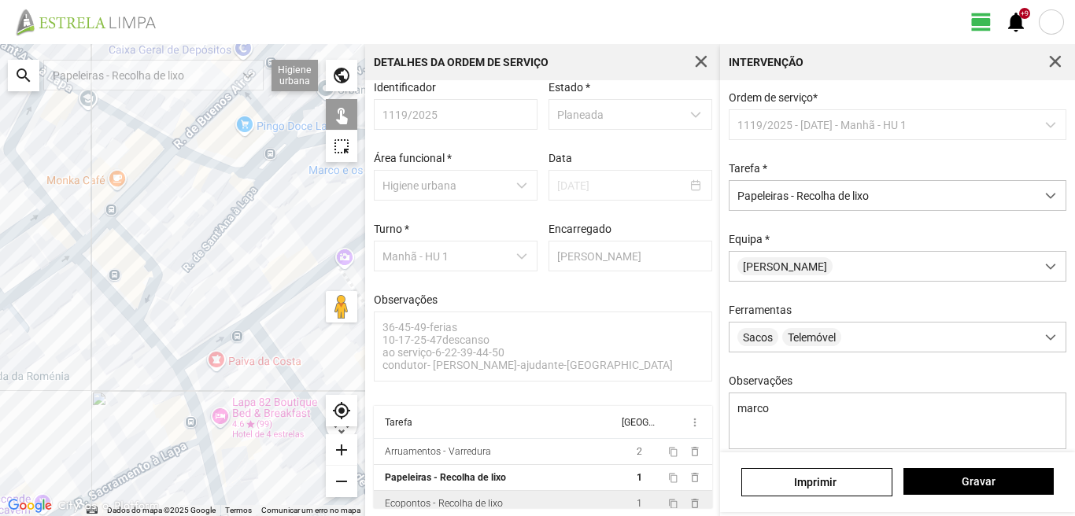
click at [165, 366] on div at bounding box center [182, 280] width 365 height 472
click at [181, 353] on div at bounding box center [182, 280] width 365 height 472
click at [238, 342] on div at bounding box center [182, 280] width 365 height 472
click at [270, 293] on div at bounding box center [182, 280] width 365 height 472
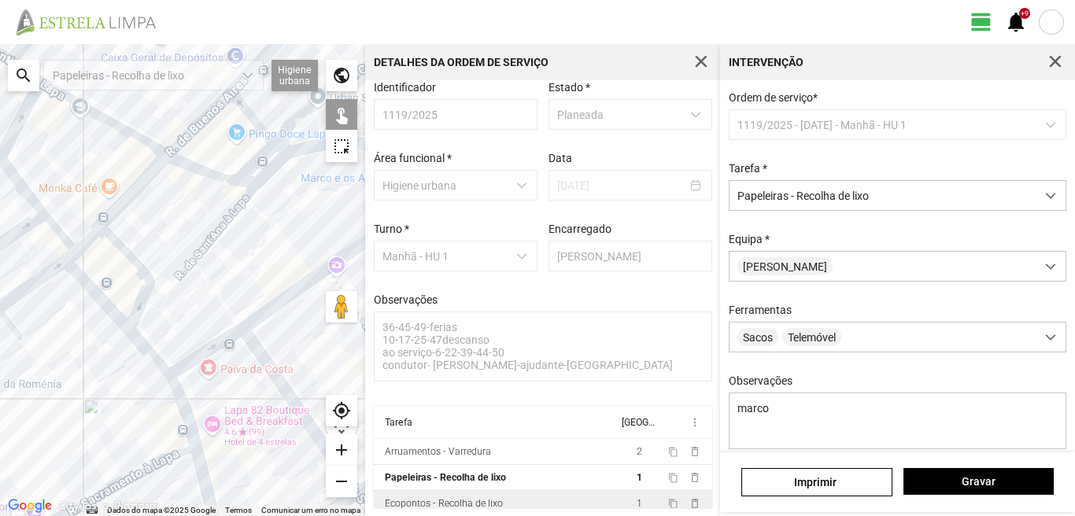
drag, startPoint x: 275, startPoint y: 304, endPoint x: 216, endPoint y: 337, distance: 66.9
click at [216, 337] on div at bounding box center [182, 280] width 365 height 472
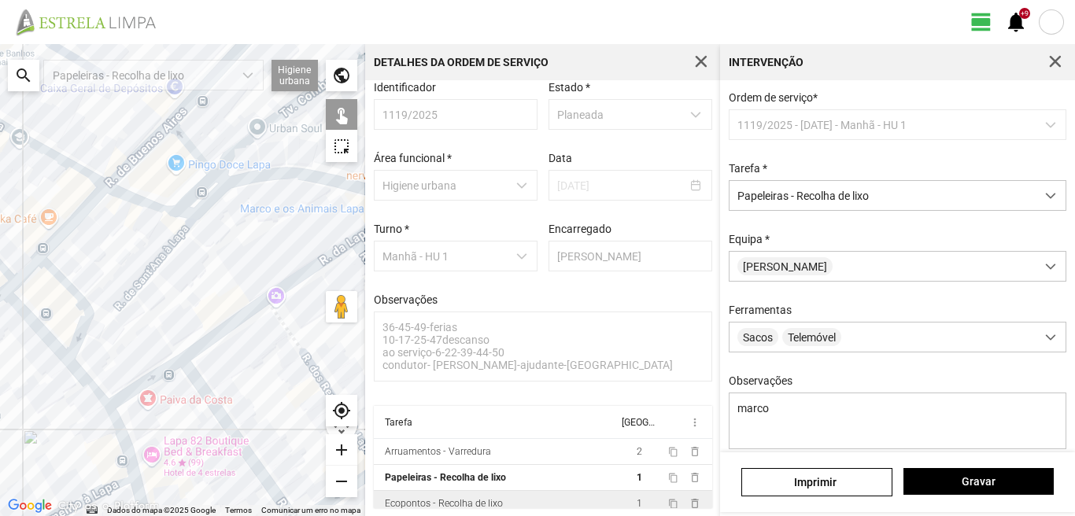
click at [249, 325] on div at bounding box center [182, 280] width 365 height 472
drag, startPoint x: 277, startPoint y: 282, endPoint x: 278, endPoint y: 289, distance: 7.9
click at [277, 283] on div at bounding box center [182, 280] width 365 height 472
drag, startPoint x: 293, startPoint y: 297, endPoint x: 248, endPoint y: 339, distance: 61.8
click at [237, 341] on div at bounding box center [182, 280] width 365 height 472
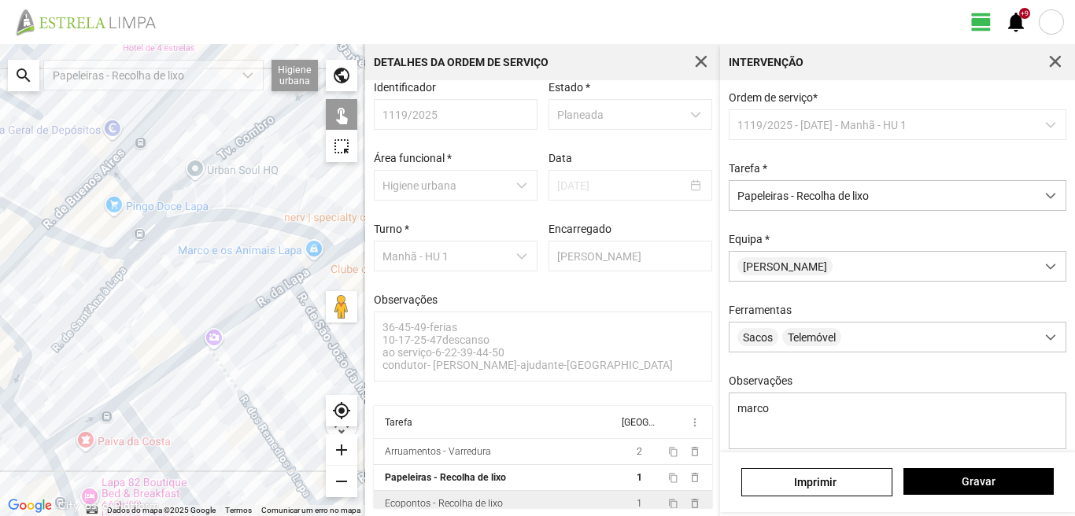
drag, startPoint x: 265, startPoint y: 334, endPoint x: 149, endPoint y: 403, distance: 135.0
click at [149, 403] on div at bounding box center [182, 280] width 365 height 472
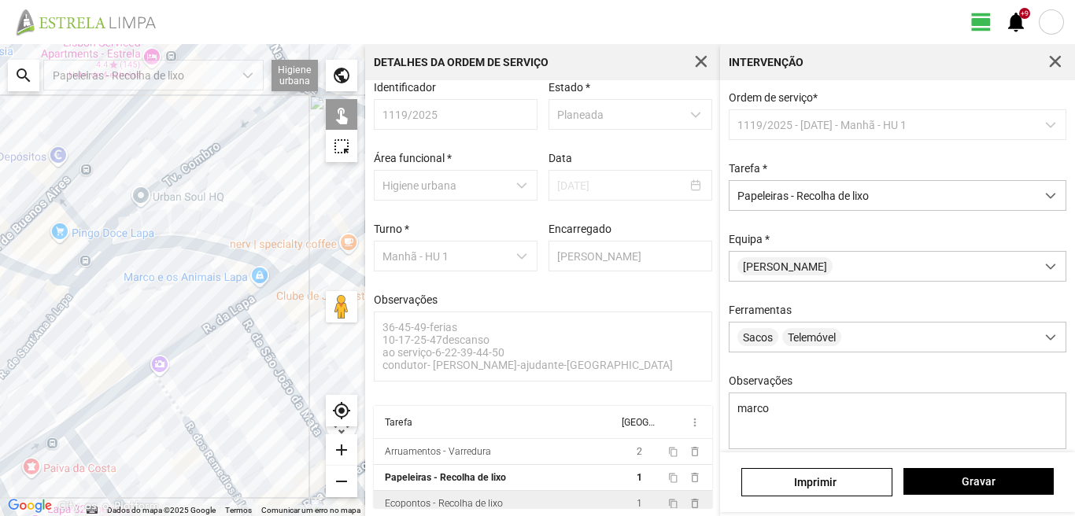
click at [164, 348] on div at bounding box center [182, 280] width 365 height 472
click at [213, 334] on div at bounding box center [182, 280] width 365 height 472
click at [223, 313] on div at bounding box center [182, 280] width 365 height 472
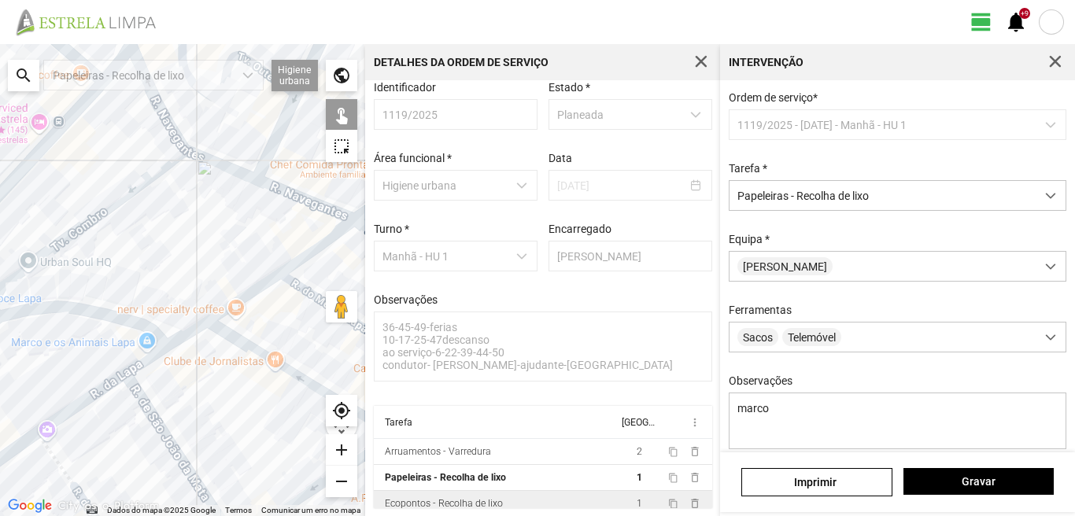
drag, startPoint x: 244, startPoint y: 315, endPoint x: 132, endPoint y: 375, distance: 127.1
click at [131, 380] on div at bounding box center [182, 280] width 365 height 472
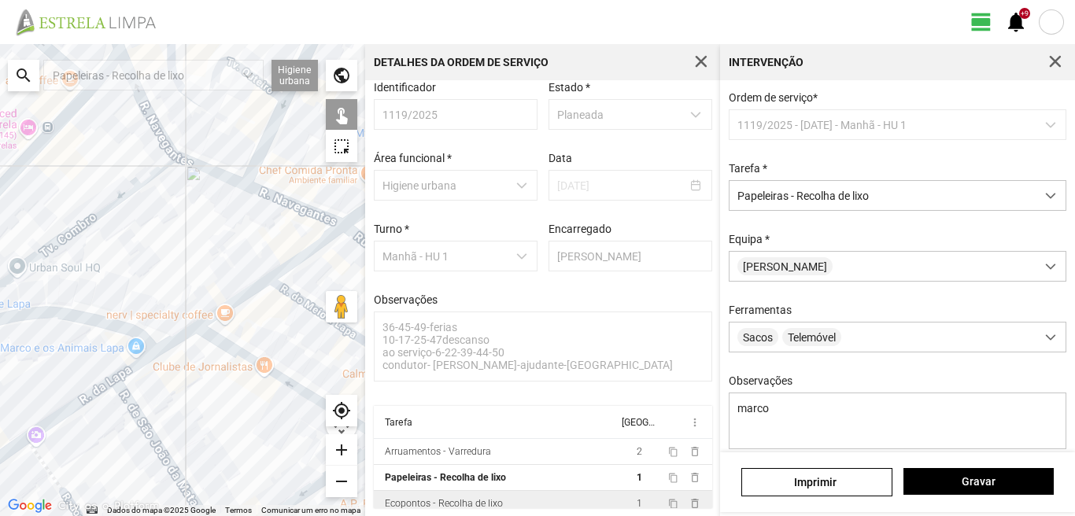
drag, startPoint x: 211, startPoint y: 305, endPoint x: 212, endPoint y: 320, distance: 15.0
click at [212, 308] on div at bounding box center [182, 280] width 365 height 472
click at [214, 330] on div at bounding box center [182, 280] width 365 height 472
click at [210, 310] on div at bounding box center [182, 280] width 365 height 472
click at [256, 303] on div at bounding box center [182, 280] width 365 height 472
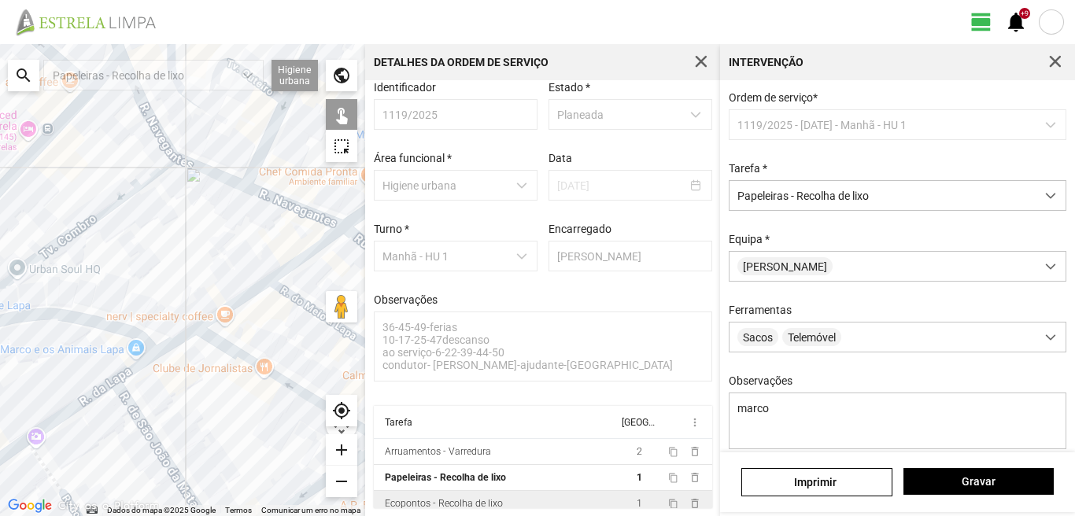
click at [280, 254] on div at bounding box center [182, 280] width 365 height 472
click at [314, 223] on div at bounding box center [182, 280] width 365 height 472
click at [317, 235] on div at bounding box center [182, 280] width 365 height 472
click at [315, 228] on div at bounding box center [182, 280] width 365 height 472
drag, startPoint x: 272, startPoint y: 252, endPoint x: 96, endPoint y: 322, distance: 189.6
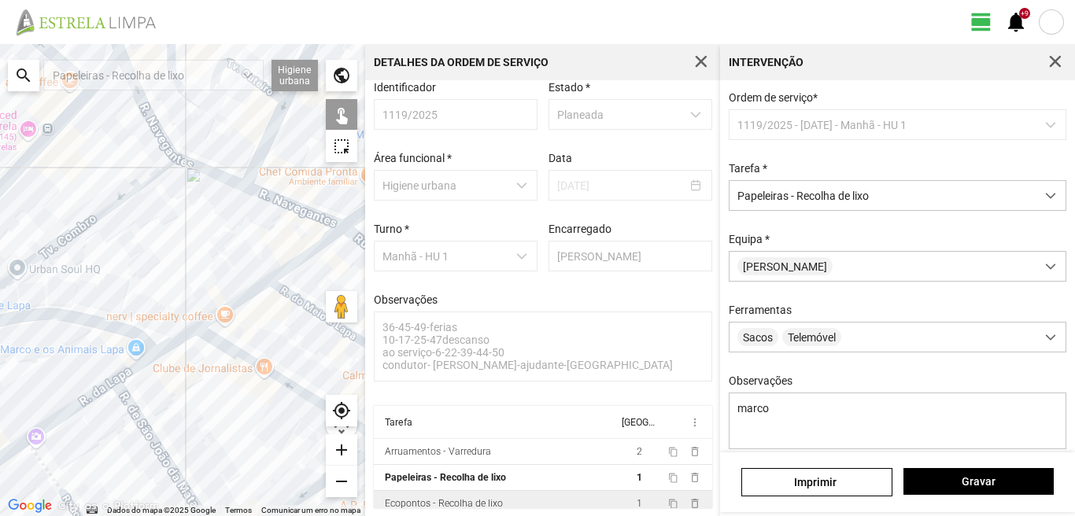
click at [96, 322] on div at bounding box center [182, 280] width 365 height 472
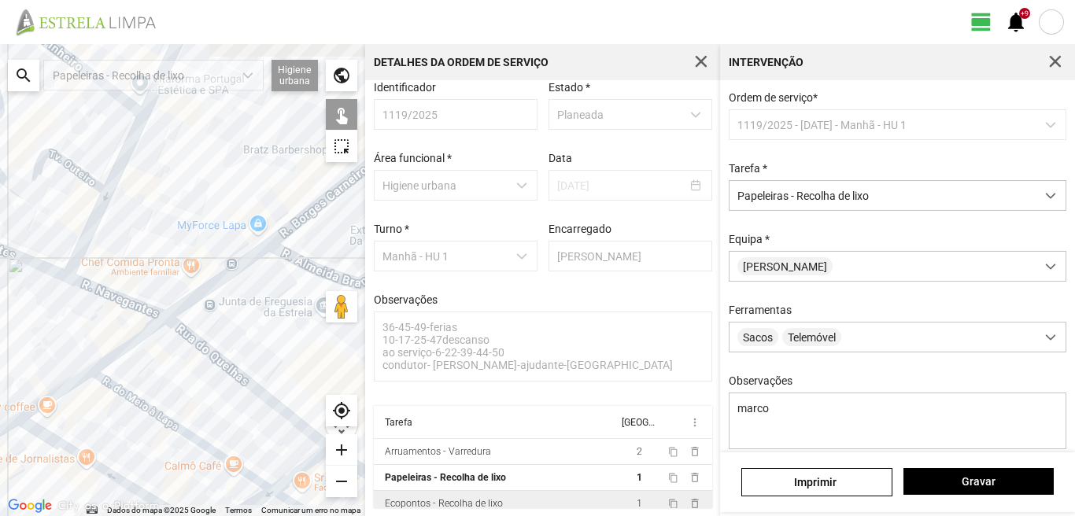
drag, startPoint x: 178, startPoint y: 269, endPoint x: 0, endPoint y: 359, distance: 199.5
click at [0, 359] on div at bounding box center [182, 280] width 365 height 472
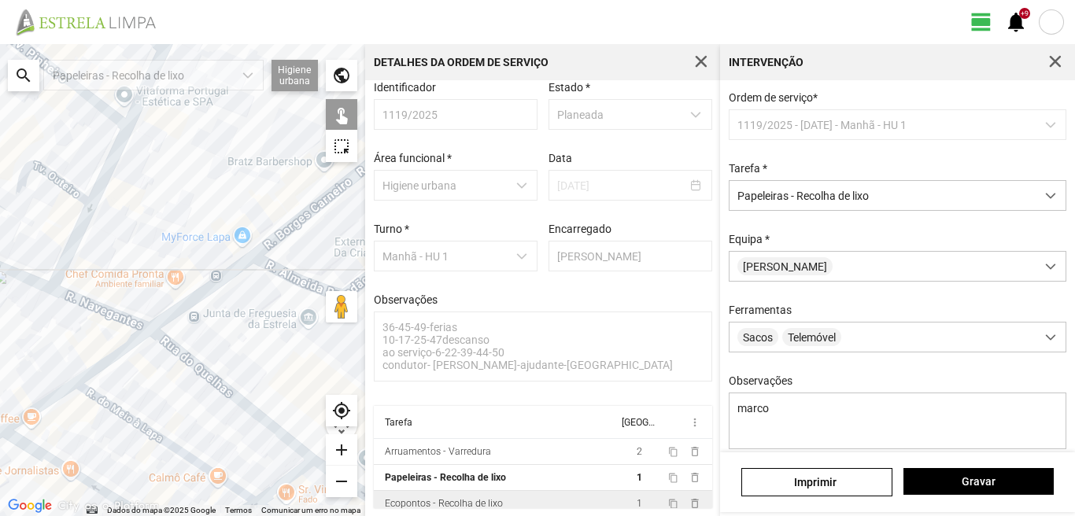
click at [159, 310] on div at bounding box center [182, 280] width 365 height 472
drag, startPoint x: 163, startPoint y: 306, endPoint x: 178, endPoint y: 313, distance: 16.5
click at [163, 308] on div at bounding box center [182, 280] width 365 height 472
click at [194, 308] on div at bounding box center [182, 280] width 365 height 472
click at [194, 283] on div at bounding box center [182, 280] width 365 height 472
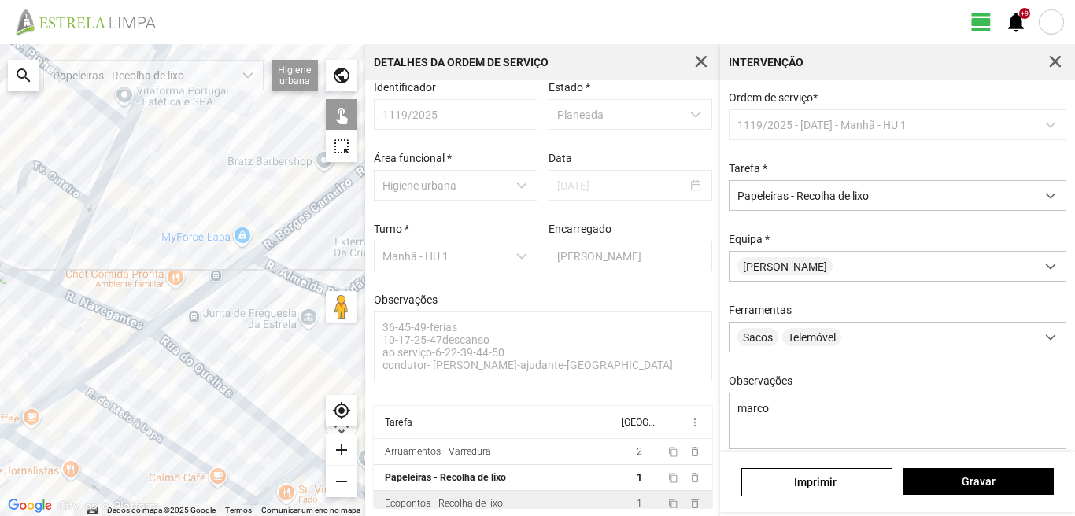
click at [233, 254] on div at bounding box center [182, 280] width 365 height 472
click at [259, 268] on div at bounding box center [182, 280] width 365 height 472
click at [166, 308] on div at bounding box center [182, 280] width 365 height 472
drag, startPoint x: 130, startPoint y: 276, endPoint x: 39, endPoint y: 386, distance: 143.0
click at [39, 386] on div at bounding box center [182, 280] width 365 height 472
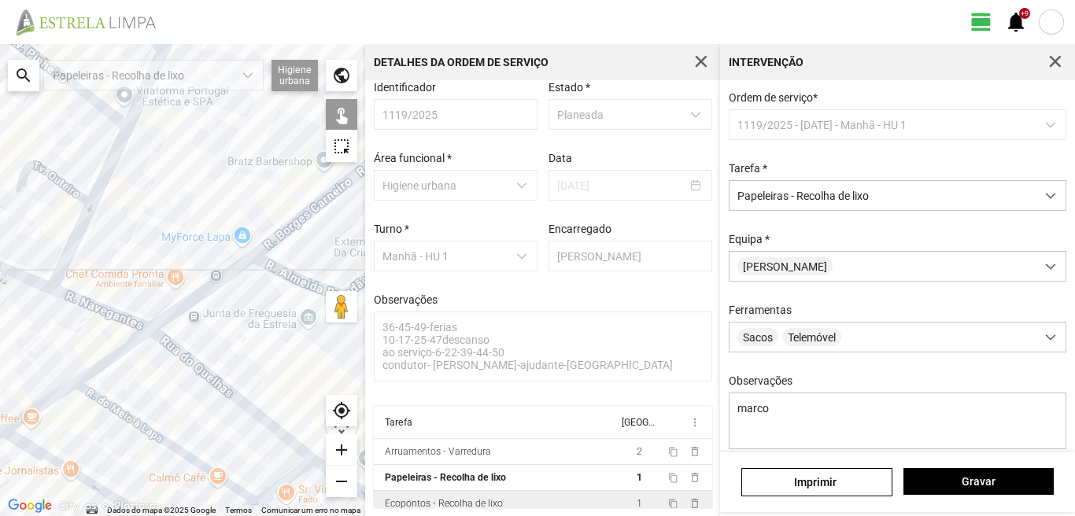
click at [42, 265] on div at bounding box center [182, 280] width 365 height 472
click at [72, 212] on div at bounding box center [182, 280] width 365 height 472
click at [133, 137] on div at bounding box center [182, 280] width 365 height 472
drag, startPoint x: 157, startPoint y: 154, endPoint x: 104, endPoint y: 318, distance: 172.1
click at [104, 323] on div at bounding box center [182, 280] width 365 height 472
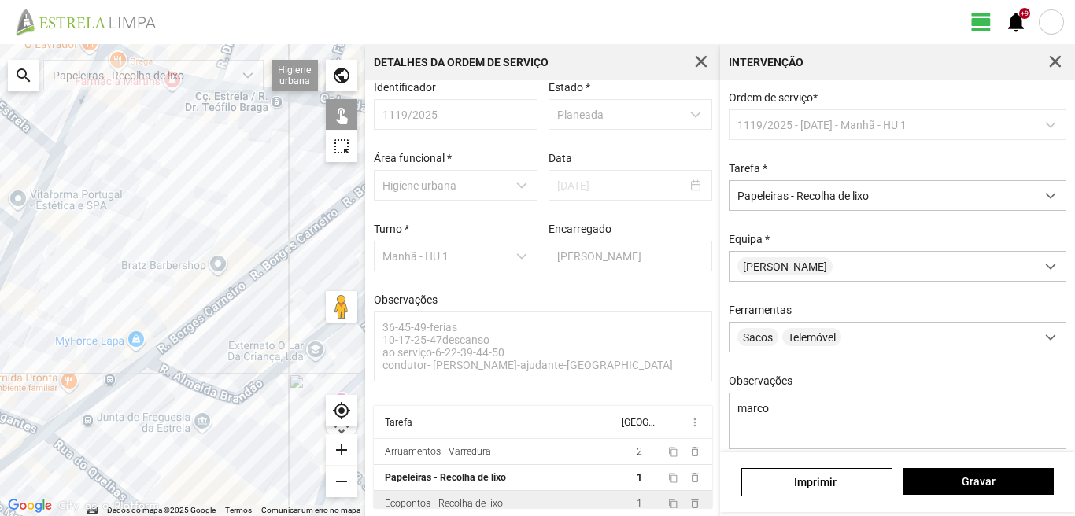
drag, startPoint x: 138, startPoint y: 229, endPoint x: 31, endPoint y: 334, distance: 149.6
click at [31, 334] on div at bounding box center [182, 280] width 365 height 472
click at [146, 342] on div at bounding box center [182, 280] width 365 height 472
click at [215, 325] on div at bounding box center [182, 280] width 365 height 472
click at [283, 238] on div at bounding box center [182, 280] width 365 height 472
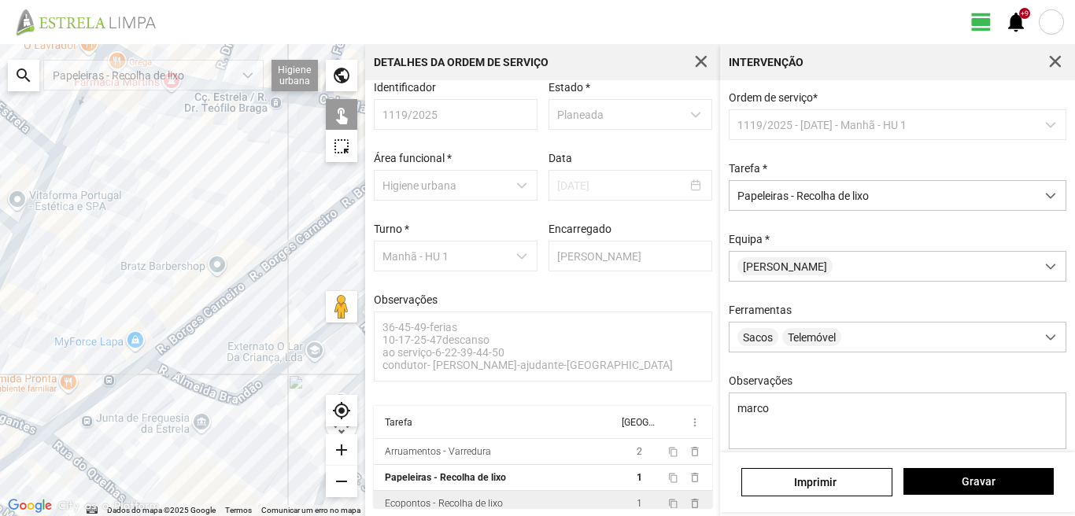
click at [321, 199] on div at bounding box center [182, 280] width 365 height 472
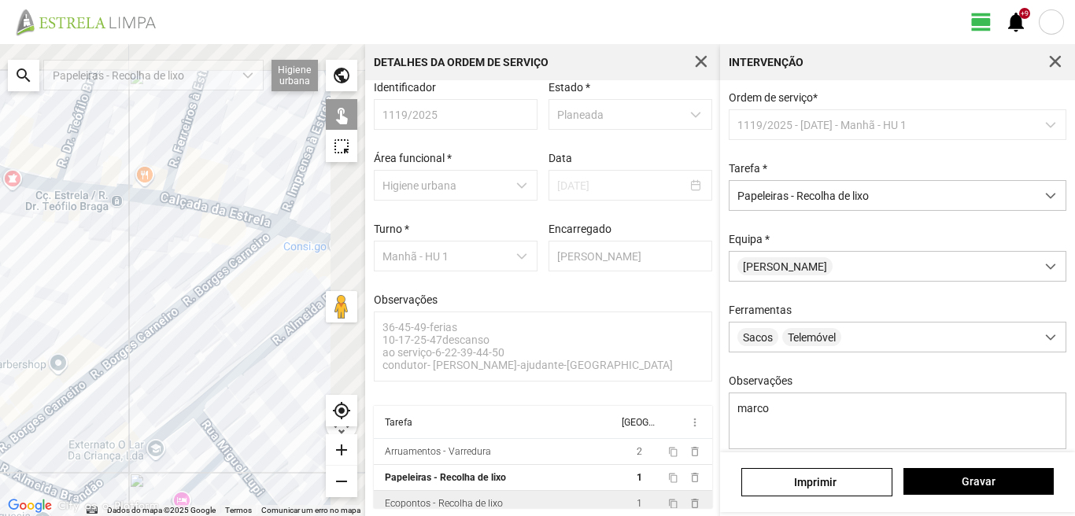
drag, startPoint x: 300, startPoint y: 215, endPoint x: 131, endPoint y: 316, distance: 197.9
click at [134, 316] on div at bounding box center [182, 280] width 365 height 472
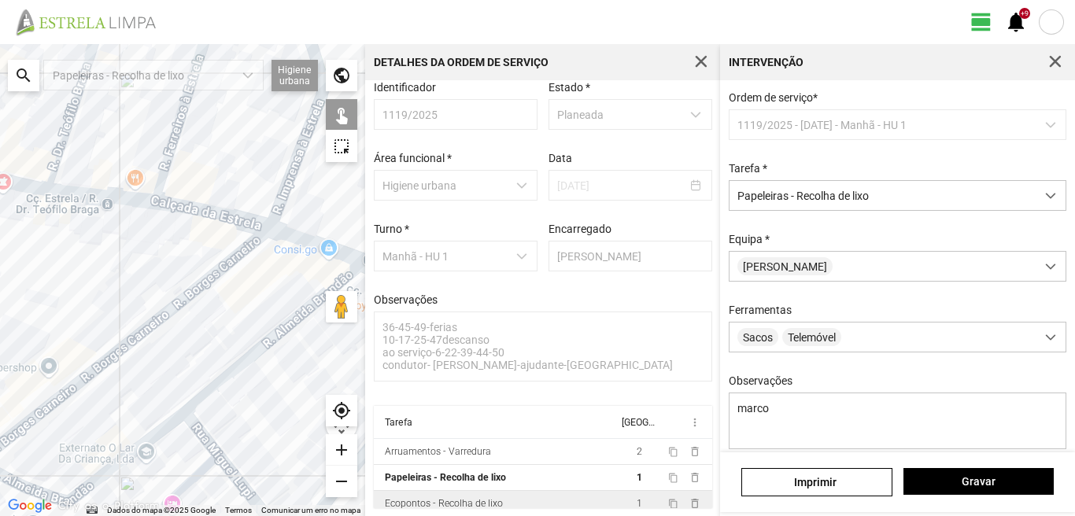
click at [157, 298] on div at bounding box center [182, 280] width 365 height 472
click at [185, 316] on div at bounding box center [182, 280] width 365 height 472
drag, startPoint x: 223, startPoint y: 293, endPoint x: 211, endPoint y: 308, distance: 19.7
click at [217, 304] on div at bounding box center [182, 280] width 365 height 472
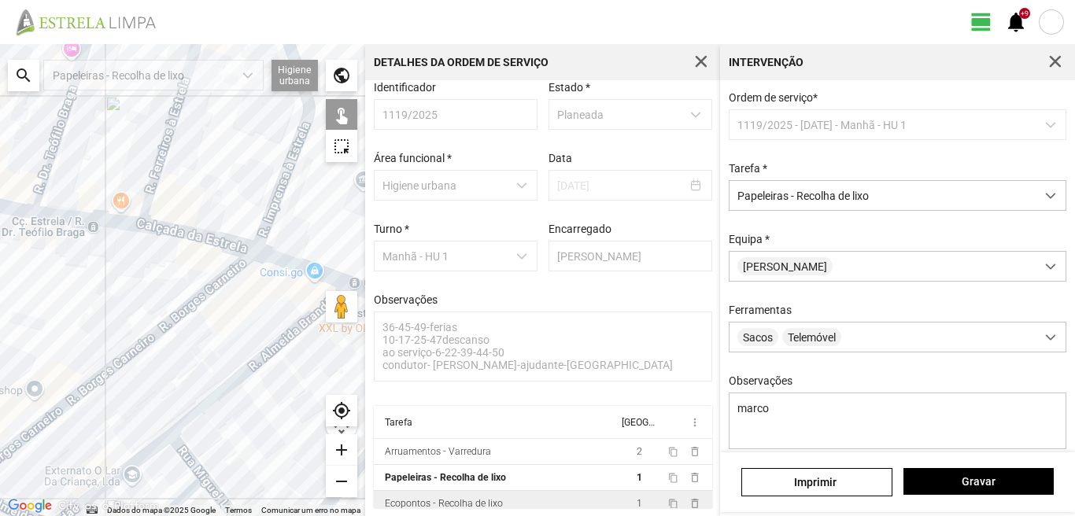
click at [172, 341] on div at bounding box center [182, 280] width 365 height 472
click at [213, 311] on div at bounding box center [182, 280] width 365 height 472
click at [209, 254] on div at bounding box center [182, 280] width 365 height 472
click at [236, 278] on div at bounding box center [182, 280] width 365 height 472
click at [283, 253] on div at bounding box center [182, 280] width 365 height 472
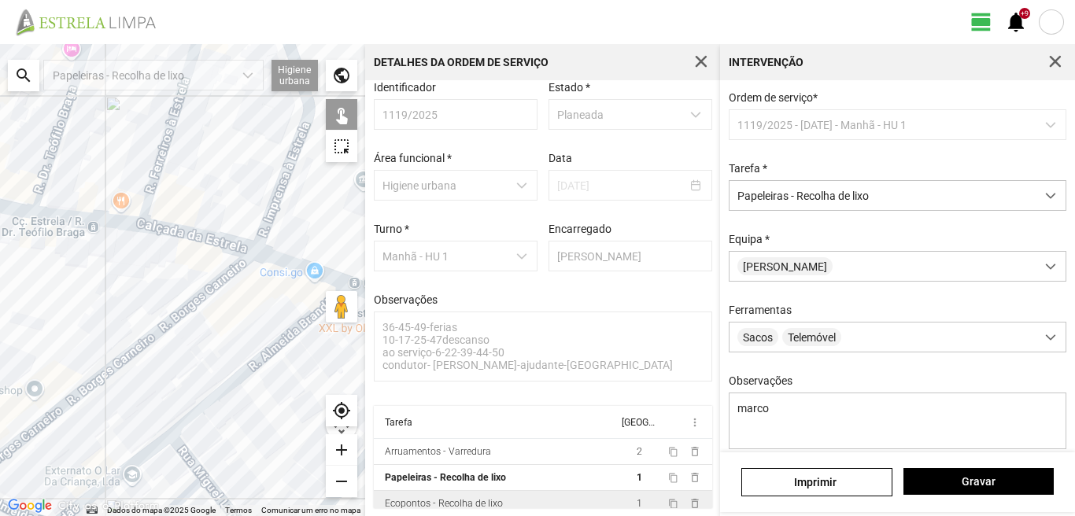
click at [236, 273] on div at bounding box center [182, 280] width 365 height 472
click at [315, 274] on div at bounding box center [182, 280] width 365 height 472
click at [314, 273] on div at bounding box center [182, 280] width 365 height 472
click at [318, 267] on div at bounding box center [182, 280] width 365 height 472
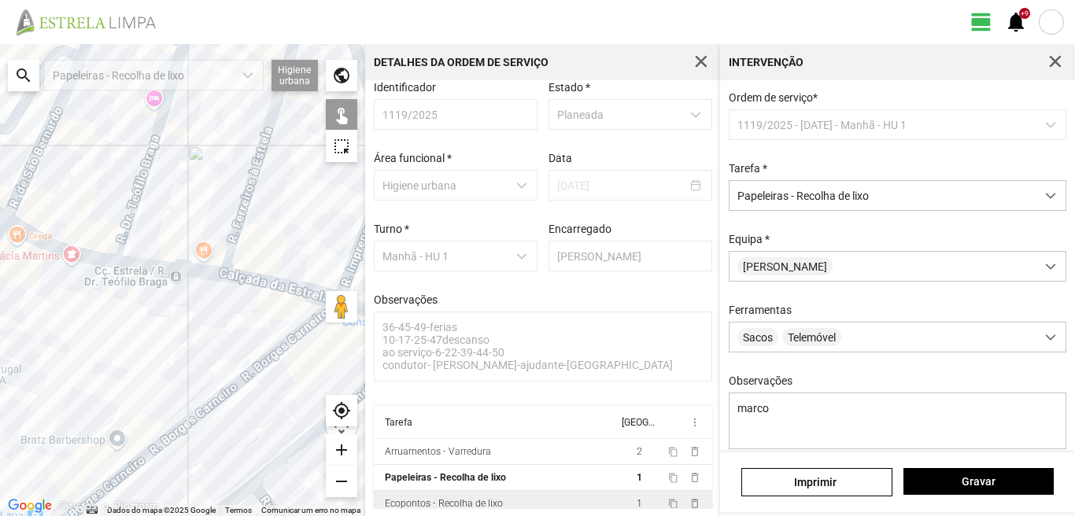
drag, startPoint x: 157, startPoint y: 267, endPoint x: 247, endPoint y: 326, distance: 108.0
click at [247, 326] on div at bounding box center [182, 280] width 365 height 472
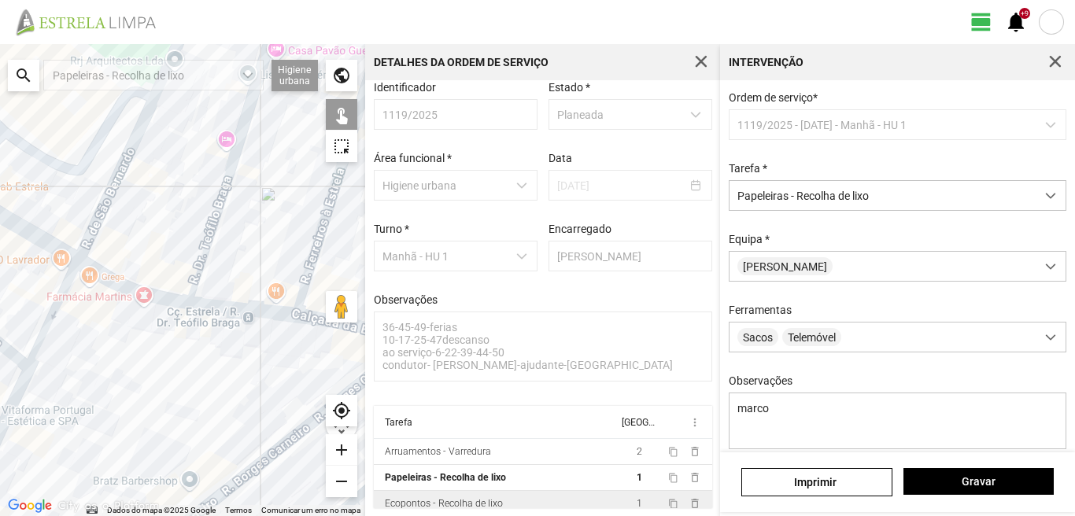
drag, startPoint x: 143, startPoint y: 273, endPoint x: 212, endPoint y: 311, distance: 79.2
click at [212, 311] on div at bounding box center [182, 280] width 365 height 472
click at [212, 302] on div at bounding box center [182, 280] width 365 height 472
click at [152, 309] on div at bounding box center [182, 280] width 365 height 472
click at [79, 276] on div at bounding box center [182, 280] width 365 height 472
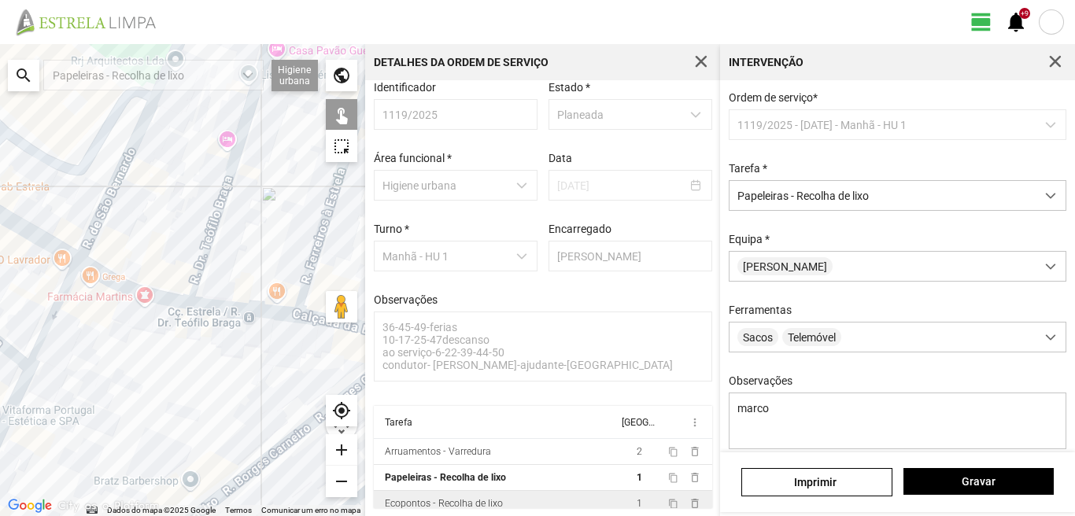
click at [98, 250] on div at bounding box center [182, 280] width 365 height 472
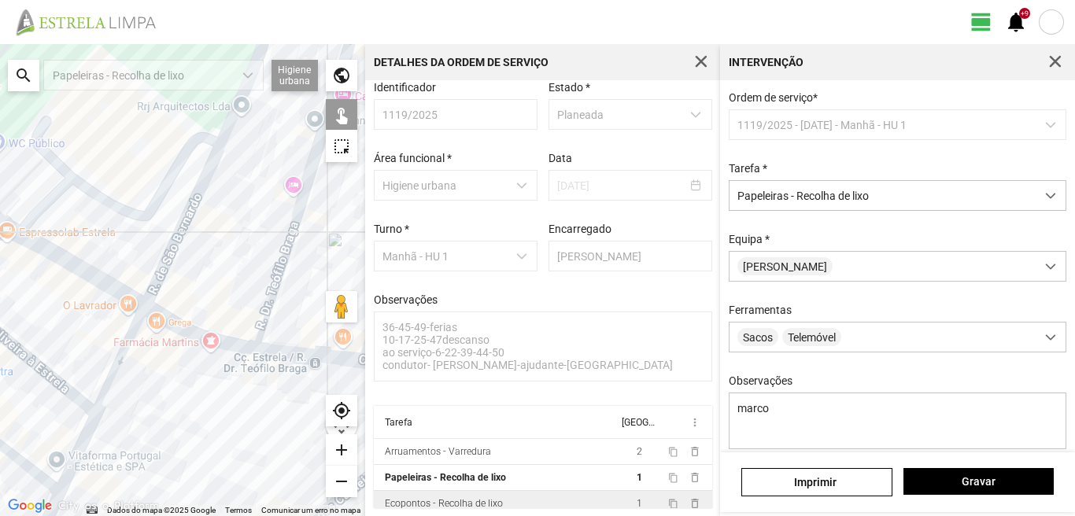
drag, startPoint x: 71, startPoint y: 299, endPoint x: 141, endPoint y: 353, distance: 88.6
click at [141, 353] on div at bounding box center [182, 280] width 365 height 472
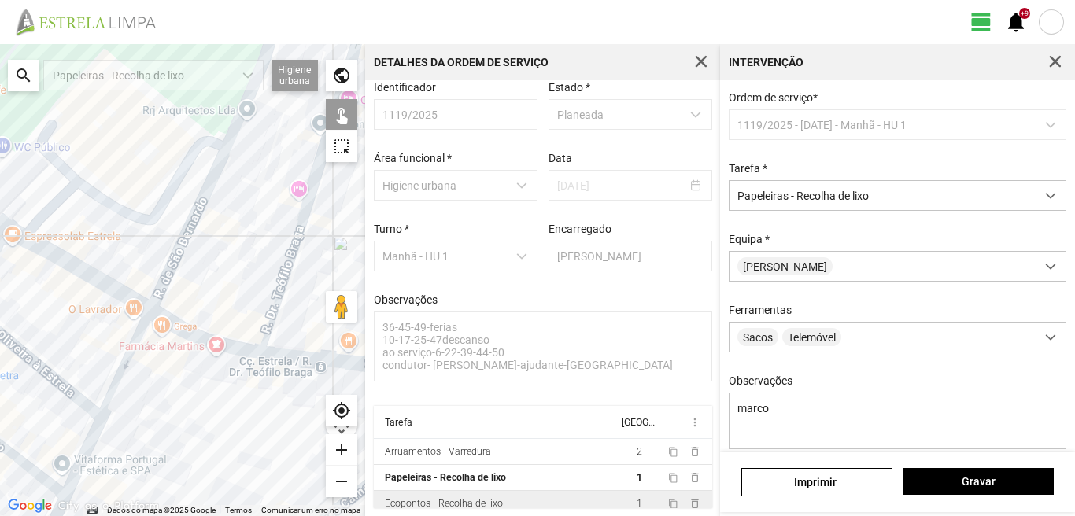
click at [130, 318] on div at bounding box center [182, 280] width 365 height 472
click at [149, 288] on div at bounding box center [182, 280] width 365 height 472
click at [97, 272] on div at bounding box center [182, 280] width 365 height 472
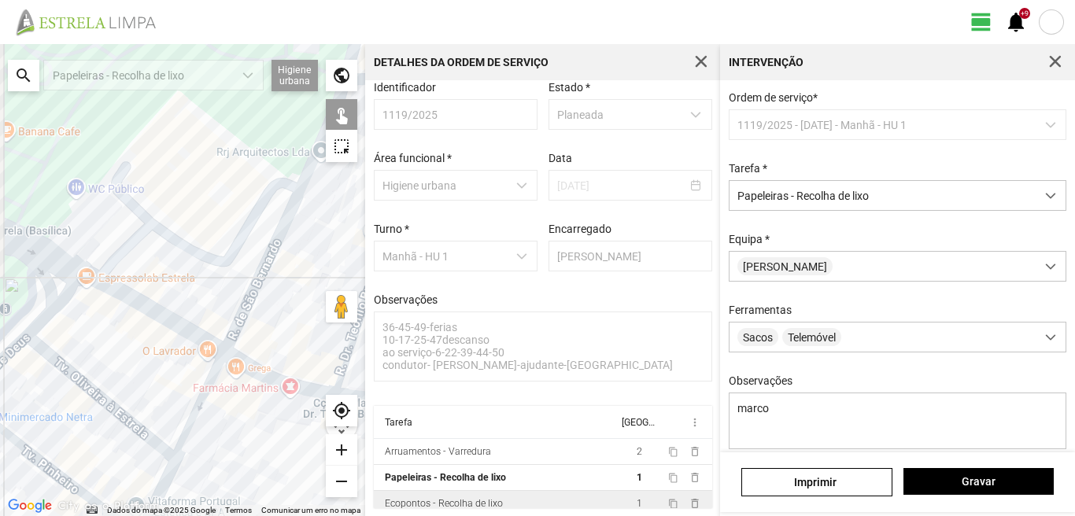
drag, startPoint x: 26, startPoint y: 278, endPoint x: 154, endPoint y: 357, distance: 150.4
click at [154, 357] on div at bounding box center [182, 280] width 365 height 472
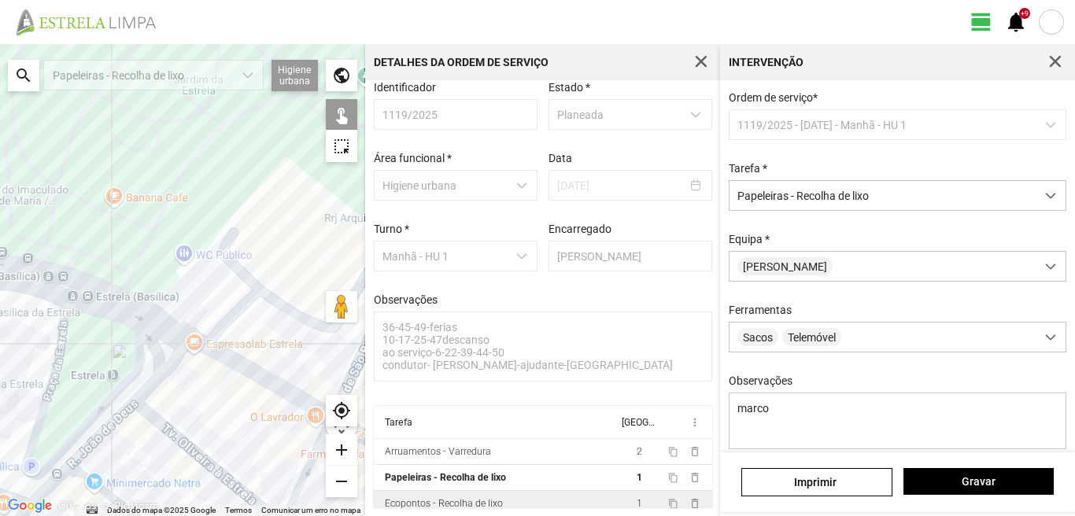
click at [187, 362] on div at bounding box center [182, 280] width 365 height 472
click at [201, 362] on div at bounding box center [182, 280] width 365 height 472
click at [224, 350] on div at bounding box center [182, 280] width 365 height 472
click at [161, 300] on div at bounding box center [182, 280] width 365 height 472
click at [160, 301] on div at bounding box center [182, 280] width 365 height 472
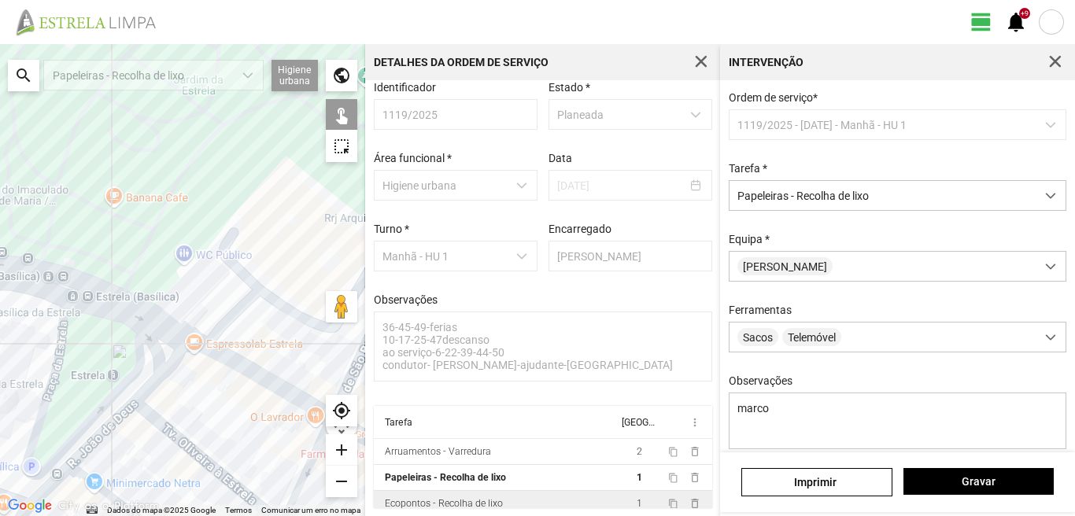
drag, startPoint x: 213, startPoint y: 417, endPoint x: 190, endPoint y: 343, distance: 77.4
click at [190, 343] on div at bounding box center [182, 280] width 365 height 472
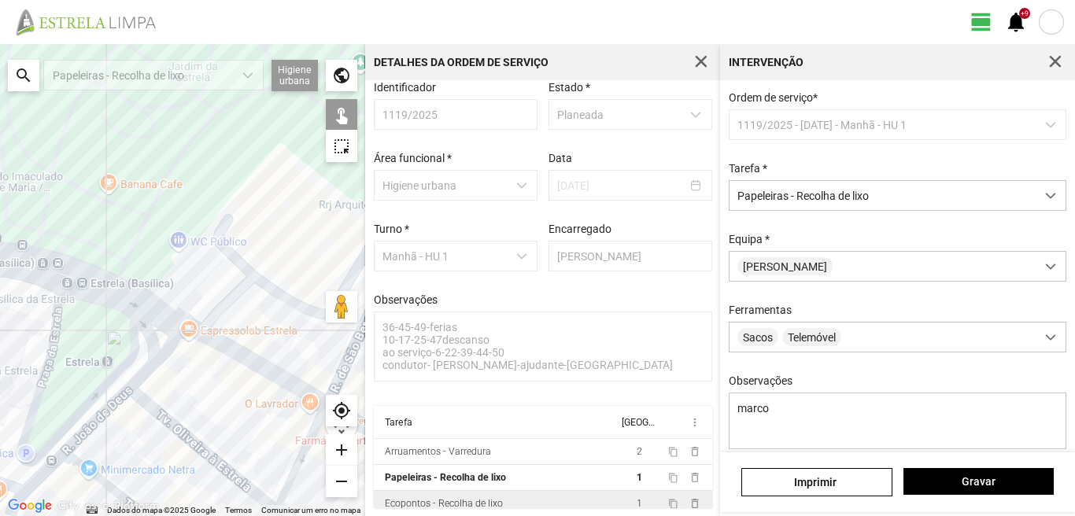
drag, startPoint x: 223, startPoint y: 415, endPoint x: 202, endPoint y: 381, distance: 40.6
click at [202, 381] on div at bounding box center [182, 280] width 365 height 472
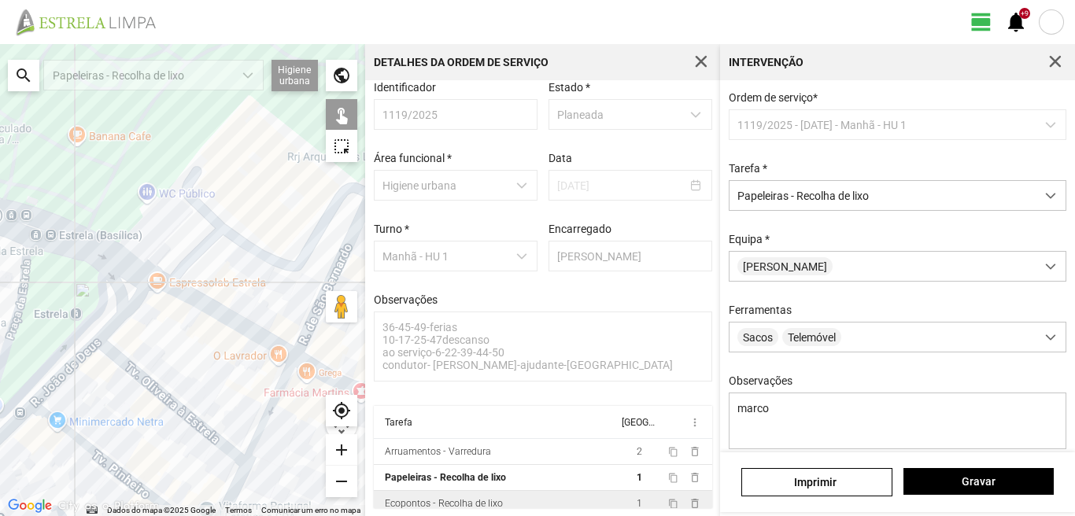
click at [203, 419] on div at bounding box center [182, 280] width 365 height 472
click at [227, 450] on div at bounding box center [182, 280] width 365 height 472
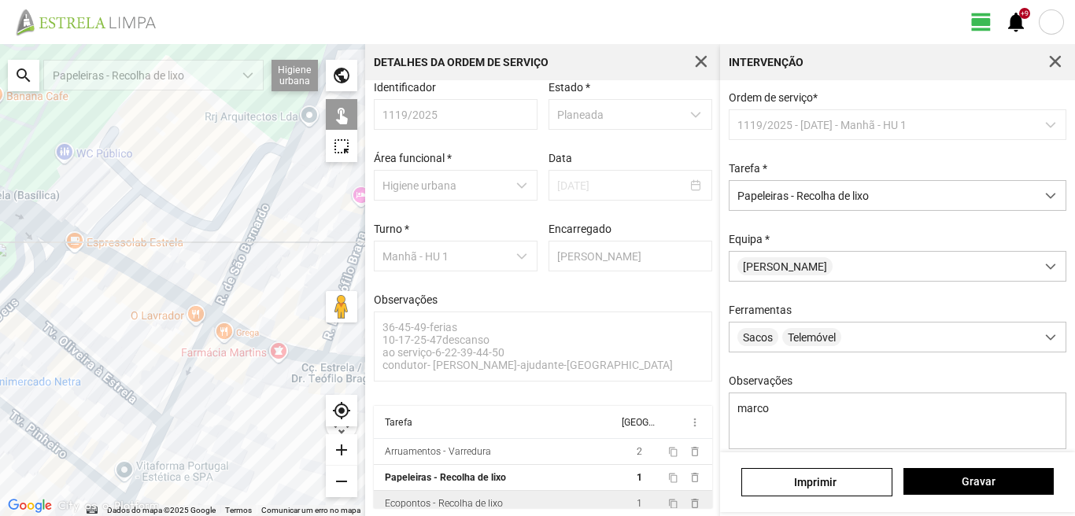
drag, startPoint x: 255, startPoint y: 453, endPoint x: 156, endPoint y: 403, distance: 111.2
click at [164, 408] on div at bounding box center [182, 280] width 365 height 472
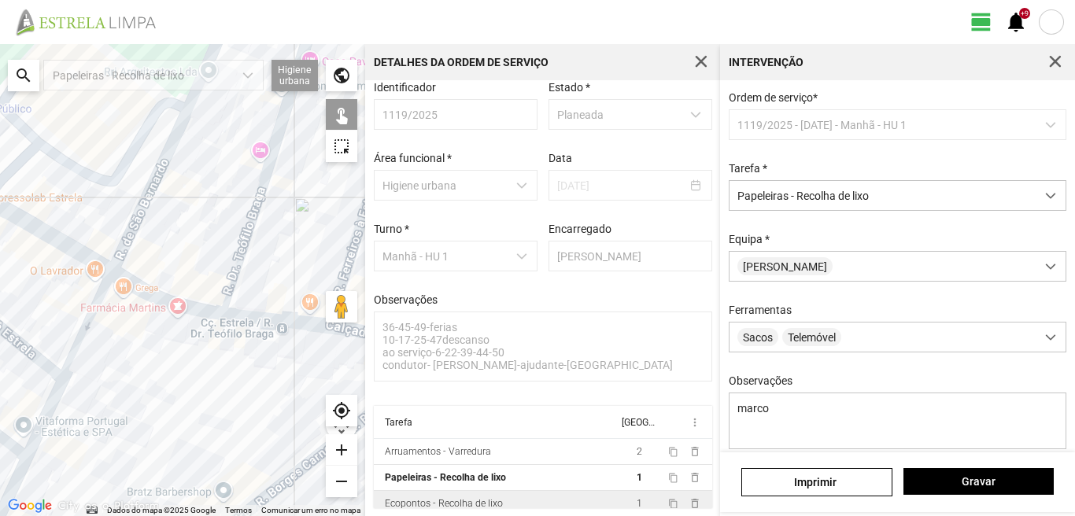
drag, startPoint x: 235, startPoint y: 429, endPoint x: 121, endPoint y: 400, distance: 117.9
click at [122, 400] on div at bounding box center [182, 280] width 365 height 472
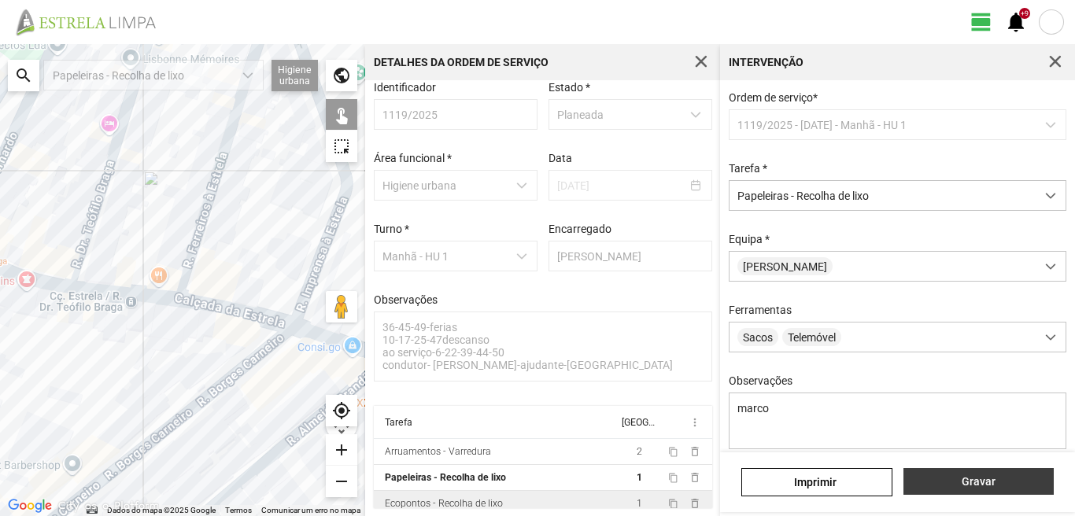
click at [966, 485] on span "Gravar" at bounding box center [978, 481] width 134 height 13
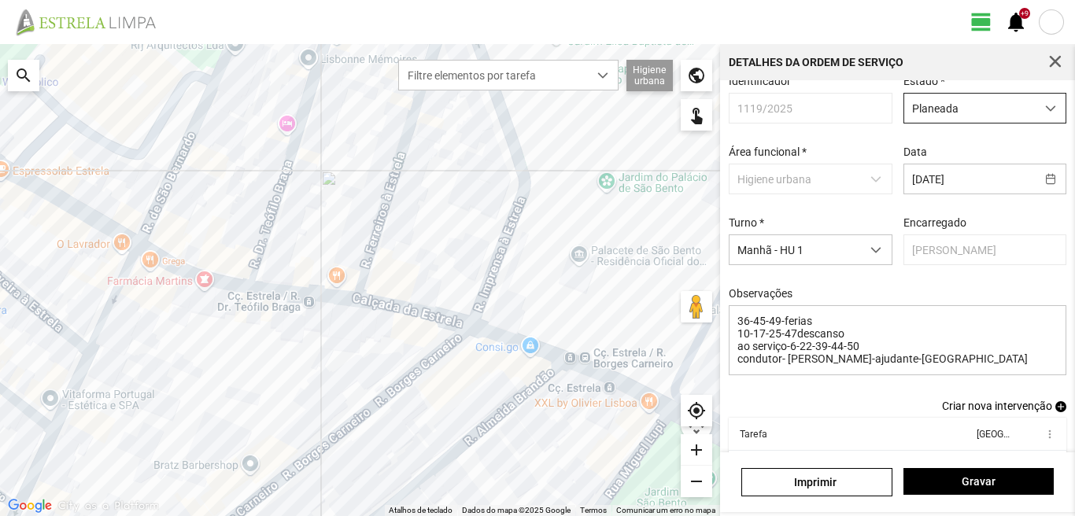
click at [960, 115] on span "Planeada" at bounding box center [969, 108] width 131 height 29
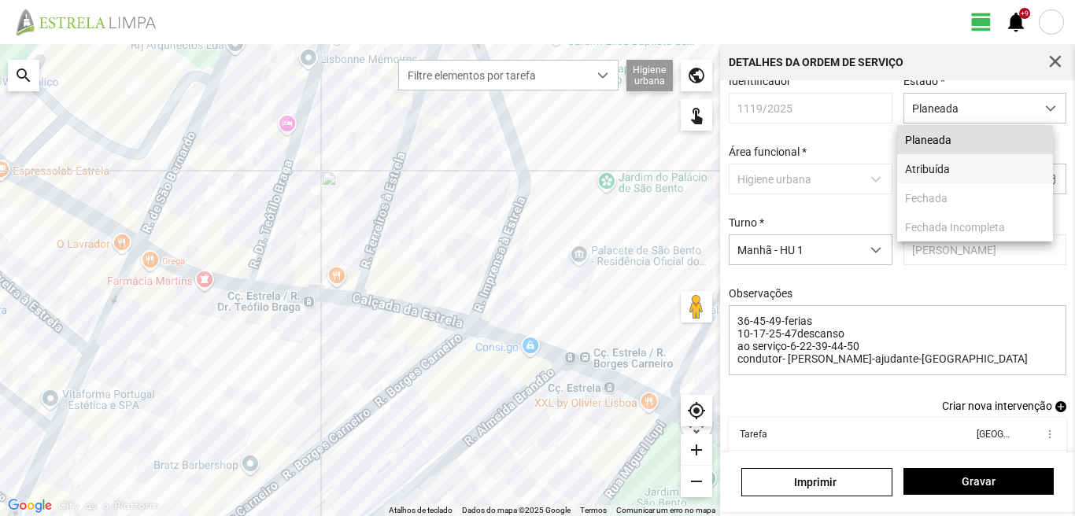
click at [925, 174] on li "Atribuída" at bounding box center [975, 168] width 156 height 29
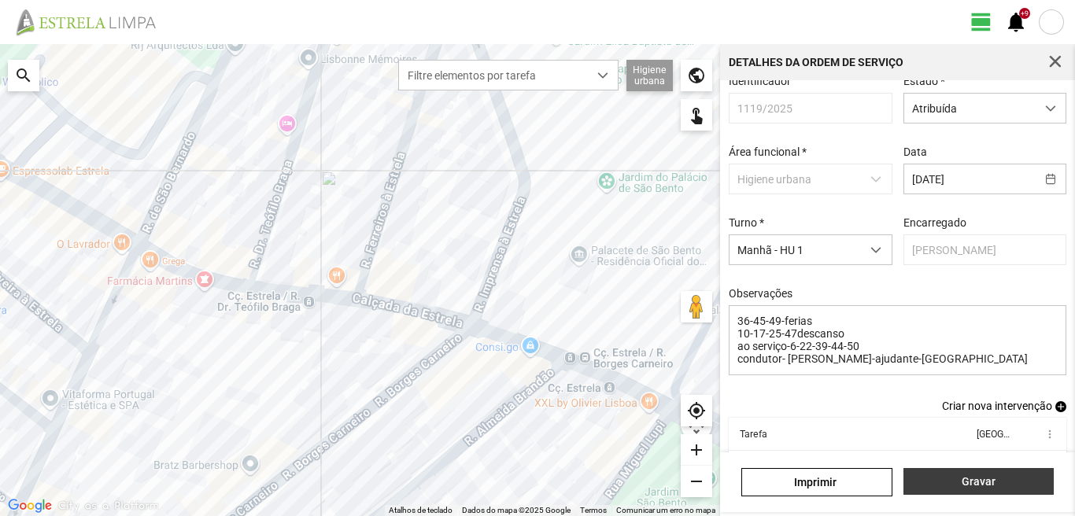
drag, startPoint x: 963, startPoint y: 486, endPoint x: 959, endPoint y: 476, distance: 11.0
click at [963, 485] on span "Gravar" at bounding box center [978, 481] width 134 height 13
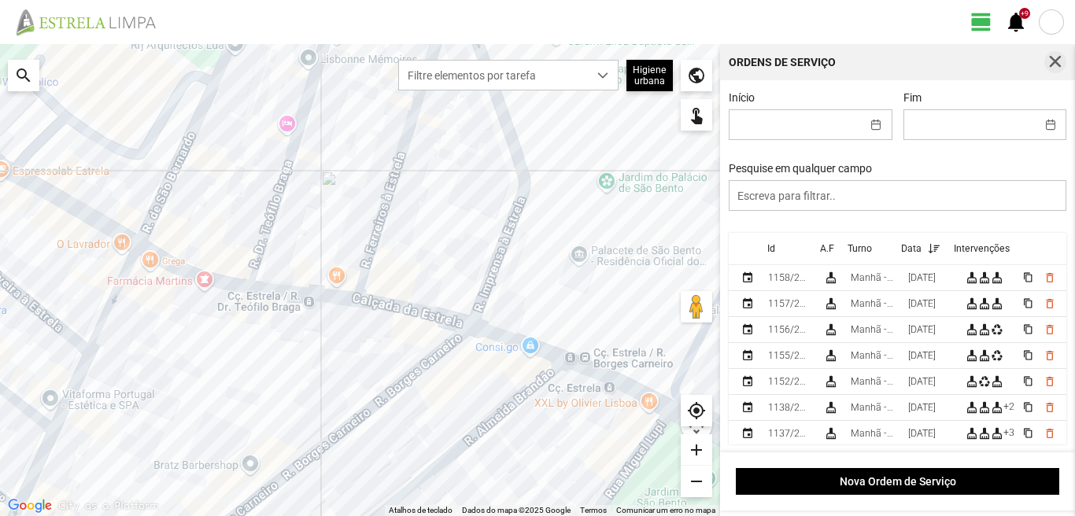
click at [1045, 57] on button "button" at bounding box center [1055, 62] width 22 height 22
